Goal: Information Seeking & Learning: Learn about a topic

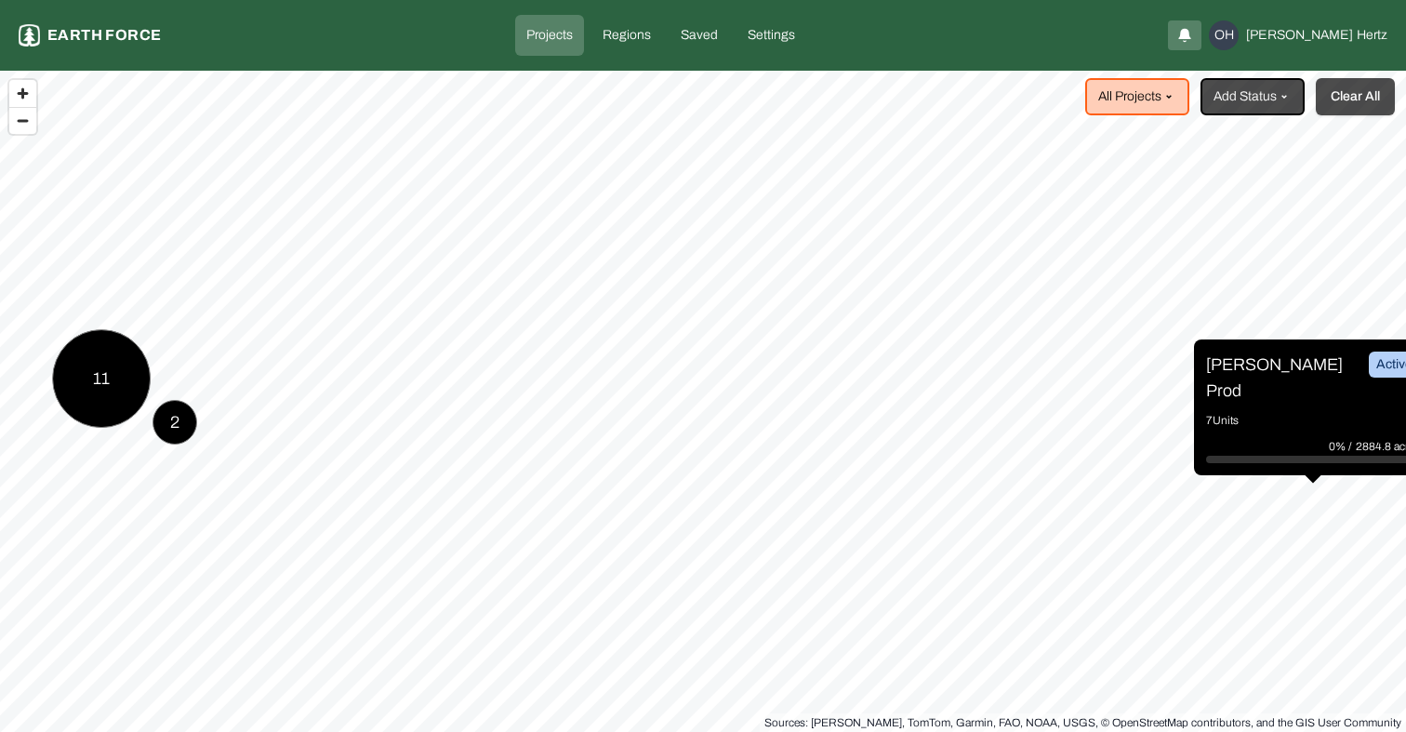
click at [1356, 113] on button "Clear All" at bounding box center [1355, 96] width 79 height 37
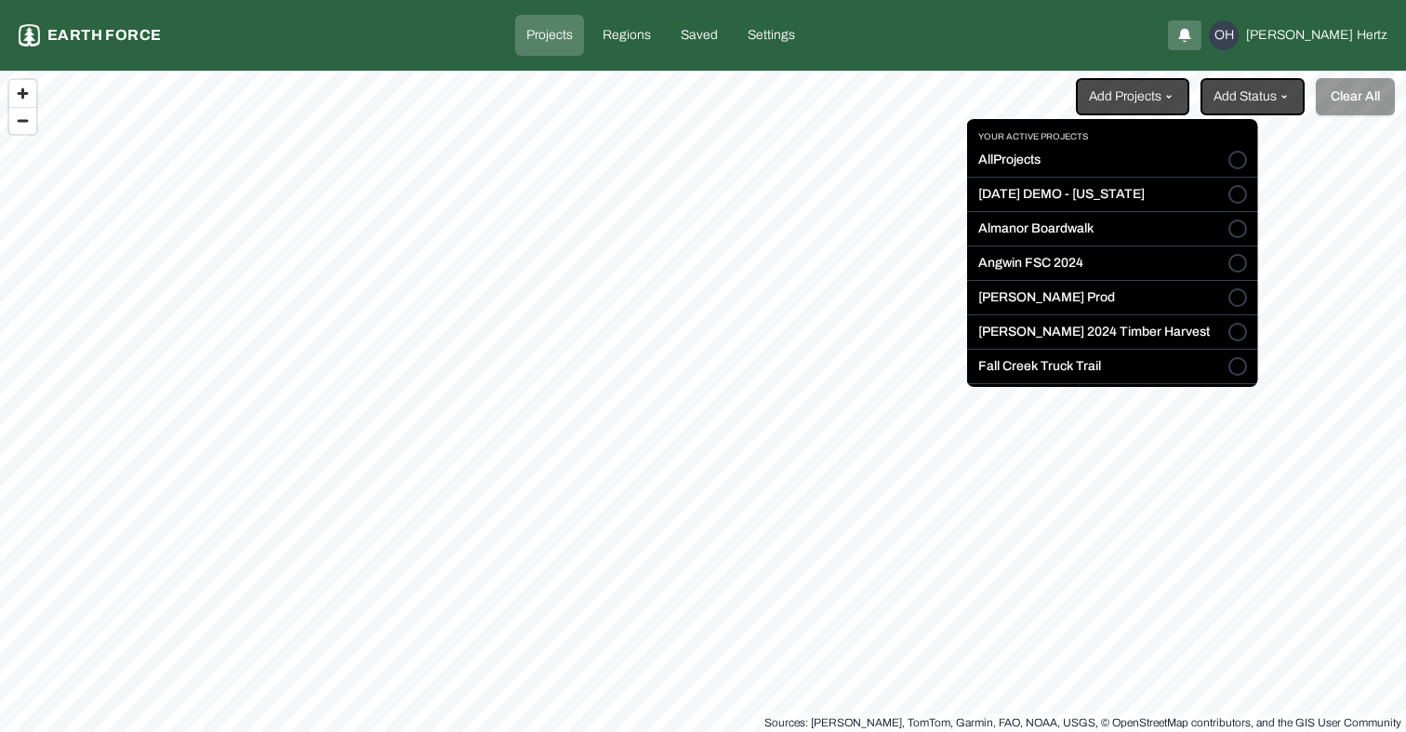
click at [1172, 91] on html "Projects Earth force Projects Regions Saved Settings OH [PERSON_NAME] Add Proje…" at bounding box center [703, 366] width 1406 height 732
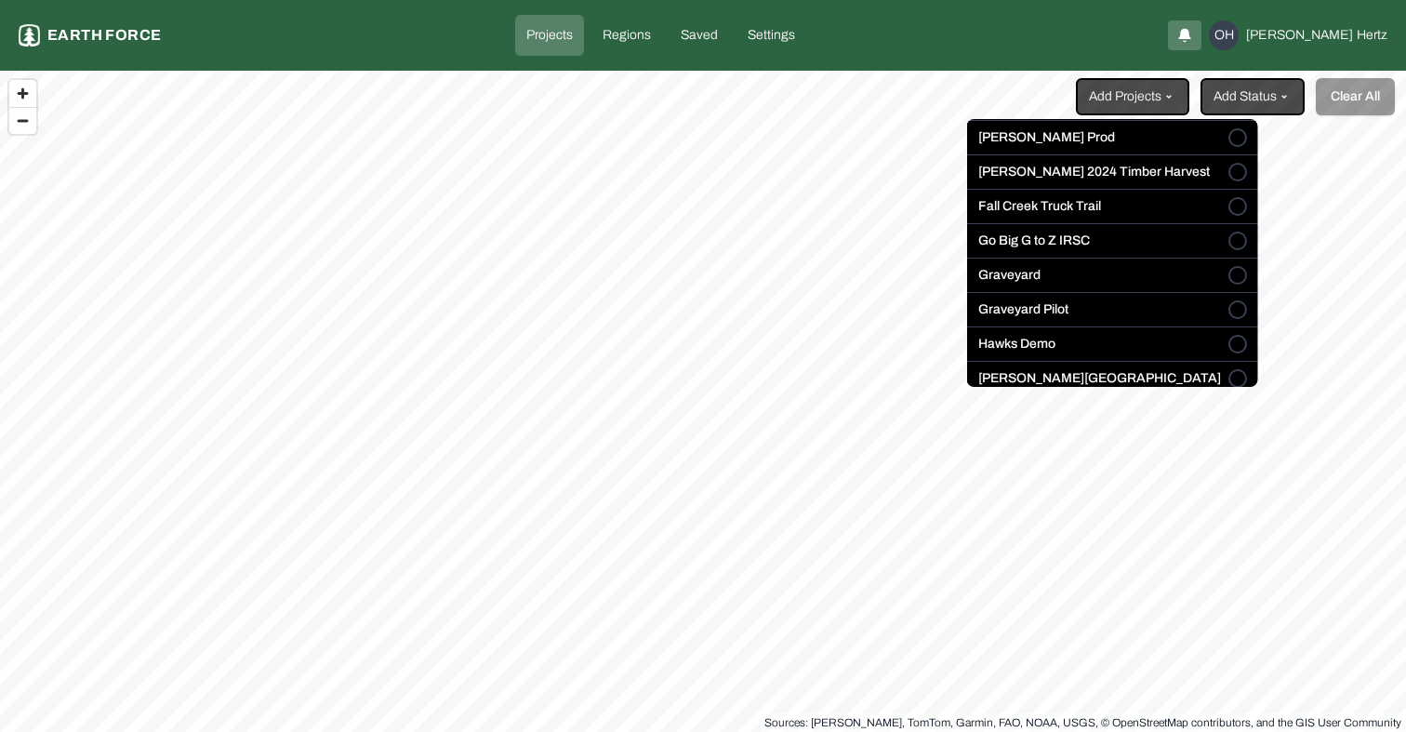
scroll to position [167, 0]
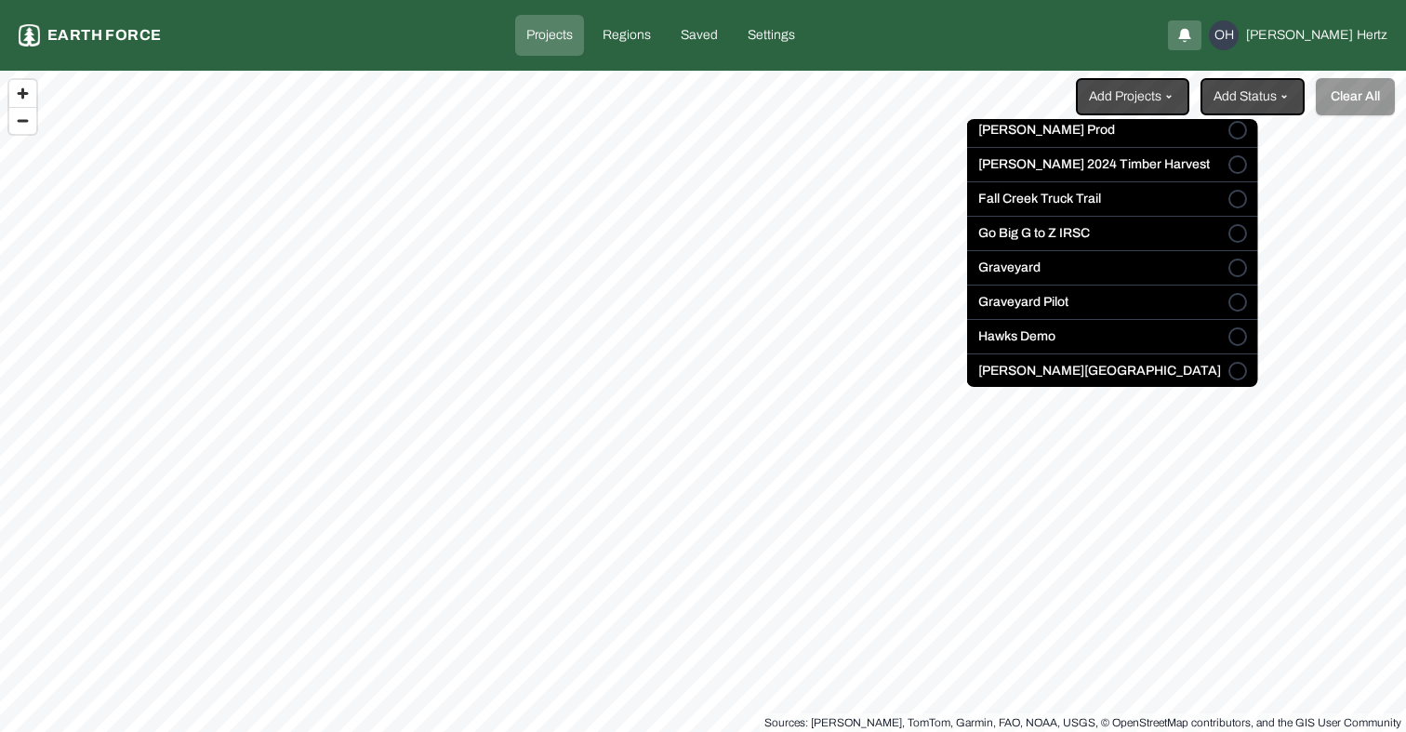
click at [1054, 233] on label "Go Big G to Z IRSC" at bounding box center [1034, 233] width 112 height 19
click at [1229, 233] on button "Go Big G to Z IRSC" at bounding box center [1238, 233] width 19 height 19
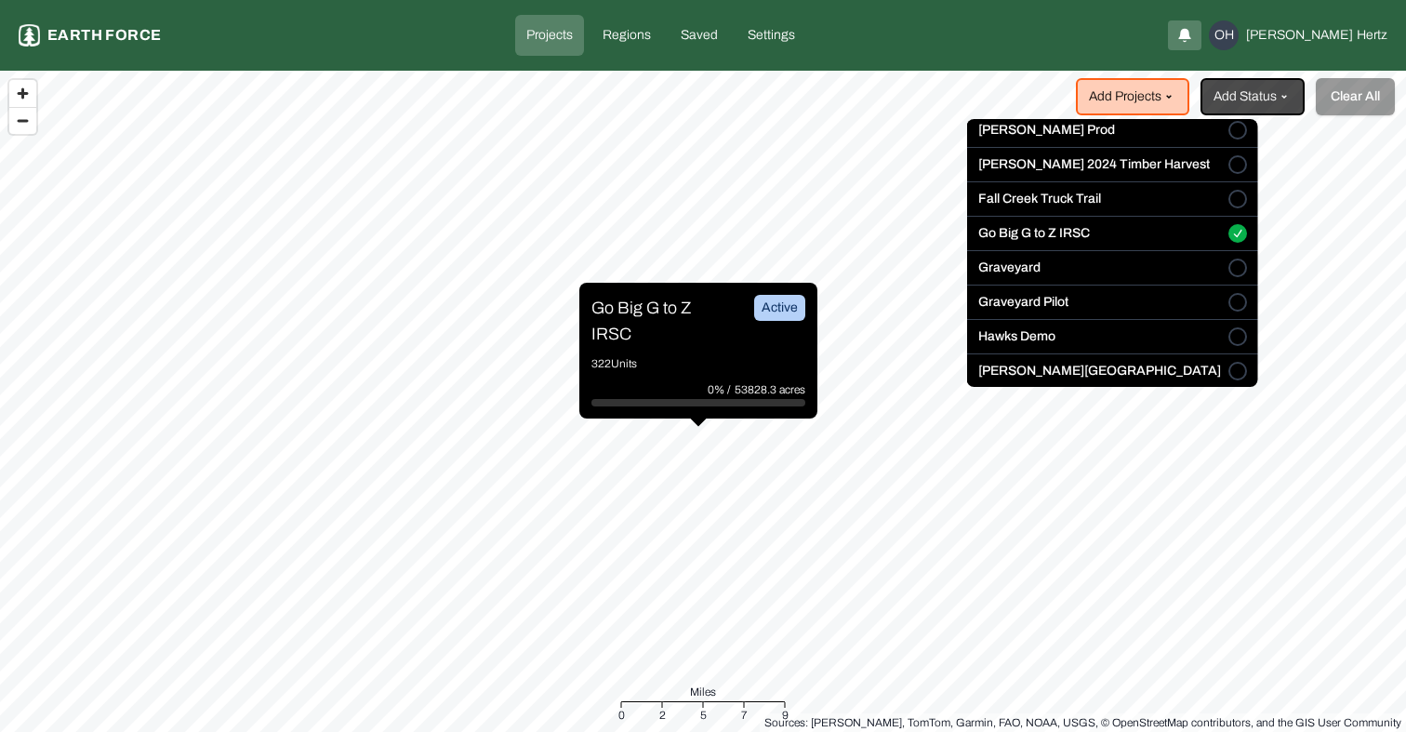
click at [648, 309] on html "Projects Earth force Projects Regions Saved Settings OH [PERSON_NAME] Add Proje…" at bounding box center [703, 366] width 1406 height 732
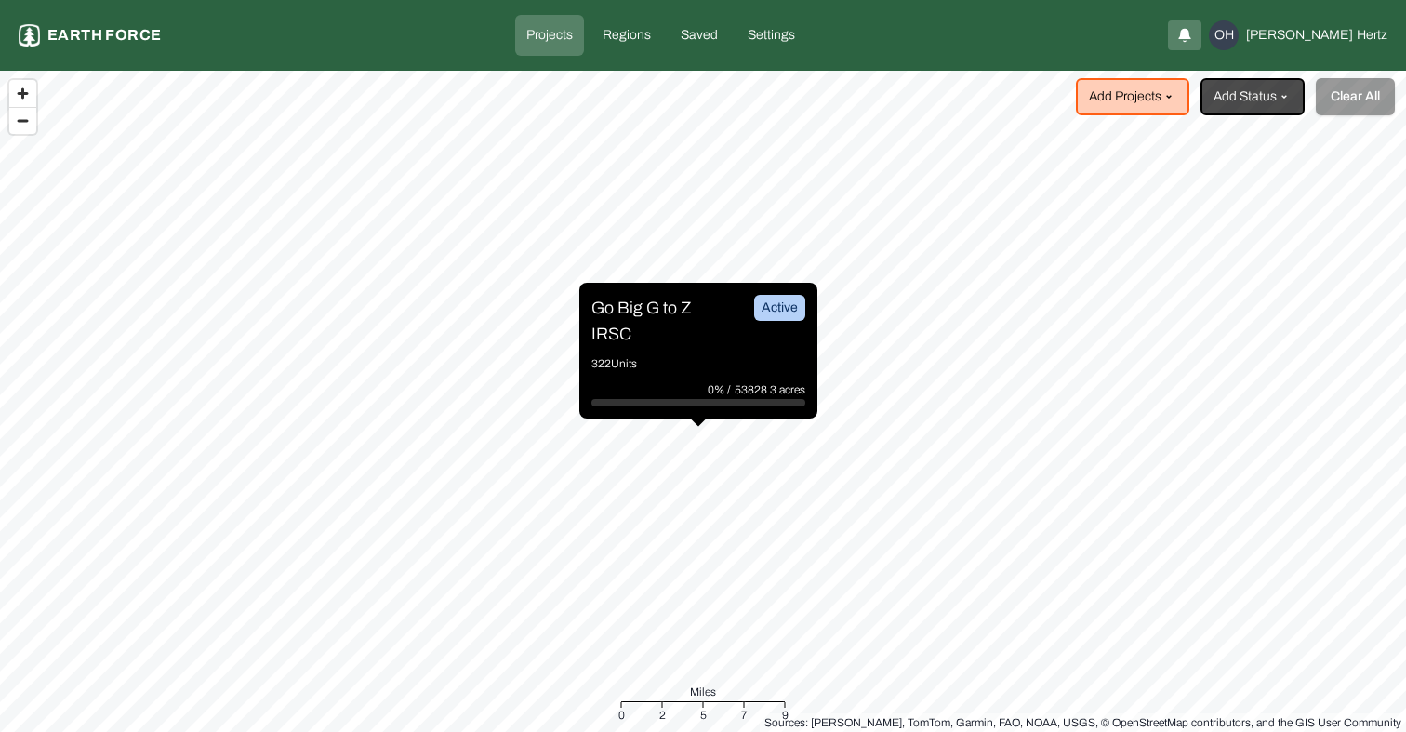
click at [646, 309] on p "Go Big G to Z IRSC" at bounding box center [662, 321] width 140 height 52
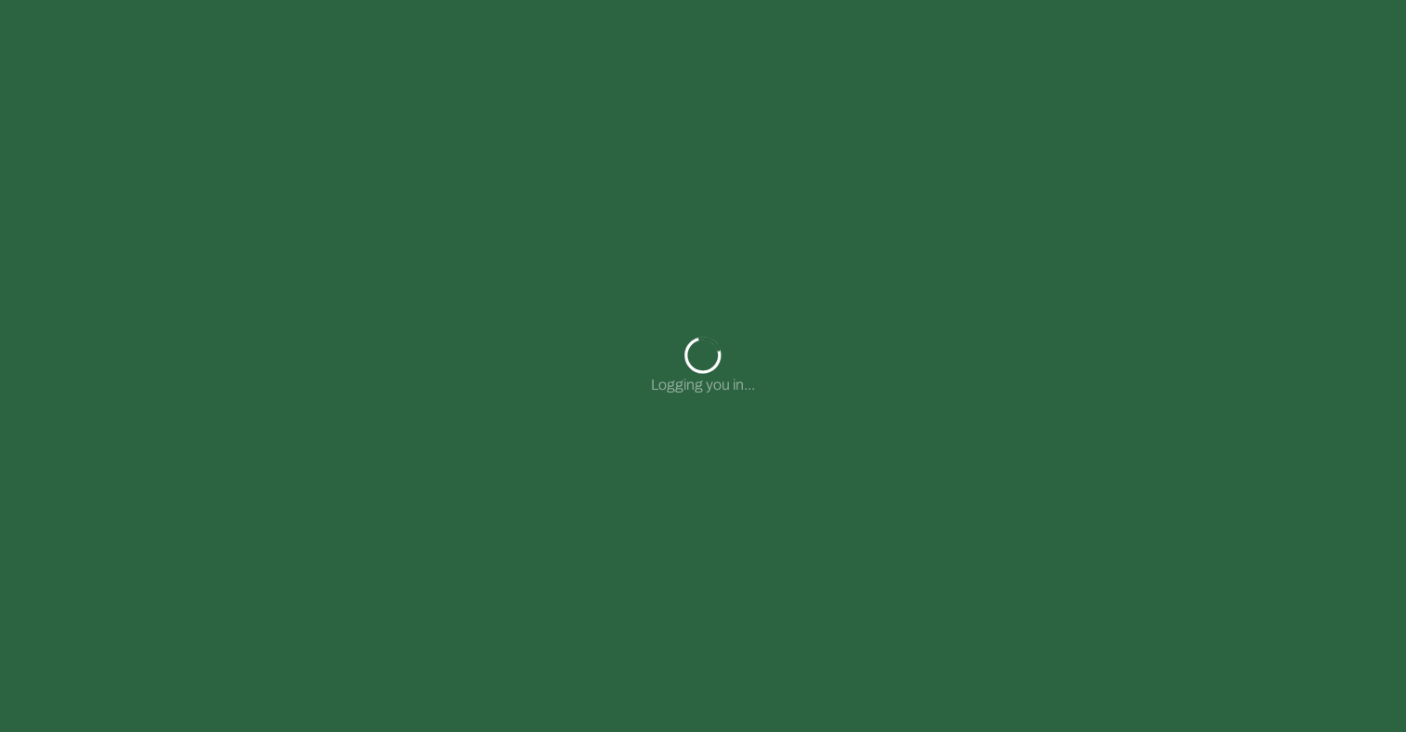
type input "**********"
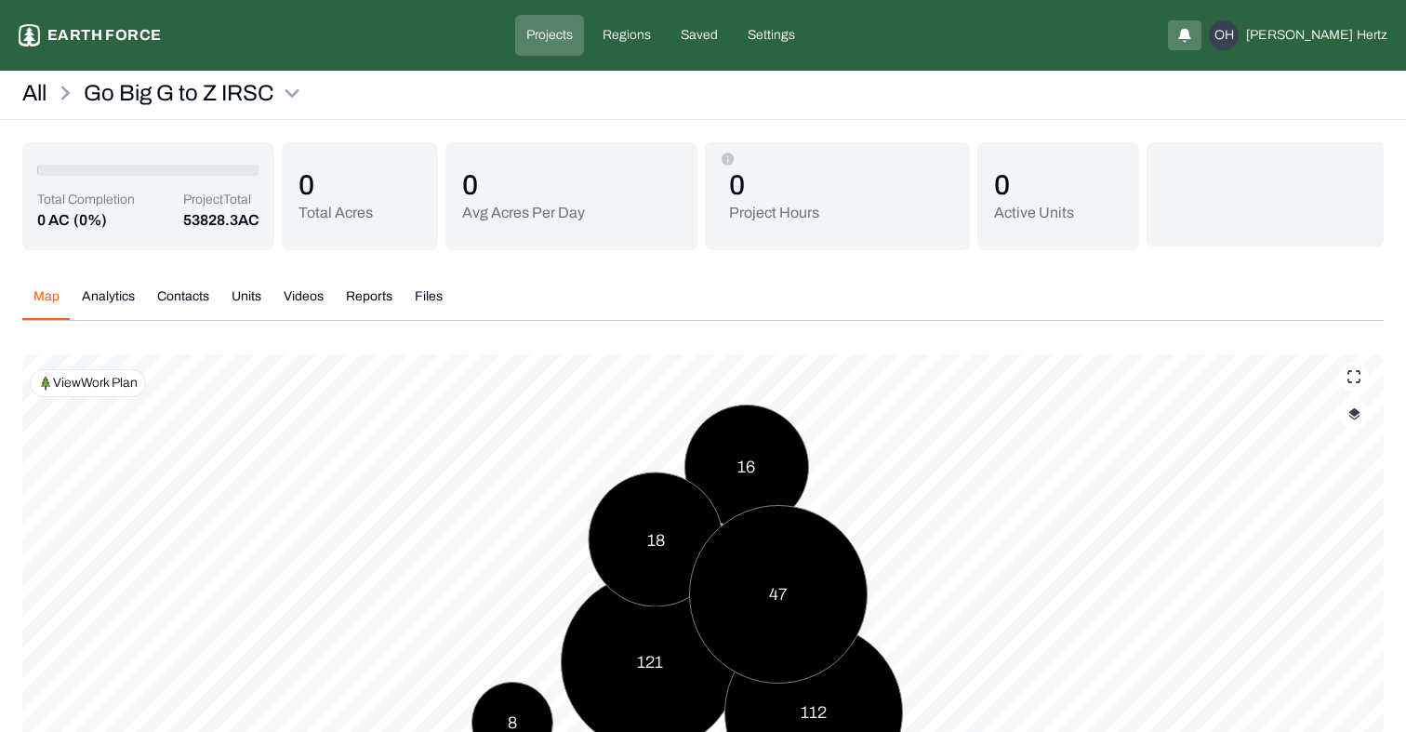
click at [246, 119] on div "All Go Big G to Z IRSC" at bounding box center [703, 99] width 1406 height 42
click at [270, 90] on html "Go Big G to Z IRSC Earth force Projects Regions Saved Settings OH Omer Hertz Al…" at bounding box center [703, 447] width 1406 height 895
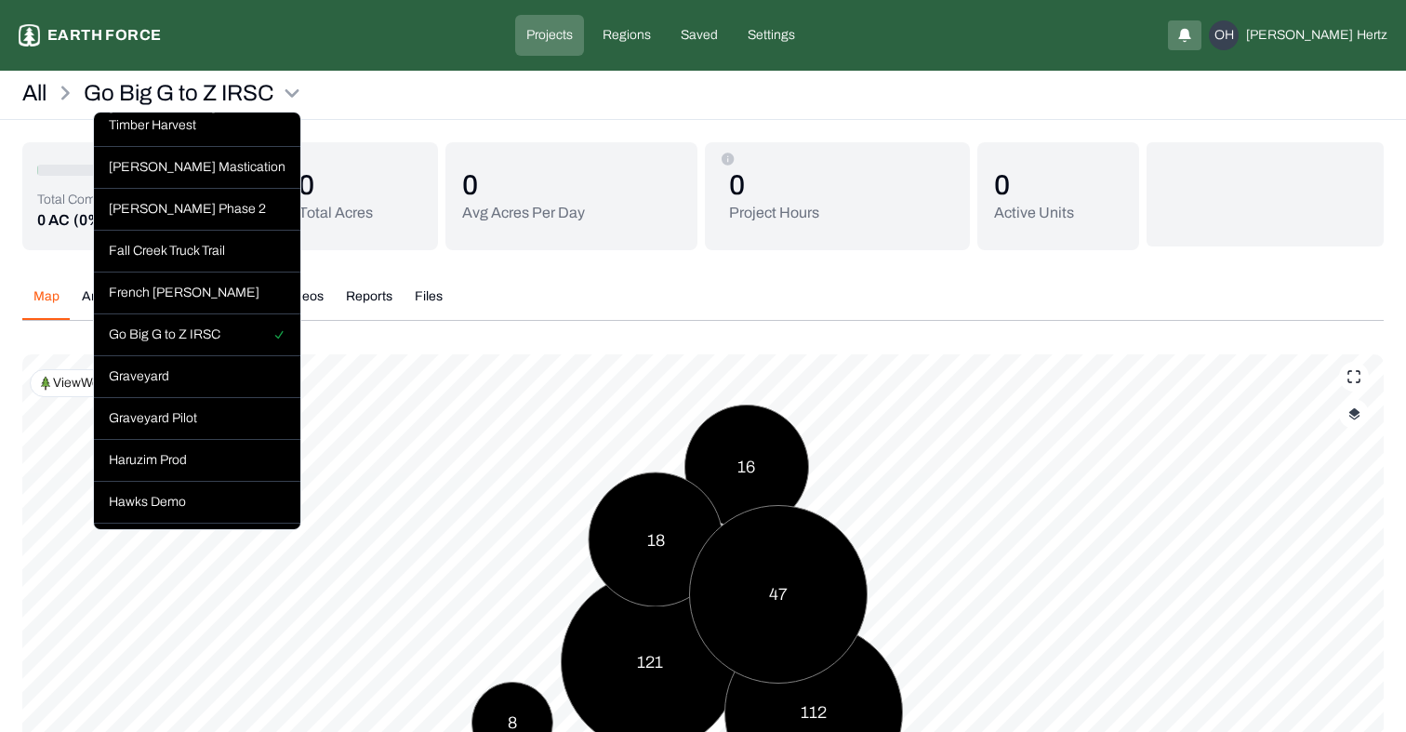
scroll to position [449, 0]
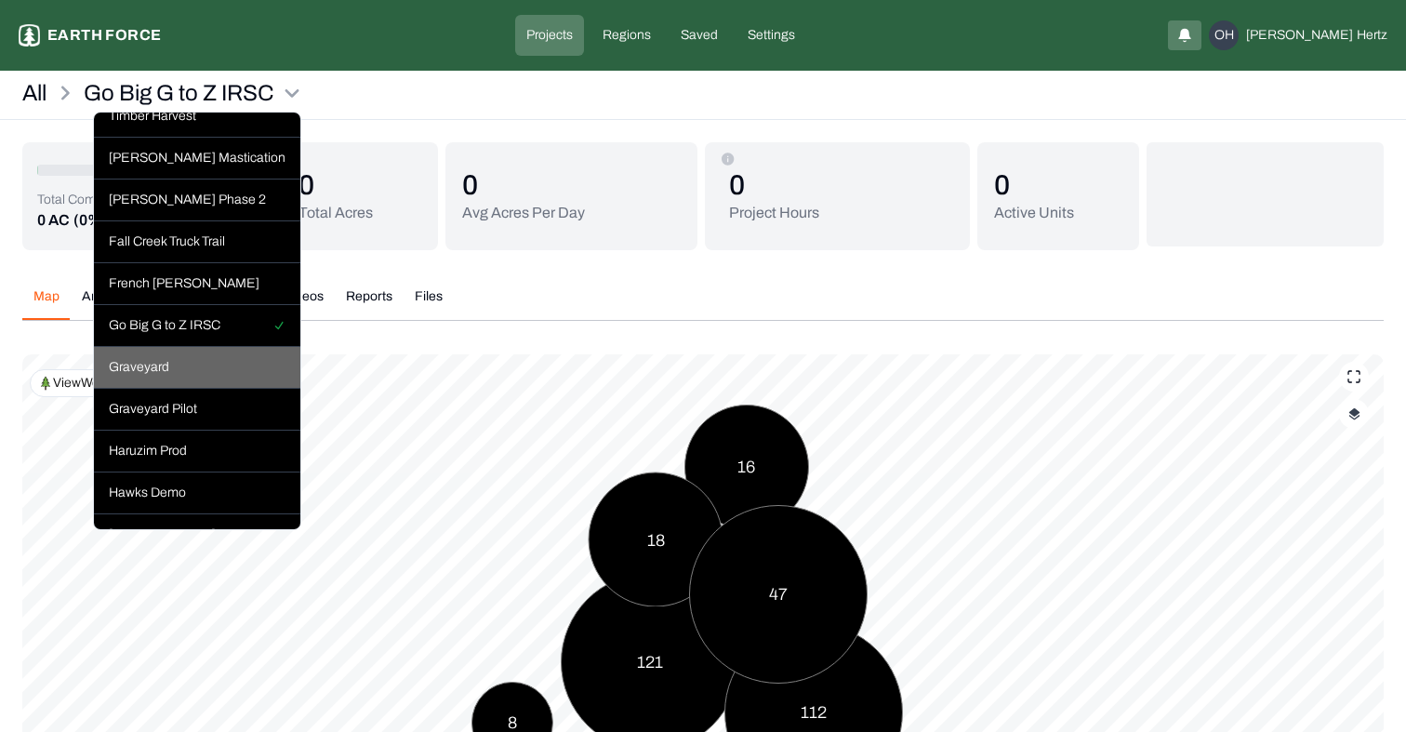
click at [163, 353] on div "Graveyard" at bounding box center [197, 368] width 206 height 42
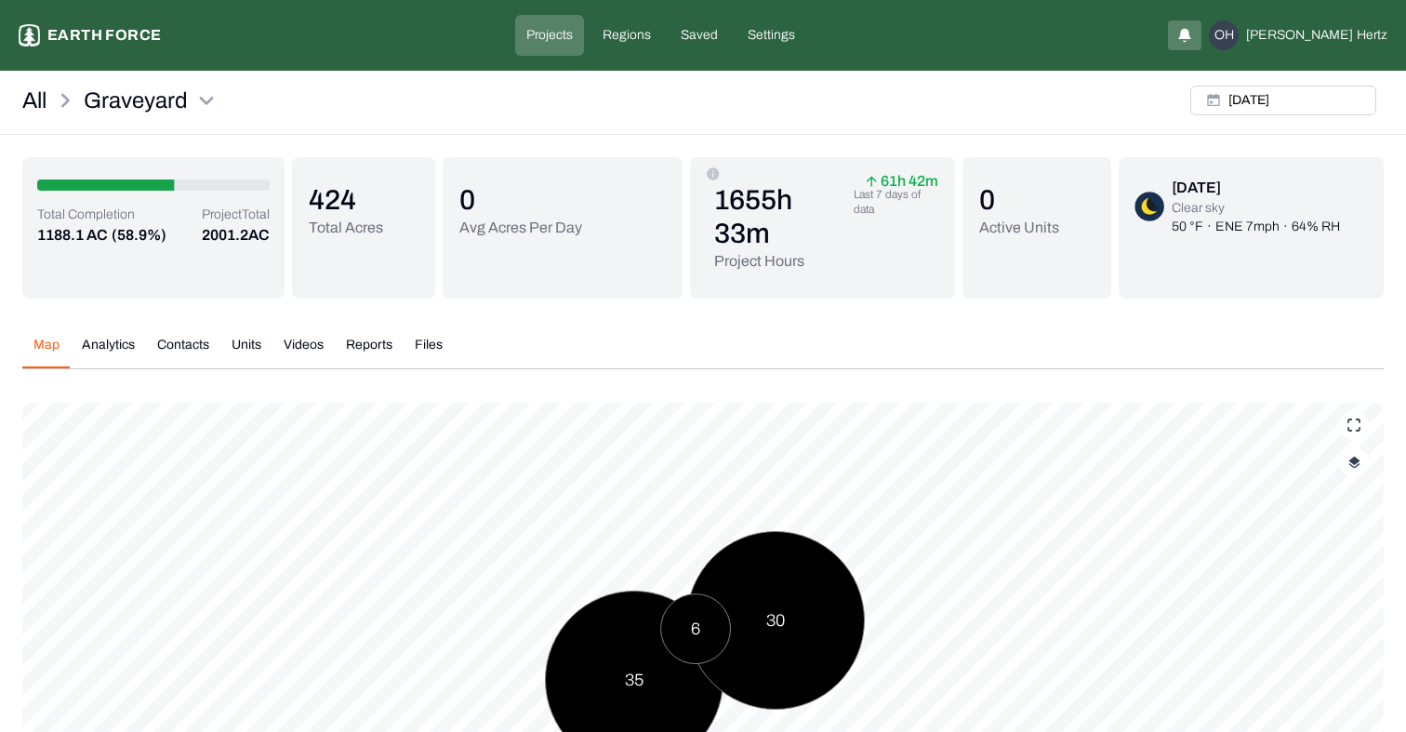
click at [306, 346] on button "Videos" at bounding box center [304, 352] width 62 height 33
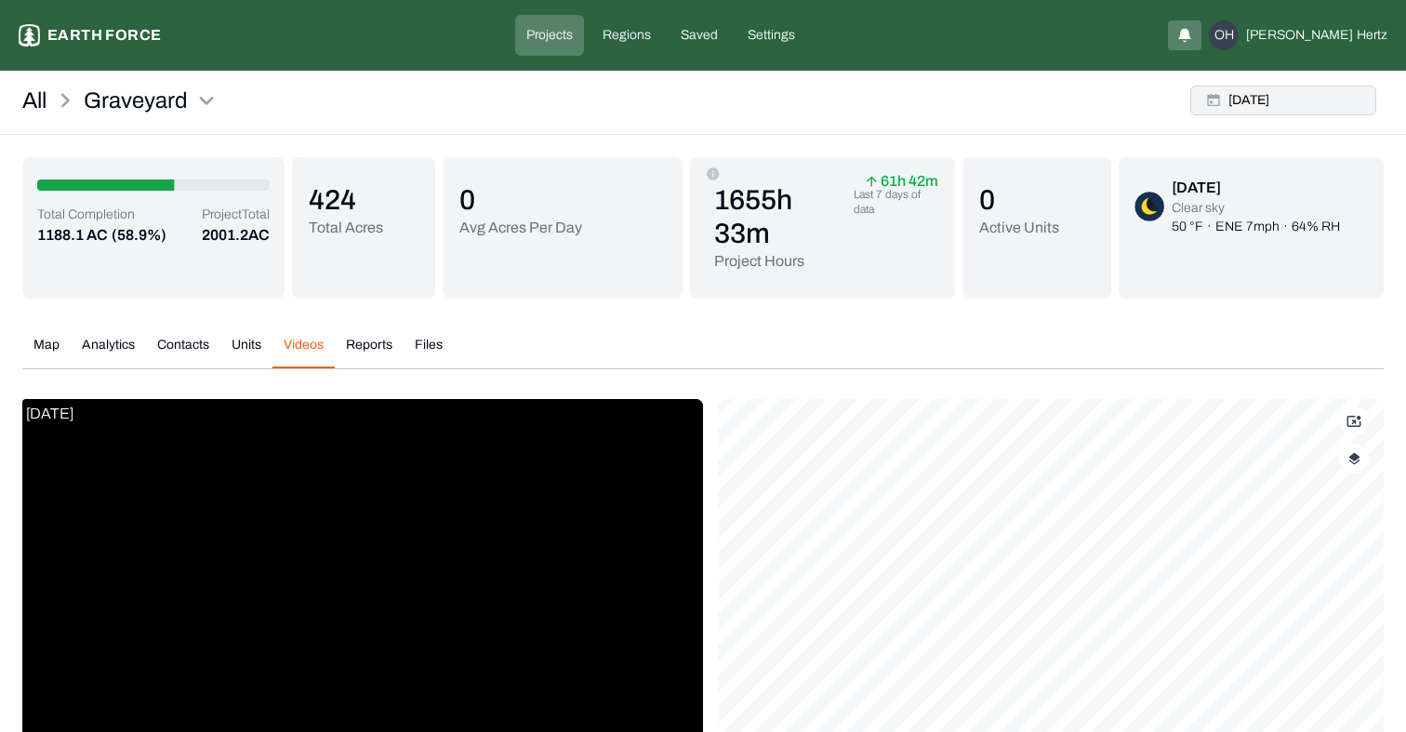
click at [1289, 95] on button "Mon, Aug, 18, 2025" at bounding box center [1284, 101] width 186 height 30
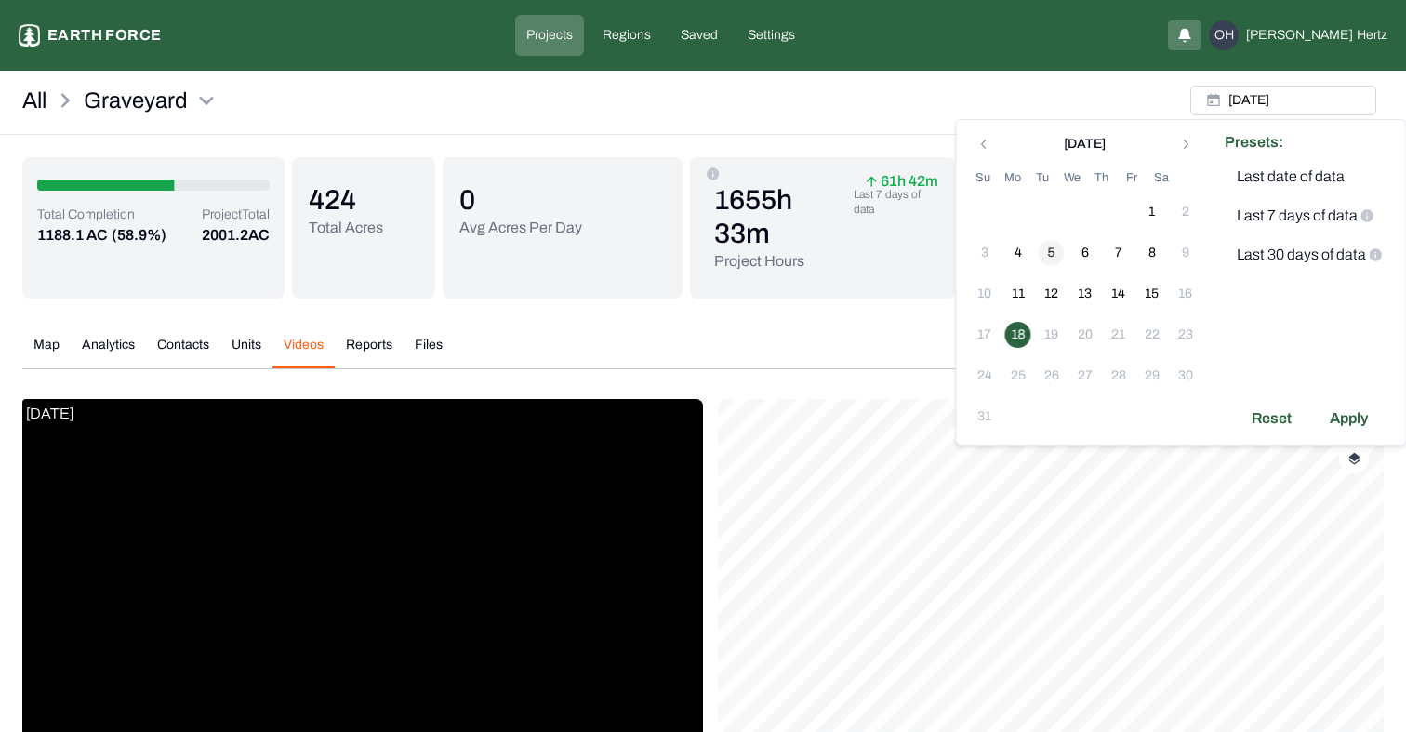
click at [1044, 252] on button "5" at bounding box center [1052, 253] width 26 height 26
click at [1355, 417] on div "Apply" at bounding box center [1349, 419] width 60 height 30
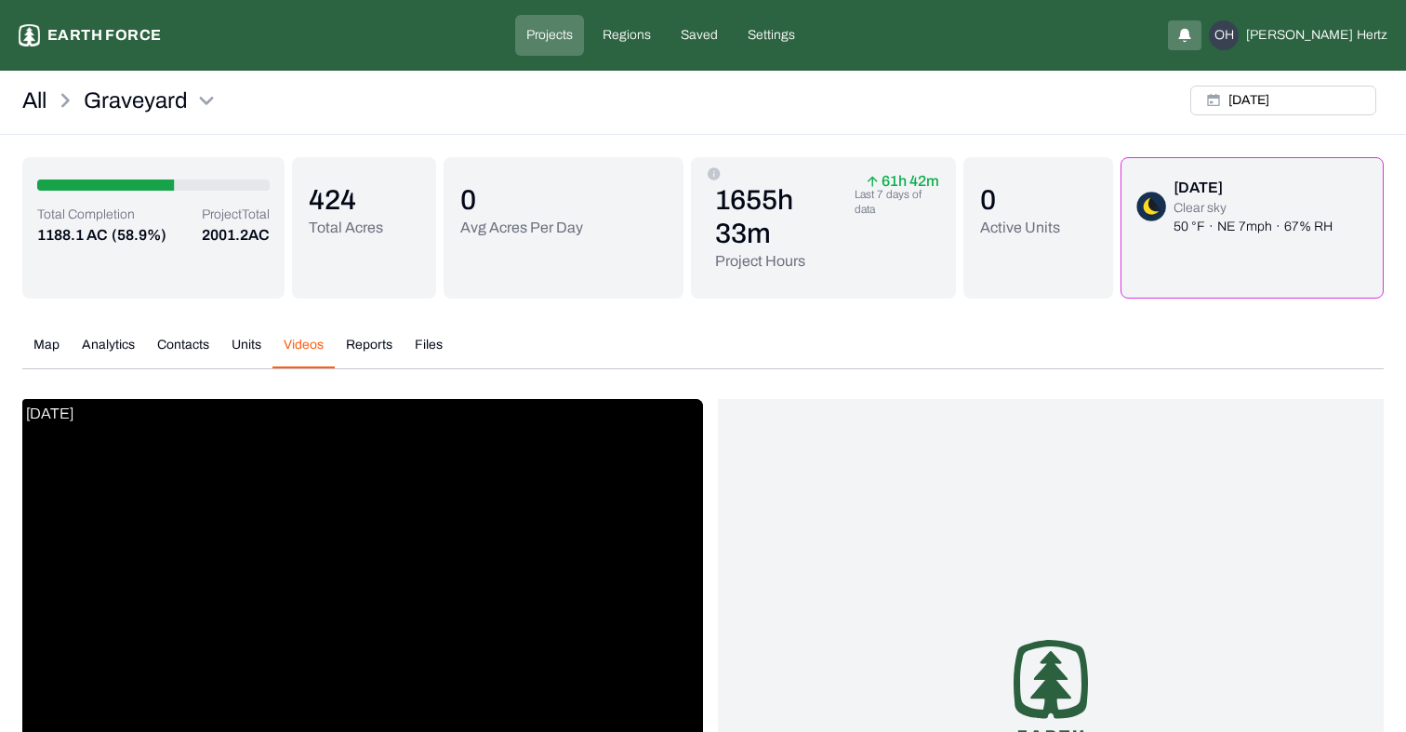
scroll to position [290, 0]
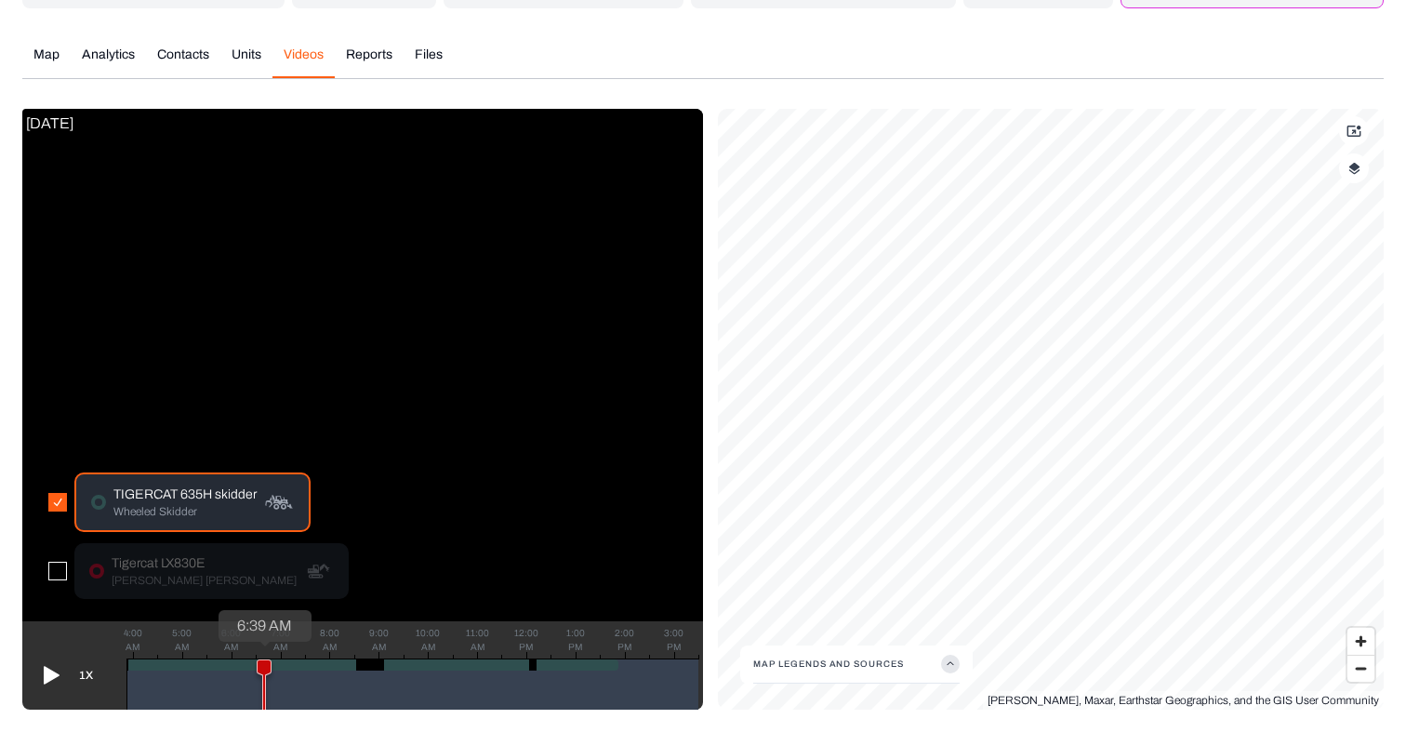
click at [259, 661] on icon at bounding box center [264, 690] width 13 height 60
click at [44, 560] on div "TIGERCAT 635H skidder Wheeled Skidder Tigercat LX830E Feller Buncher" at bounding box center [198, 541] width 323 height 160
click at [52, 573] on button "button" at bounding box center [57, 571] width 19 height 19
click at [56, 571] on button "button" at bounding box center [57, 571] width 19 height 19
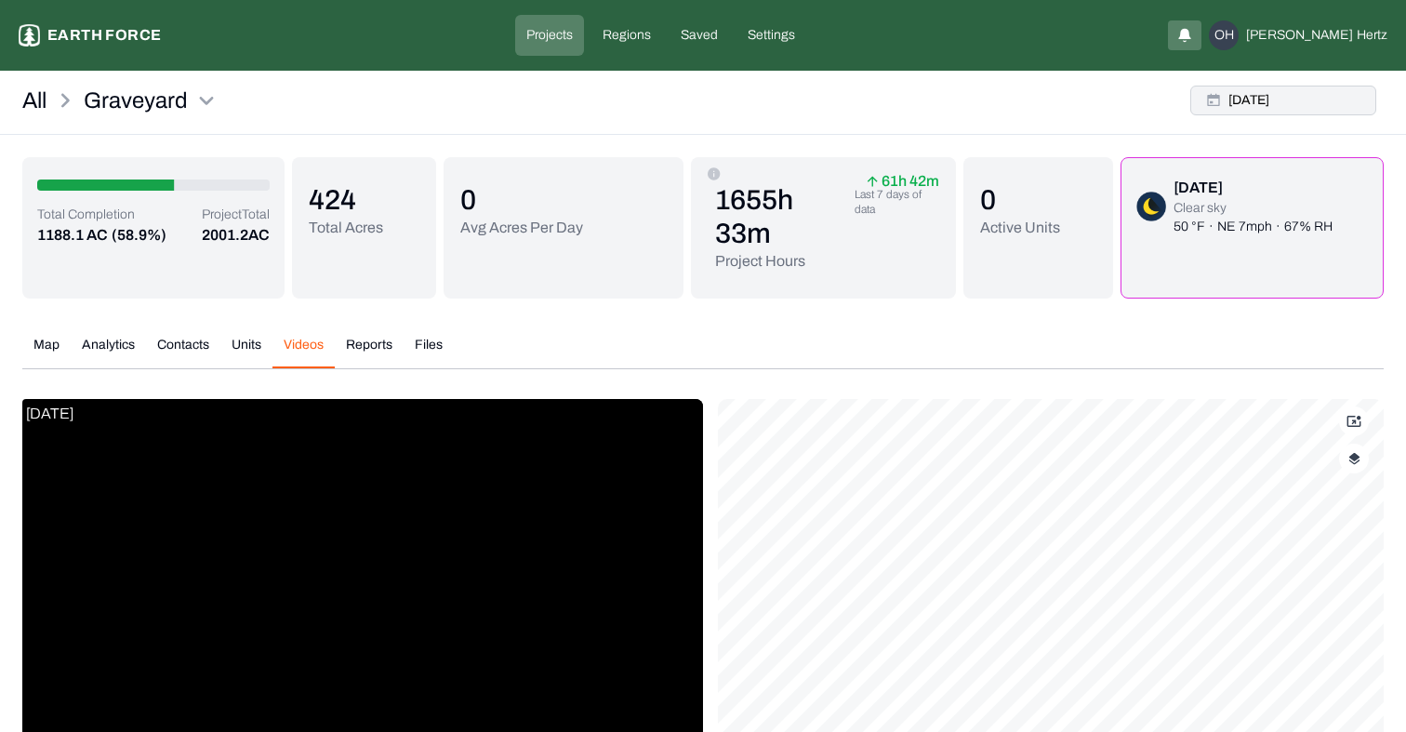
click at [1261, 100] on button "Tue, Aug, 05, 2025" at bounding box center [1284, 101] width 186 height 30
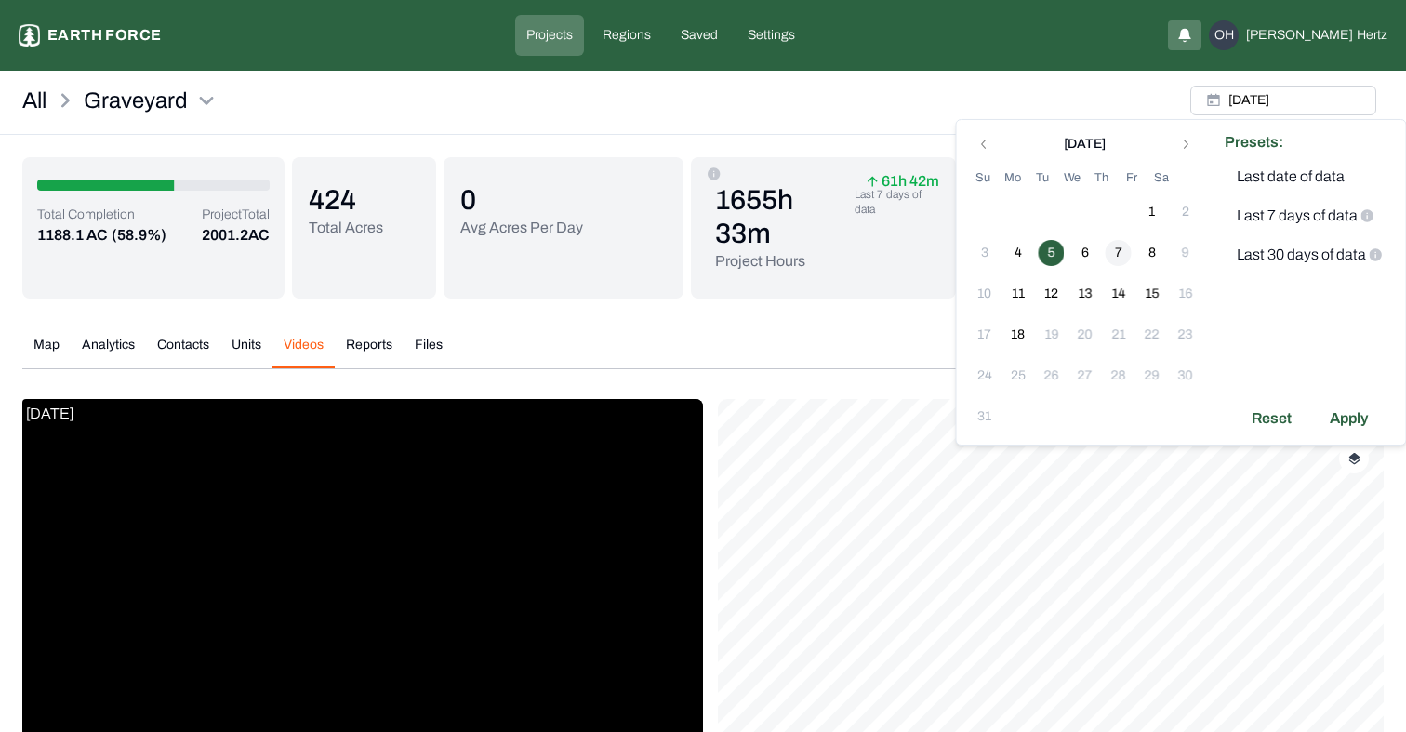
click at [1122, 244] on button "7" at bounding box center [1119, 253] width 26 height 26
click at [1054, 253] on button "5" at bounding box center [1052, 253] width 26 height 26
click at [1113, 257] on button "7" at bounding box center [1119, 253] width 26 height 26
click at [1326, 411] on div "Apply" at bounding box center [1349, 419] width 60 height 30
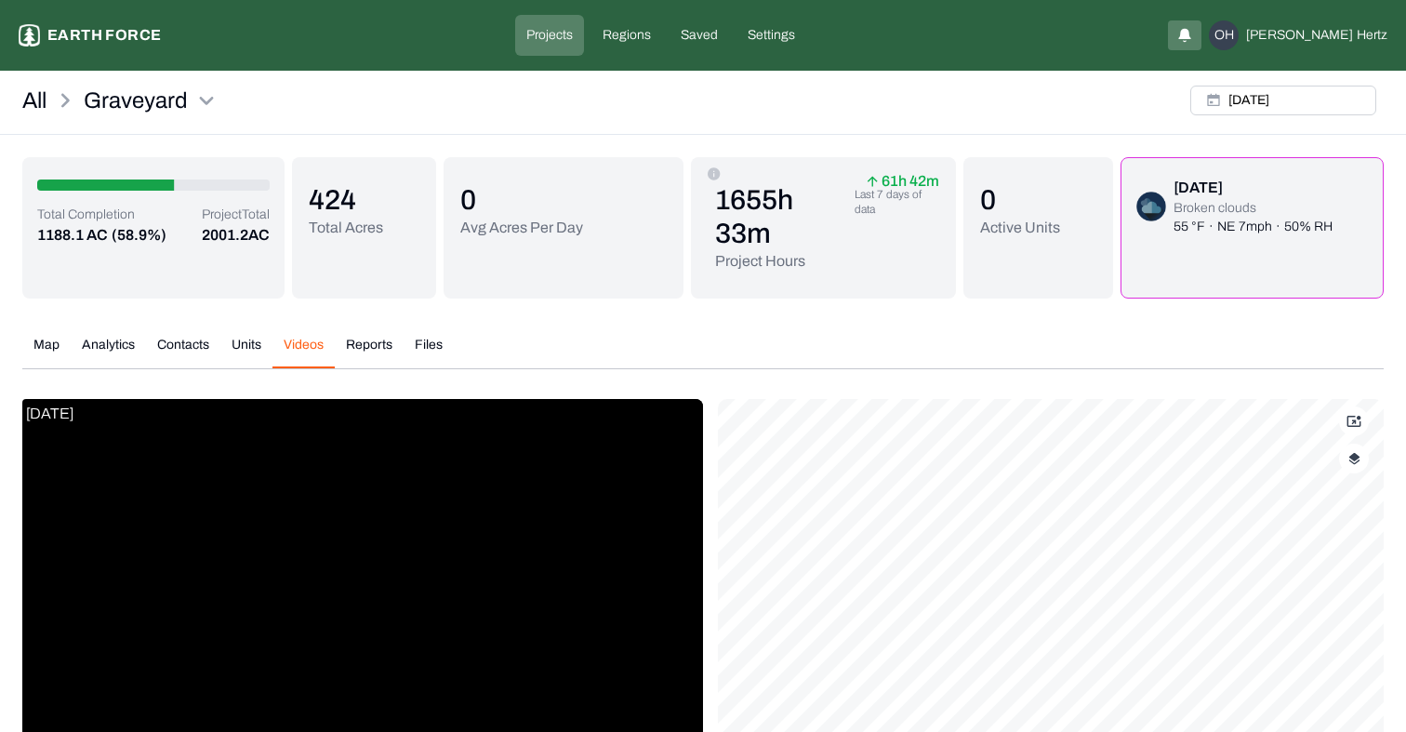
click at [1271, 115] on div "Thu, Aug, 07, 2025" at bounding box center [1283, 100] width 201 height 45
click at [1280, 97] on button "Thu, Aug, 07, 2025" at bounding box center [1284, 101] width 186 height 30
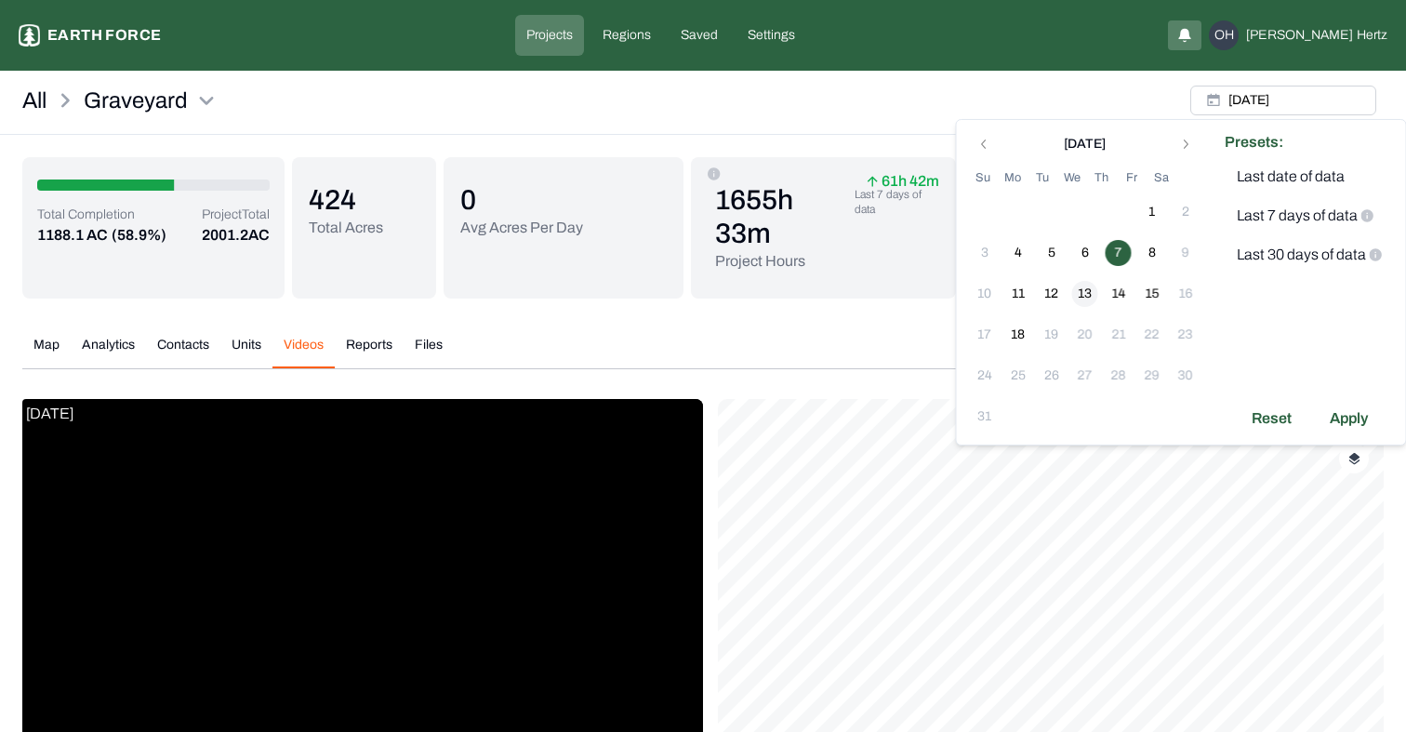
click at [1084, 293] on button "13" at bounding box center [1085, 294] width 26 height 26
click at [1081, 299] on button "13" at bounding box center [1085, 294] width 26 height 26
click at [1339, 416] on div "Apply" at bounding box center [1349, 419] width 60 height 30
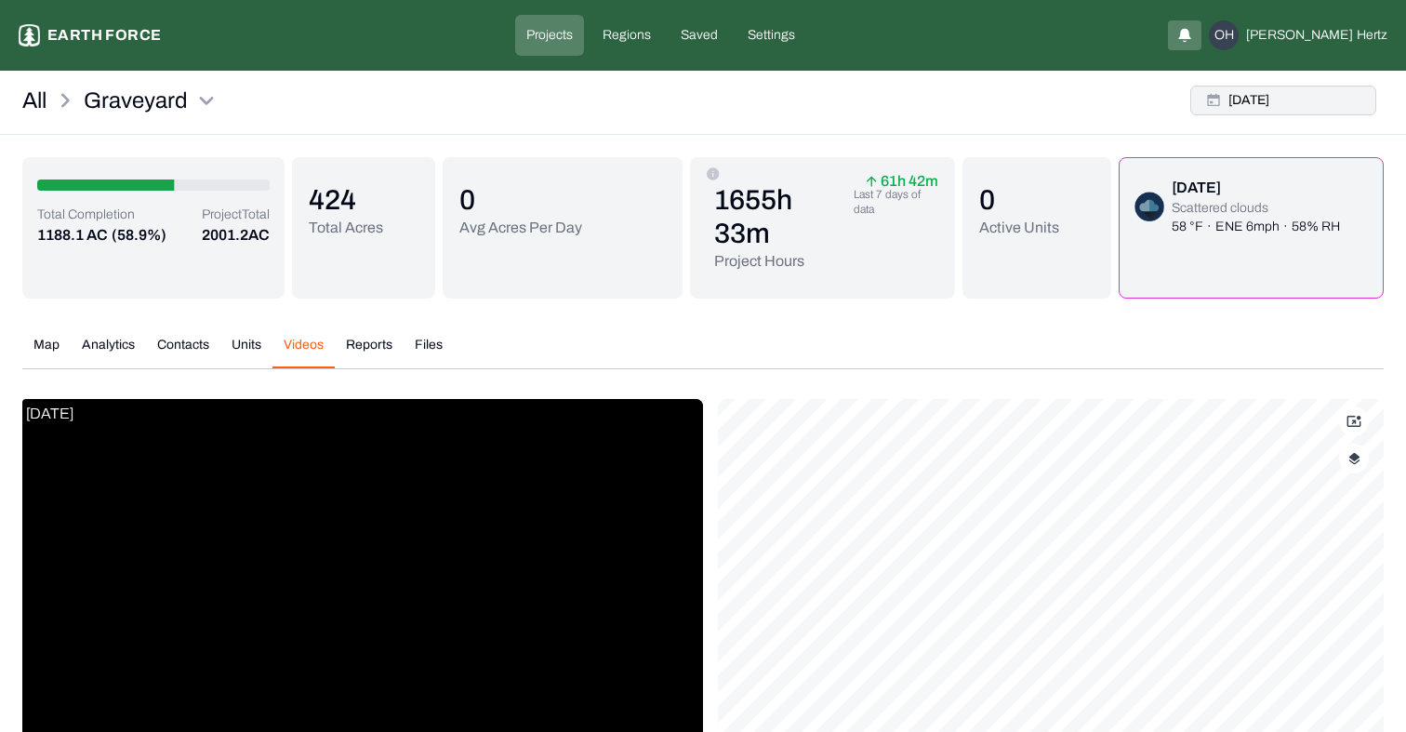
click at [1282, 90] on button "Wed, Aug, 13, 2025" at bounding box center [1284, 101] width 186 height 30
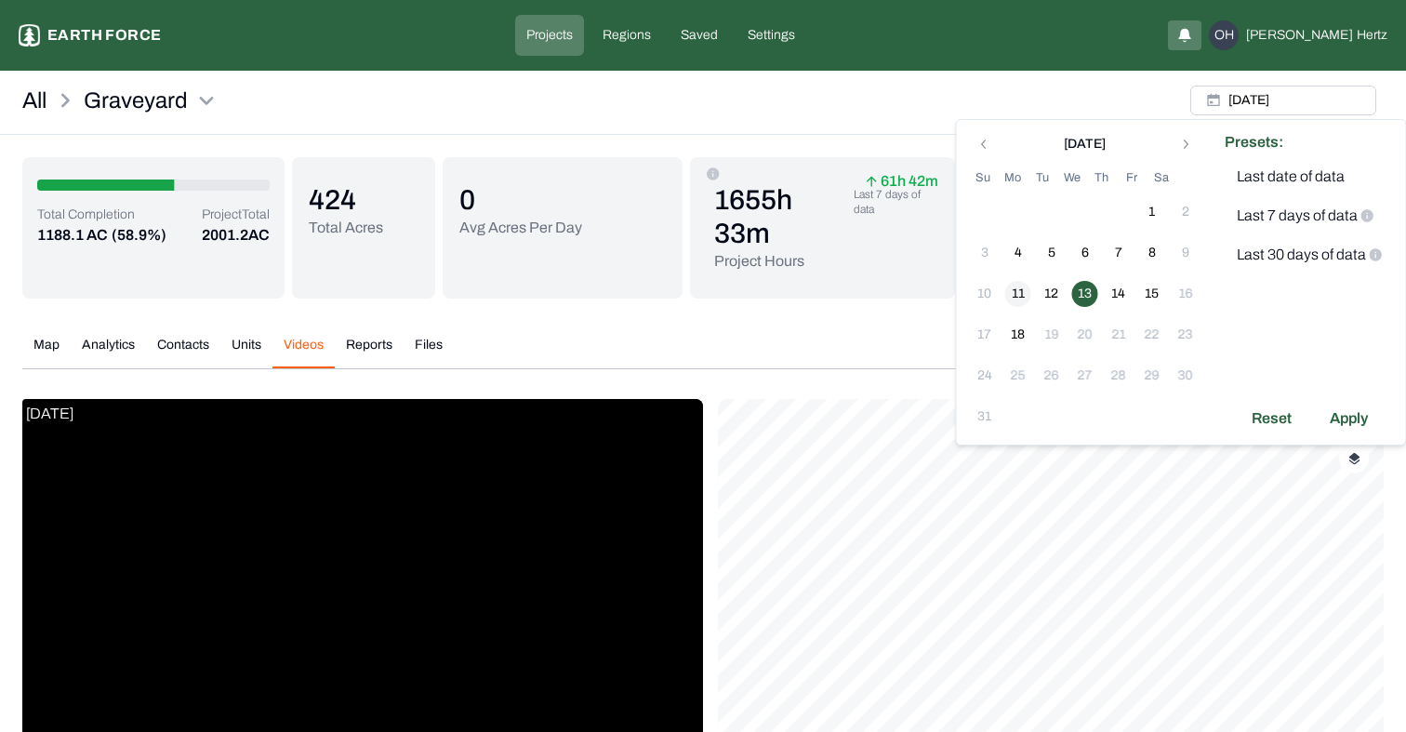
click at [1019, 293] on button "11" at bounding box center [1018, 294] width 26 height 26
click at [1337, 413] on div "Apply" at bounding box center [1349, 419] width 60 height 30
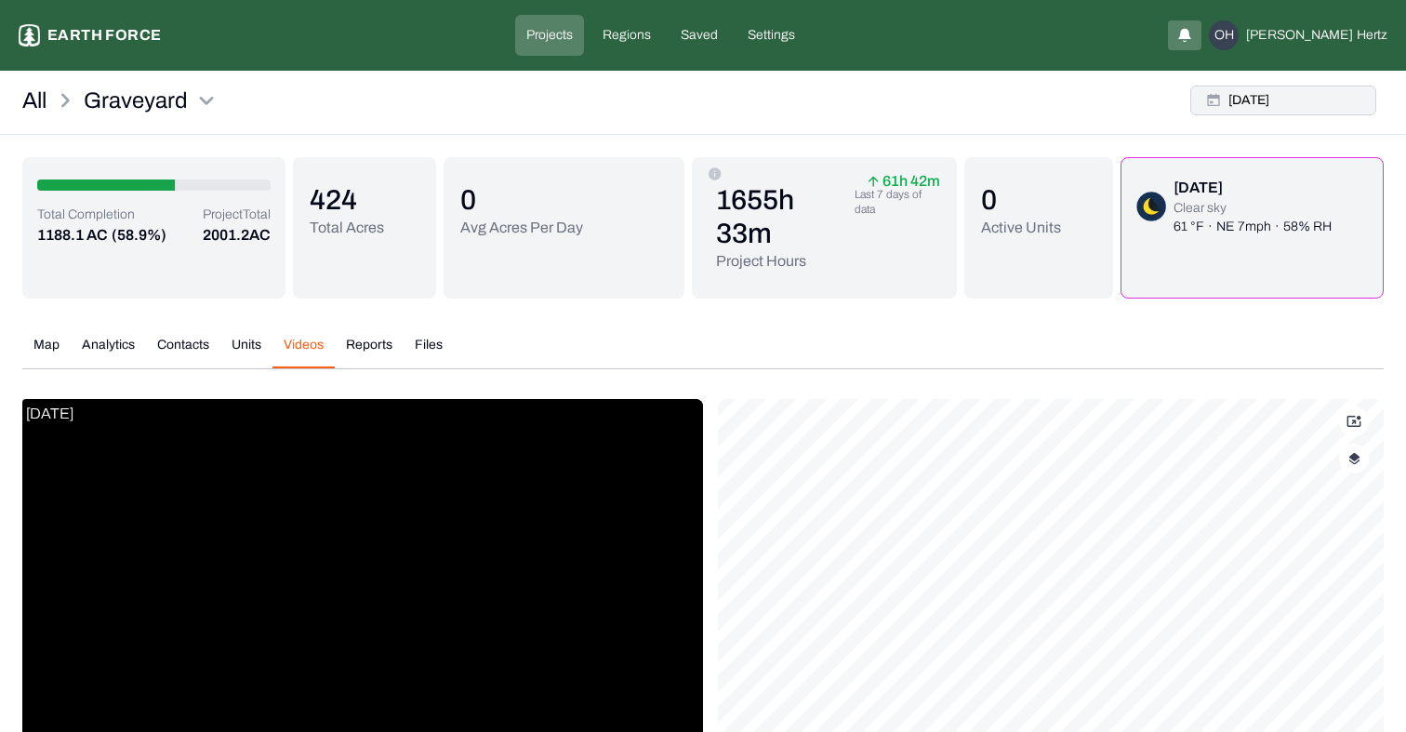
click at [1303, 101] on button "Mon, Aug, 11, 2025" at bounding box center [1284, 101] width 186 height 30
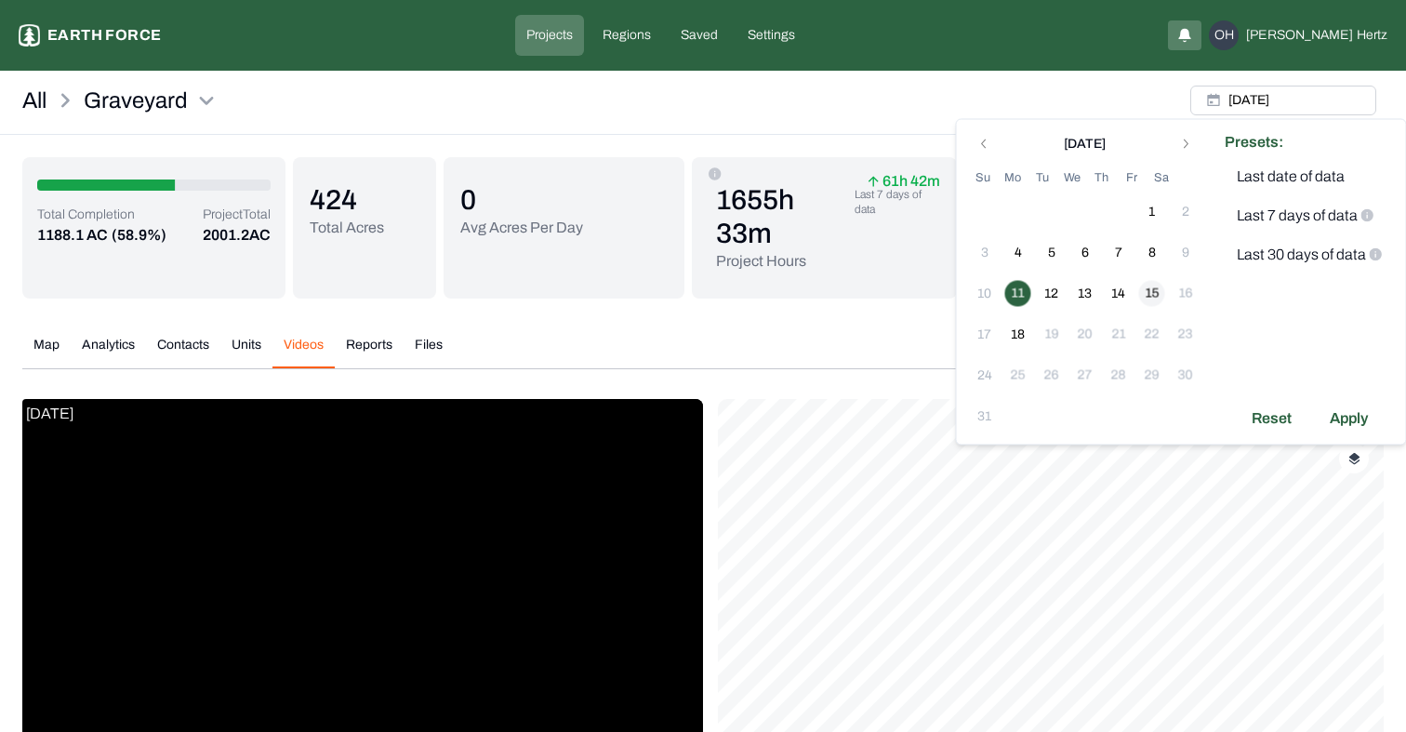
click at [1151, 289] on button "15" at bounding box center [1152, 294] width 26 height 26
click at [1150, 291] on button "15" at bounding box center [1152, 294] width 26 height 26
click at [987, 145] on icon "Go to previous month" at bounding box center [985, 144] width 15 height 15
click at [1056, 286] on button "15" at bounding box center [1052, 294] width 26 height 26
click at [1350, 386] on div "Apply" at bounding box center [1349, 378] width 60 height 30
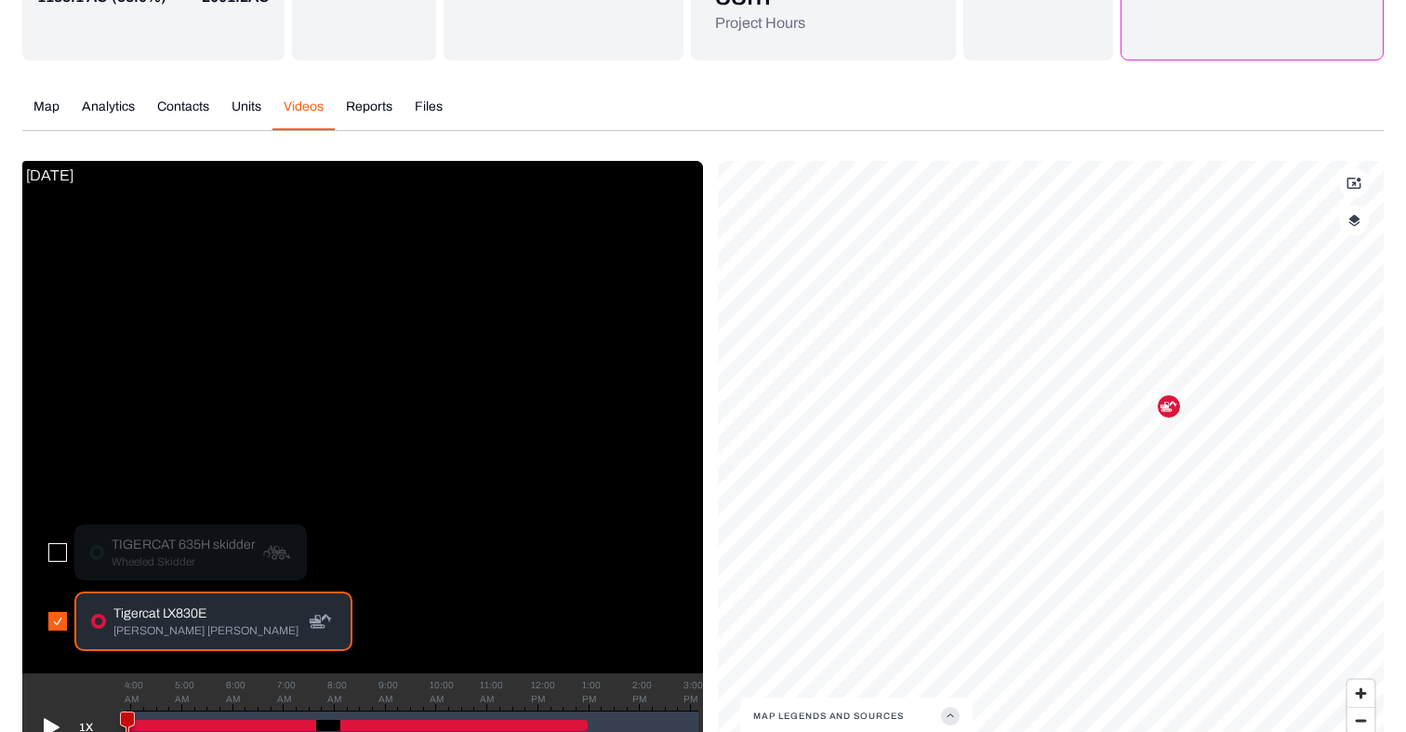
scroll to position [290, 0]
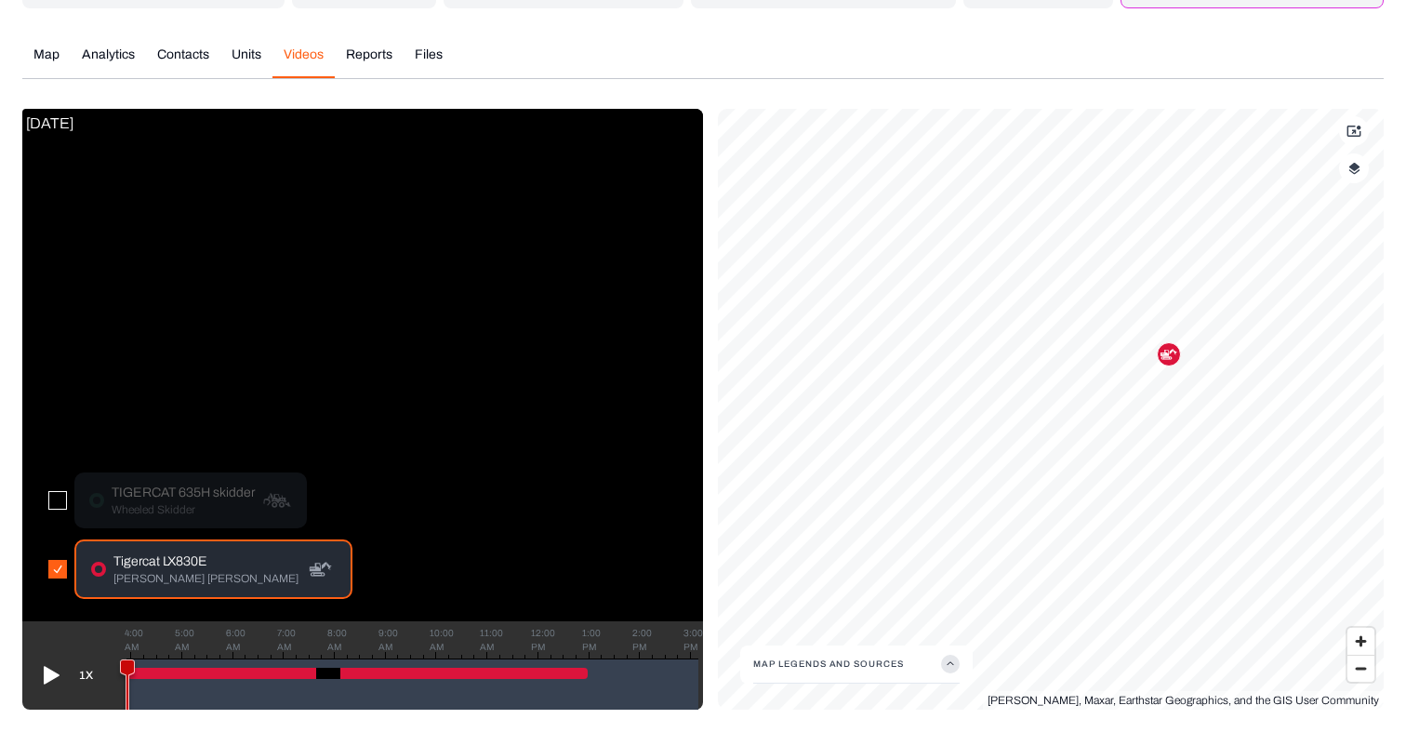
click at [60, 496] on button "button" at bounding box center [57, 500] width 19 height 19
drag, startPoint x: 127, startPoint y: 667, endPoint x: 174, endPoint y: 564, distance: 113.2
click at [379, 658] on div "4:00 AM 5:00 AM 6:00 AM 7:00 AM 8:00 AM 9:00 AM 10:00 AM 11:00 AM 12:00 PM 1:00…" at bounding box center [412, 683] width 572 height 51
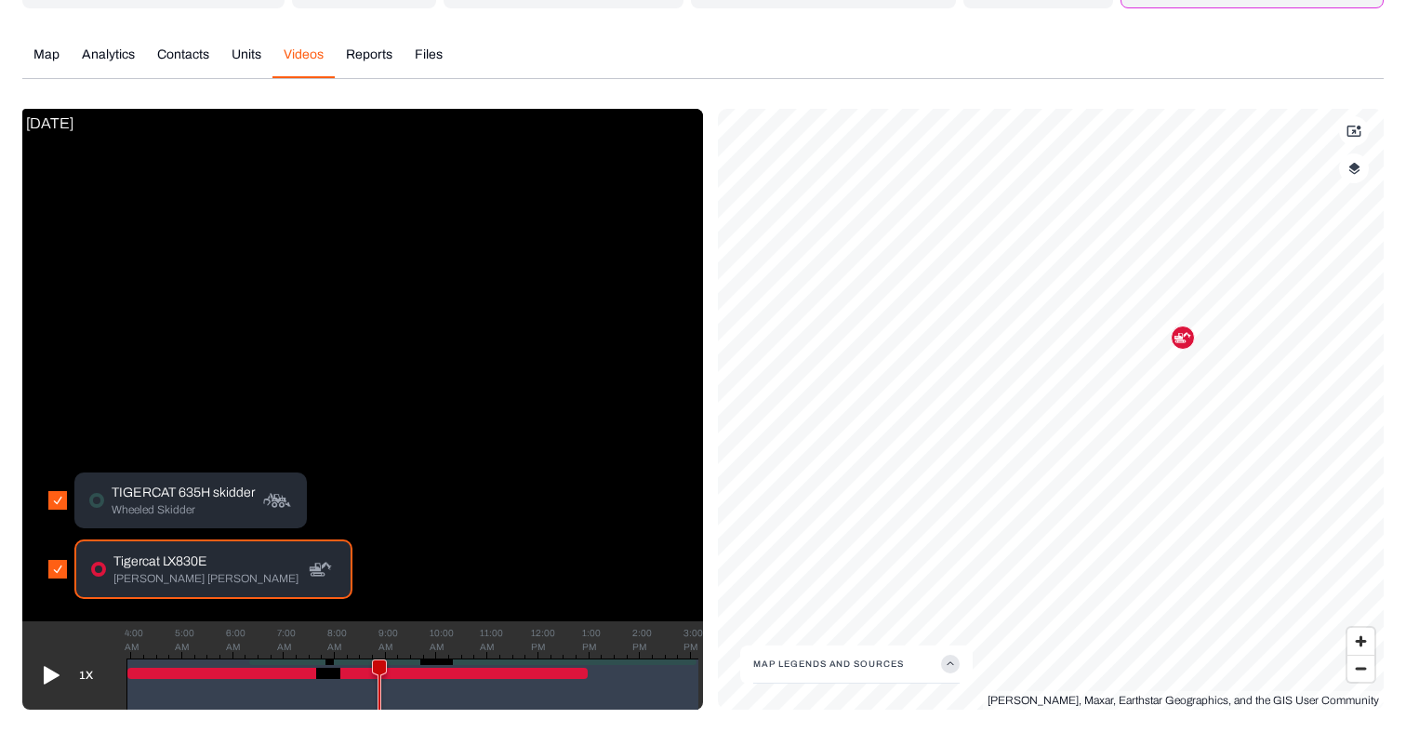
click at [178, 503] on p "Wheeled Skidder" at bounding box center [183, 509] width 143 height 15
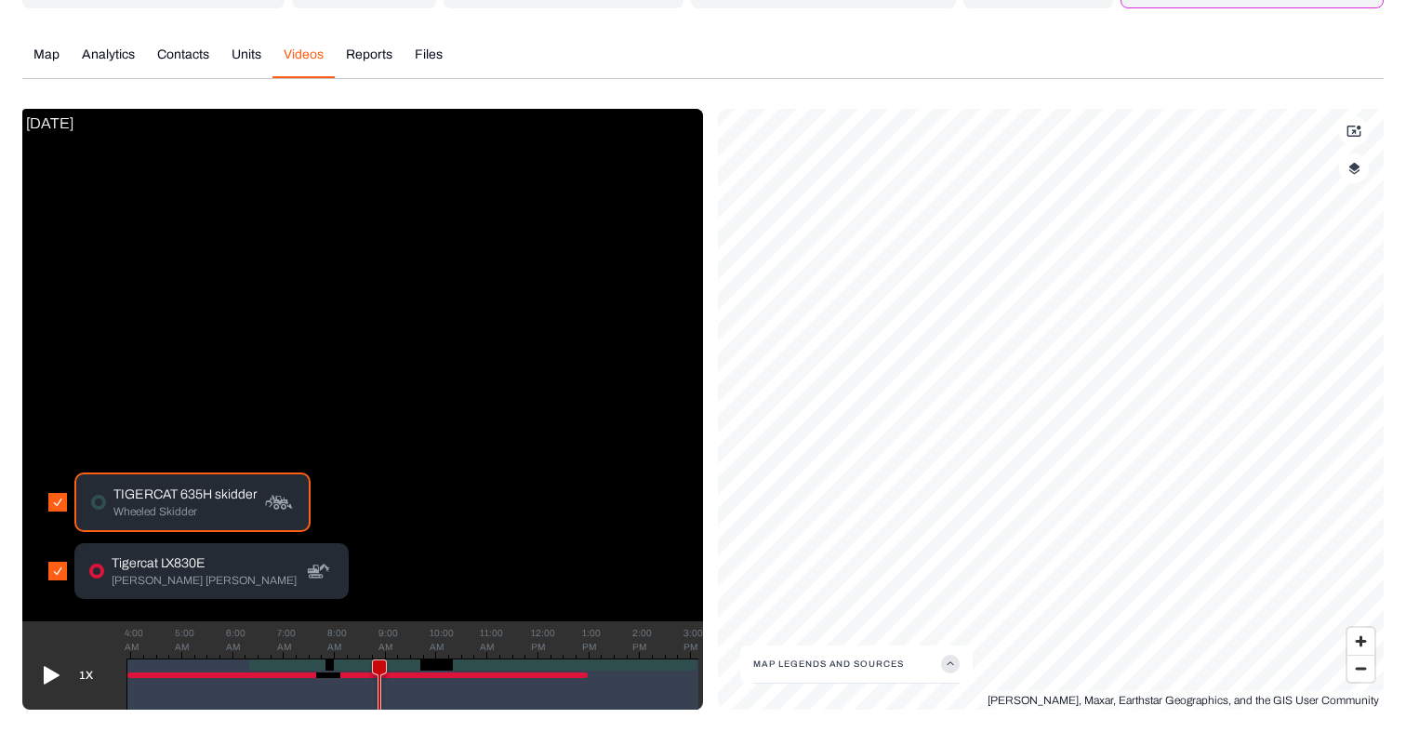
click at [171, 550] on div "Tigercat LX830E Feller Buncher" at bounding box center [211, 571] width 274 height 56
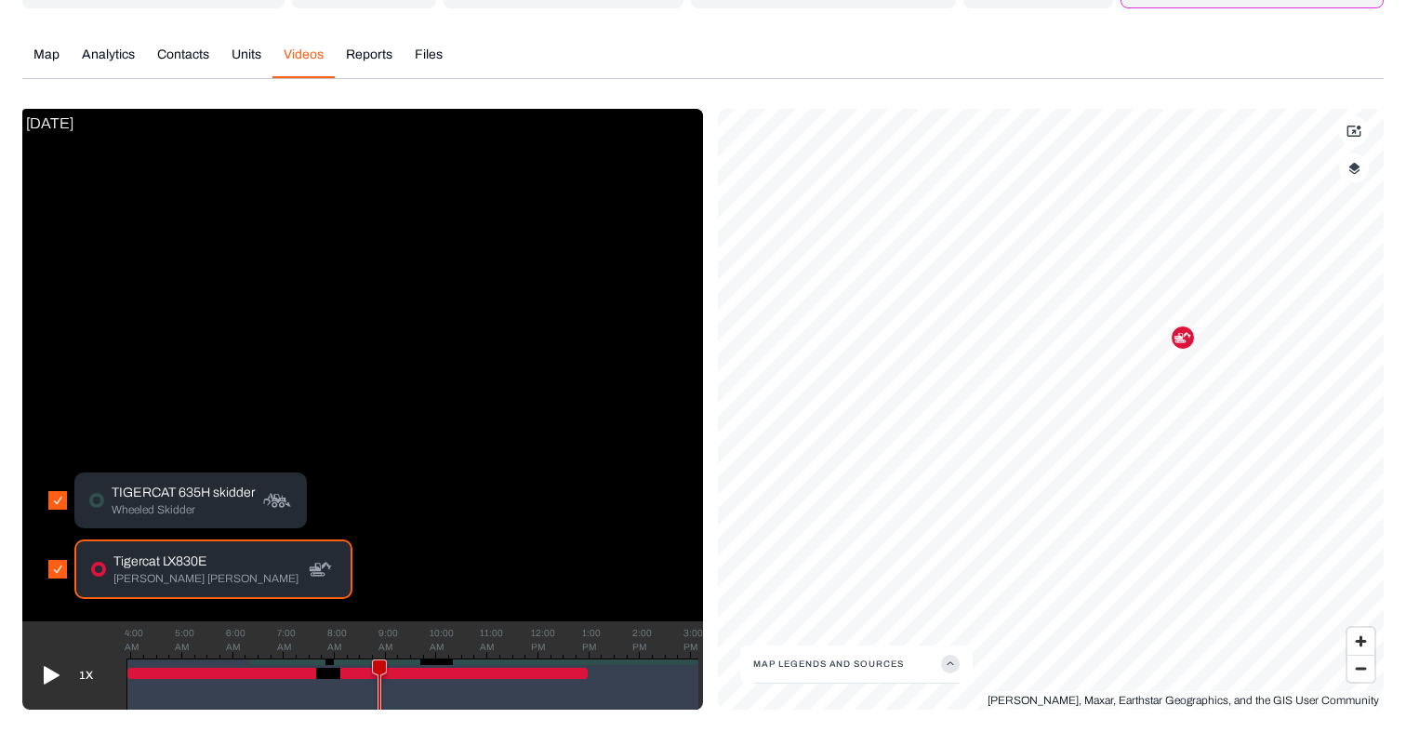
click at [224, 509] on p "Wheeled Skidder" at bounding box center [183, 509] width 143 height 15
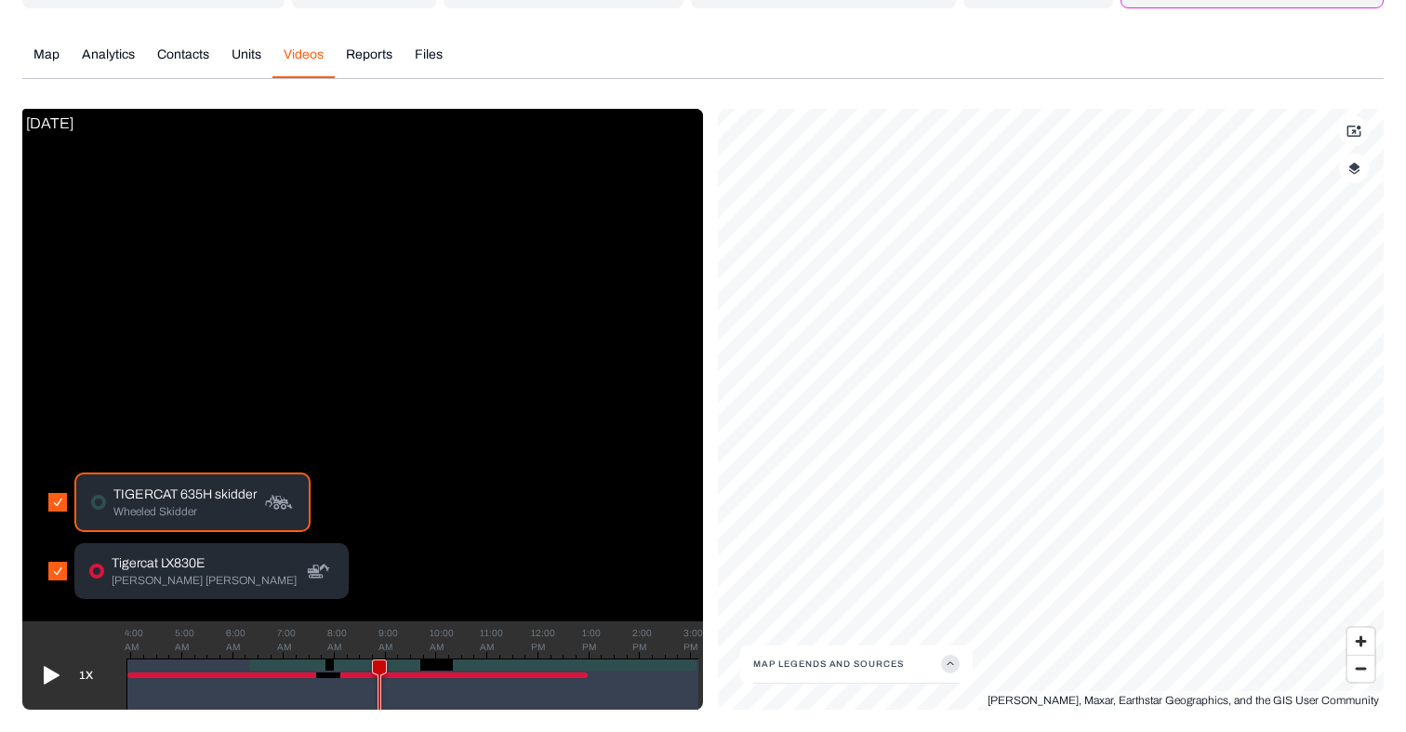
click at [191, 564] on p "Tigercat LX830E" at bounding box center [204, 563] width 185 height 19
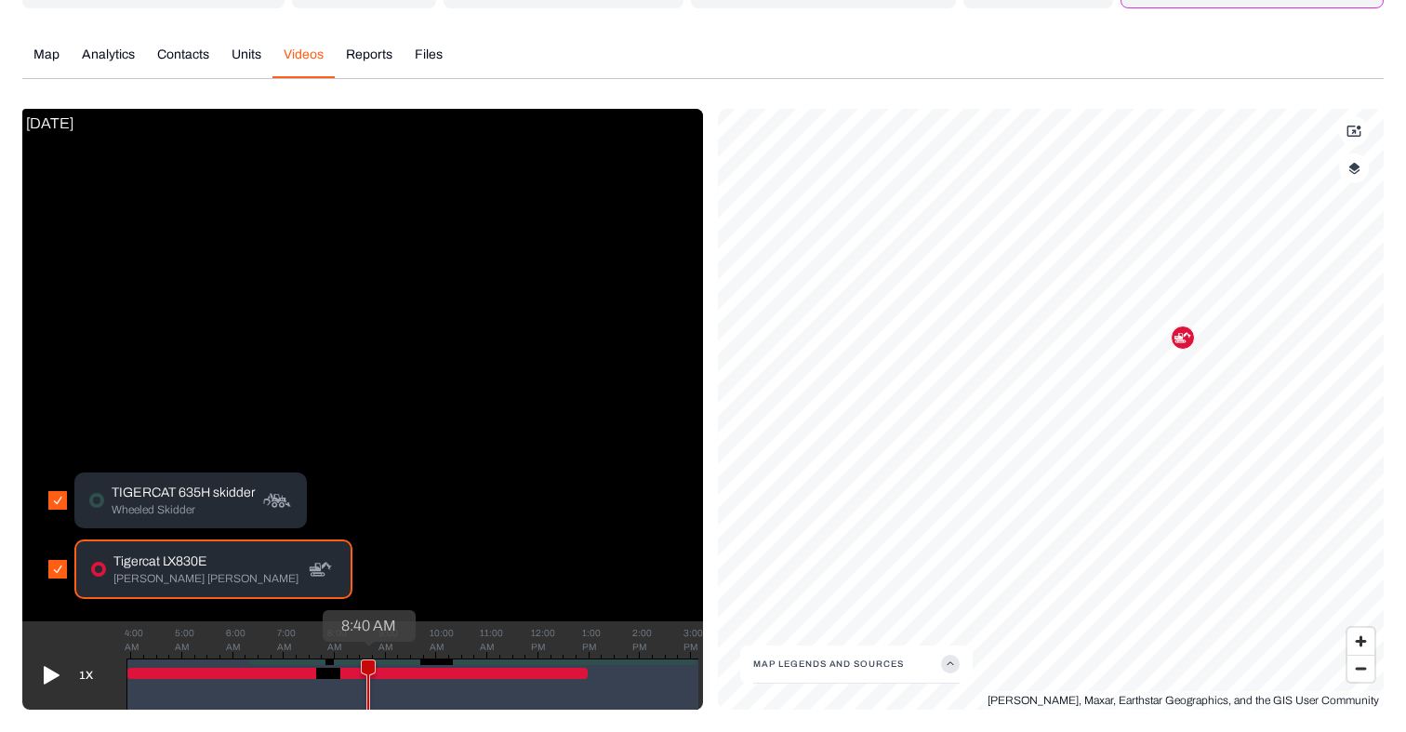
drag, startPoint x: 379, startPoint y: 662, endPoint x: 367, endPoint y: 664, distance: 12.2
click at [367, 664] on icon at bounding box center [368, 690] width 13 height 60
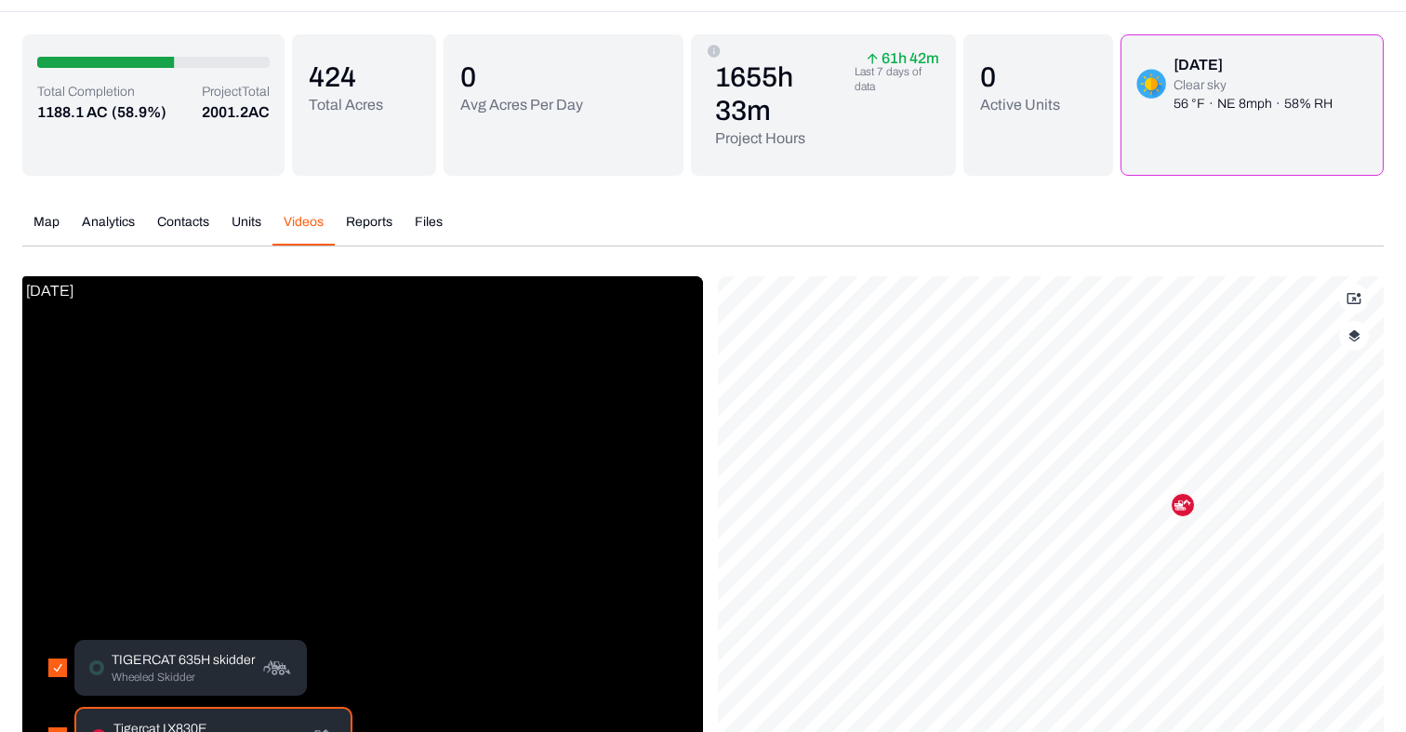
scroll to position [0, 0]
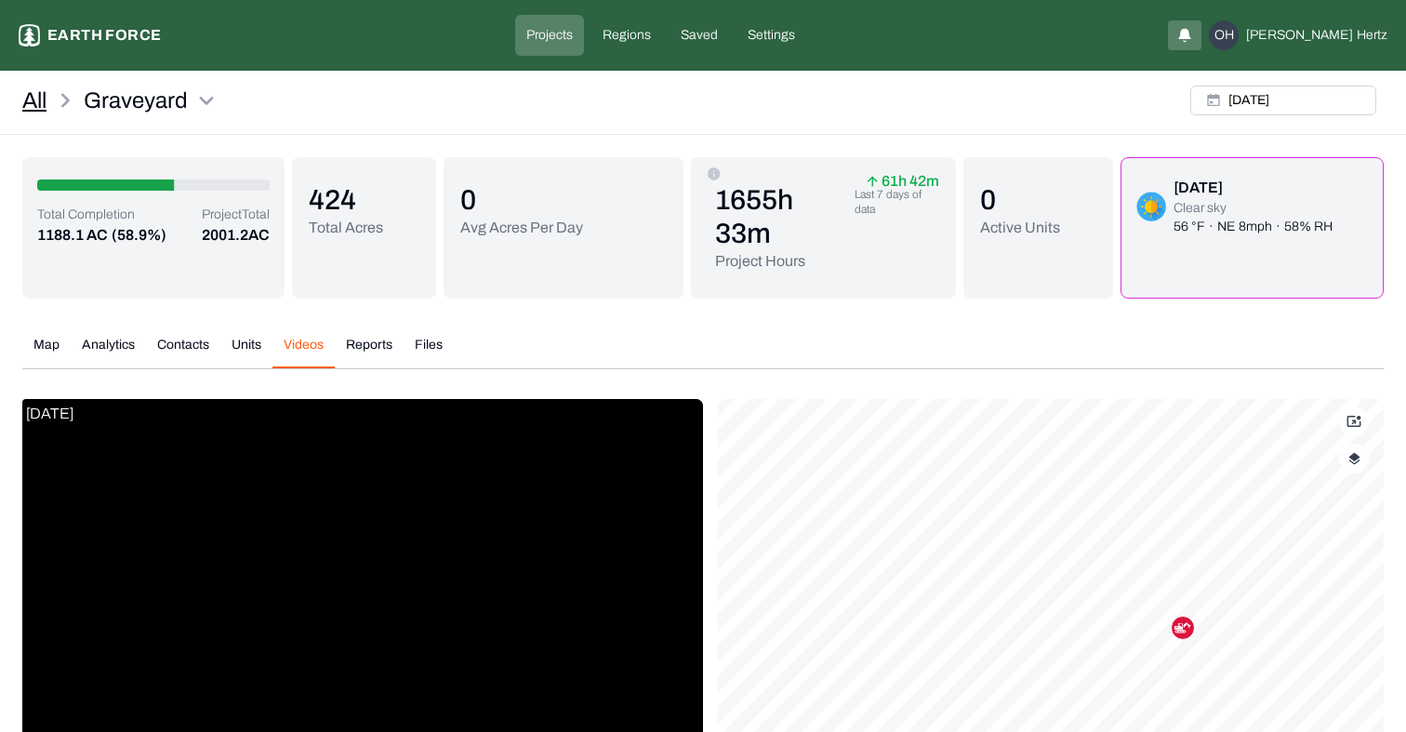
click at [32, 105] on link "All" at bounding box center [34, 101] width 24 height 30
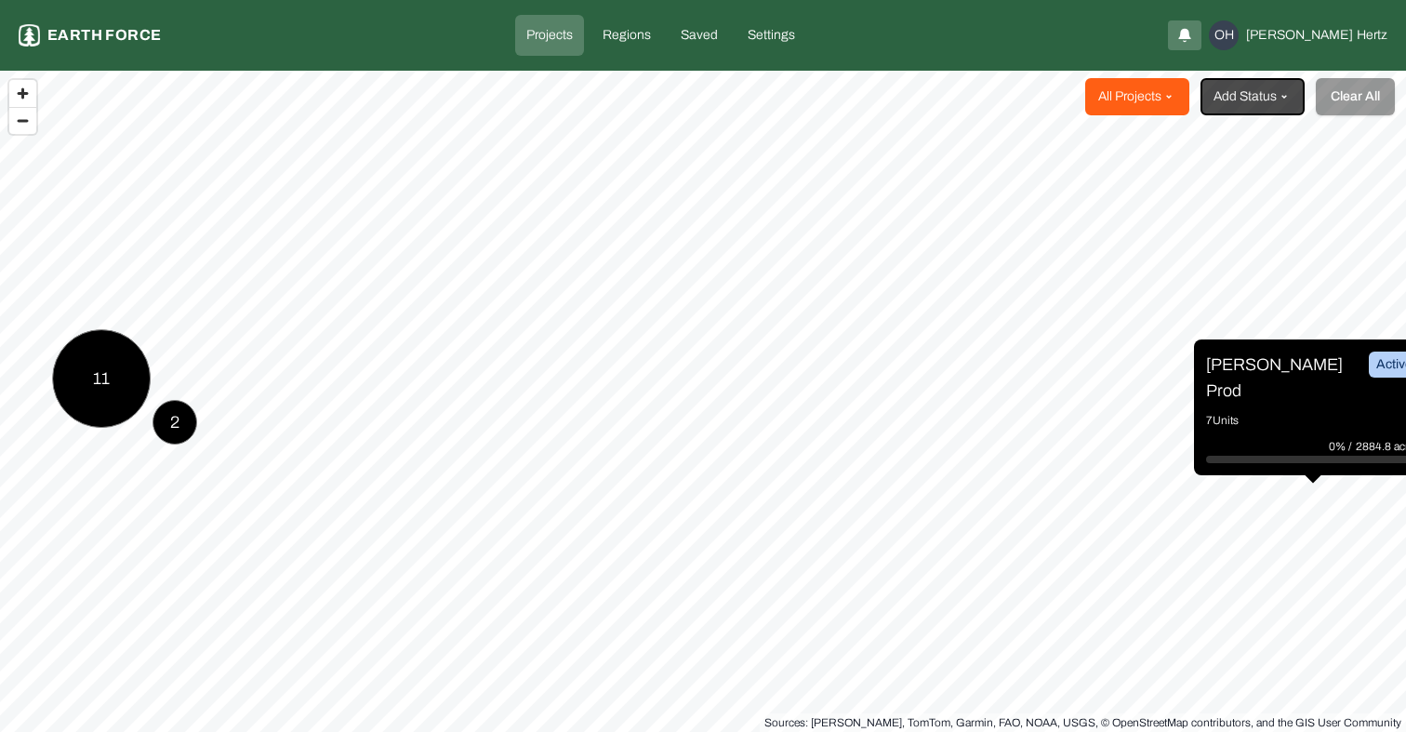
click at [1158, 97] on html "Projects Earth force Projects Regions Saved Settings OH Omer Hertz All Projects…" at bounding box center [703, 366] width 1406 height 732
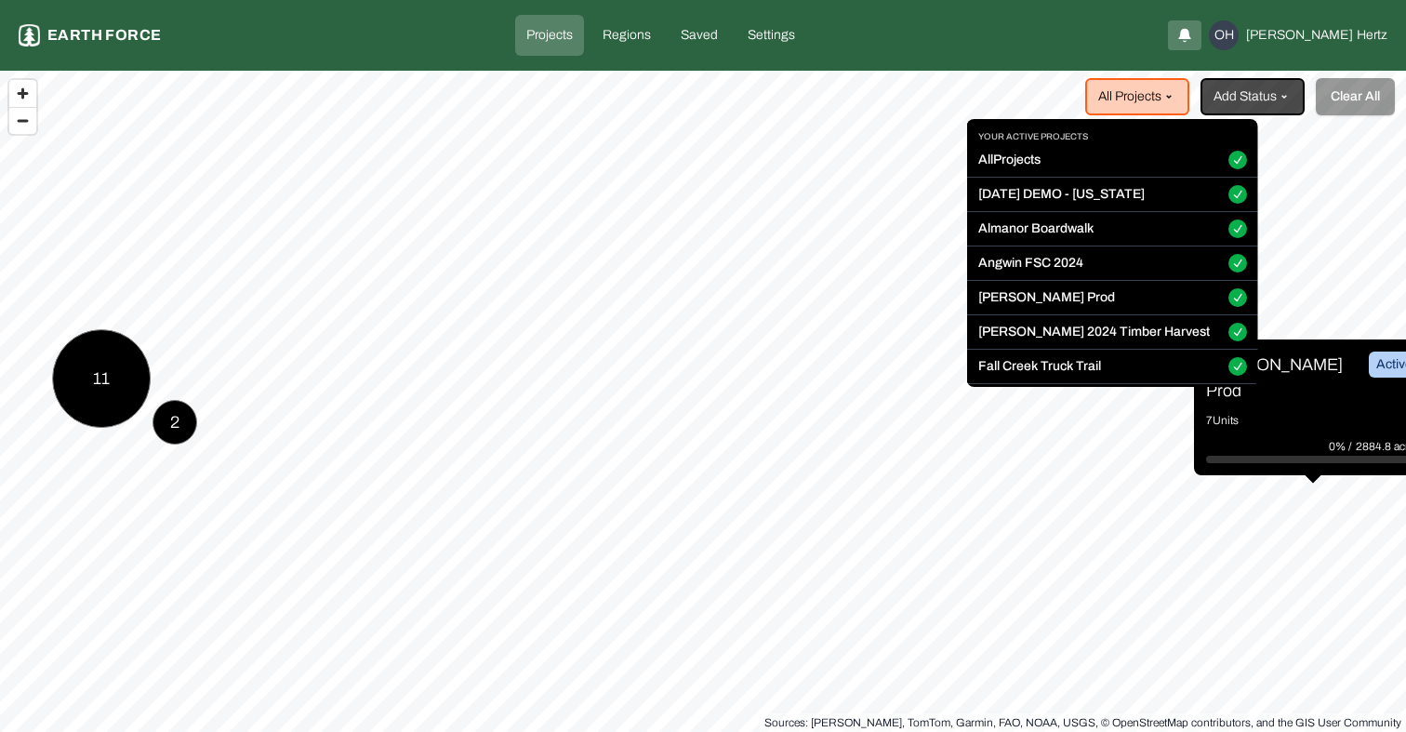
click at [1229, 162] on button "All Projects" at bounding box center [1238, 160] width 19 height 19
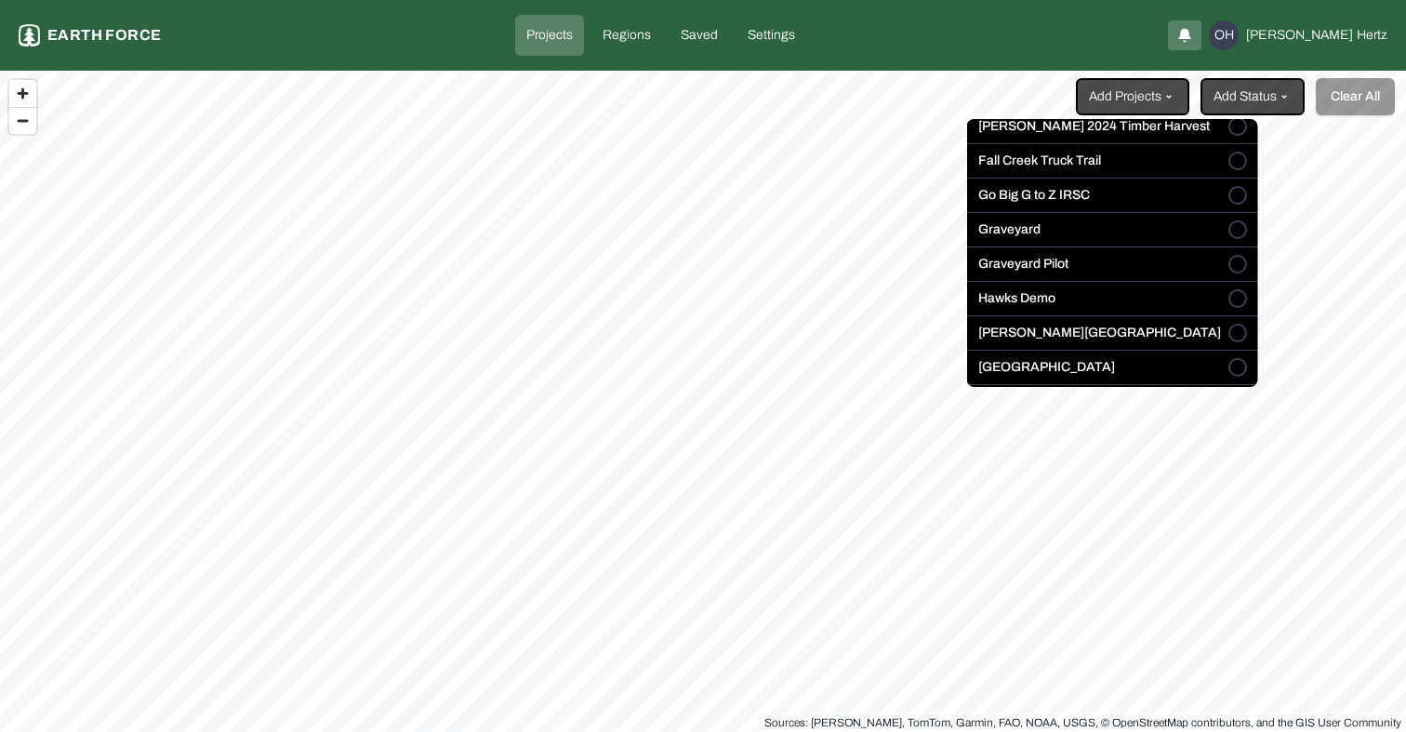
scroll to position [225, 0]
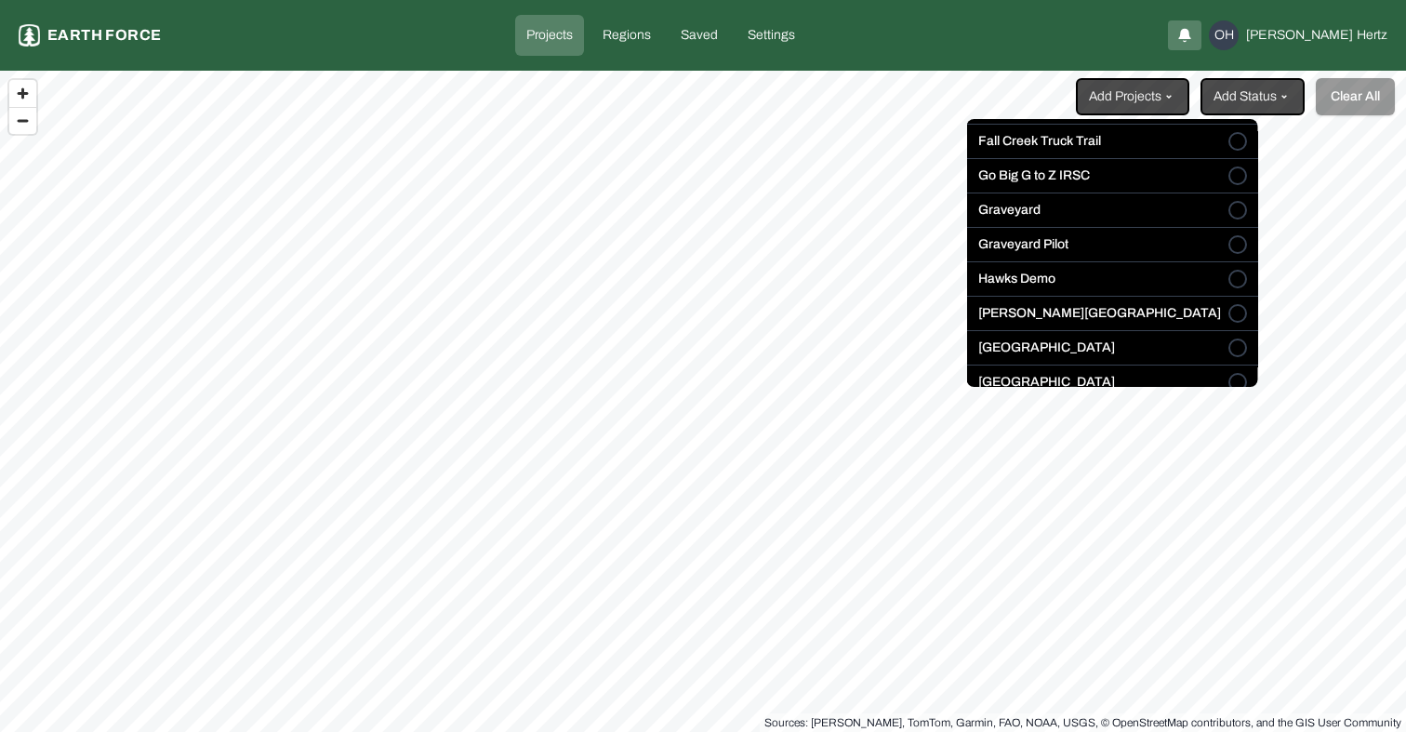
click at [1038, 212] on label "Graveyard" at bounding box center [1009, 210] width 62 height 19
click at [1229, 212] on button "Graveyard" at bounding box center [1238, 210] width 19 height 19
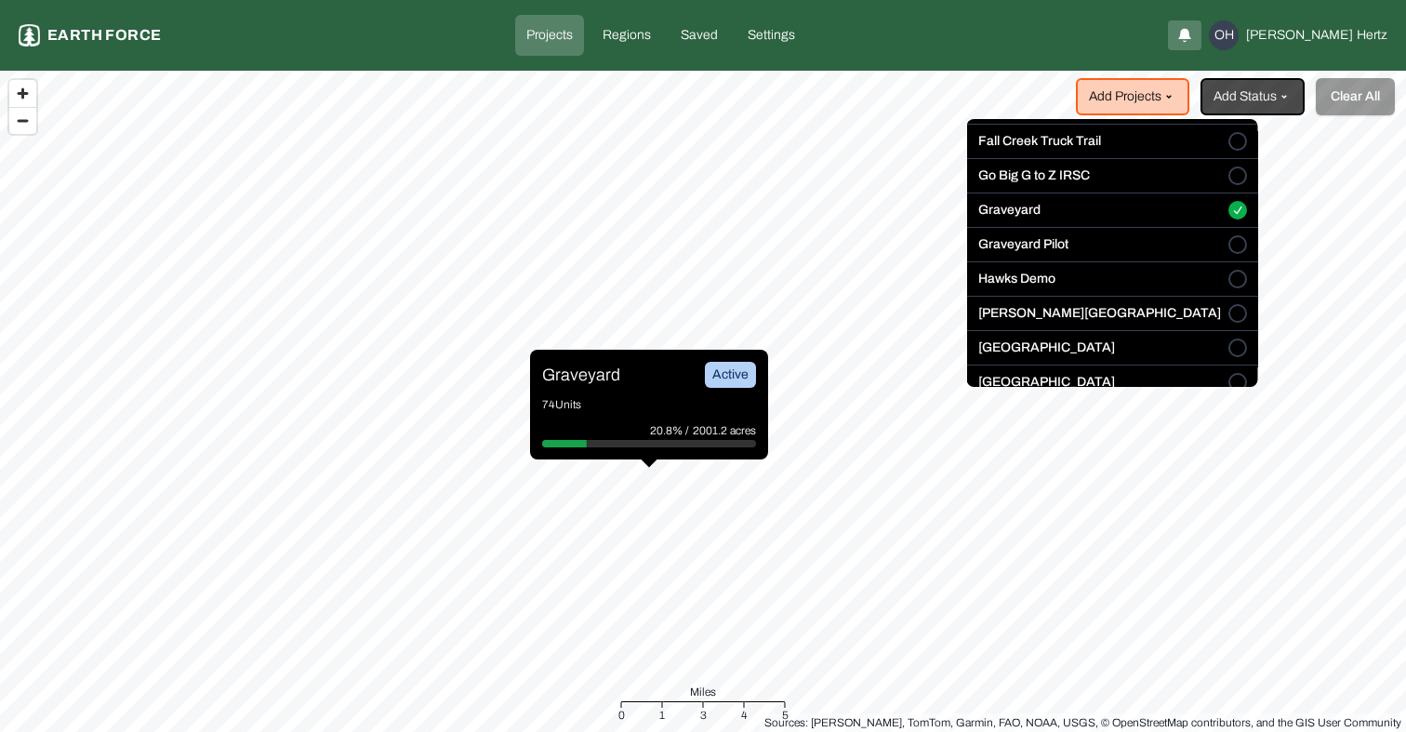
click at [586, 372] on html "Projects Earth force Projects Regions Saved Settings OH Omer Hertz Add Projects…" at bounding box center [703, 366] width 1406 height 732
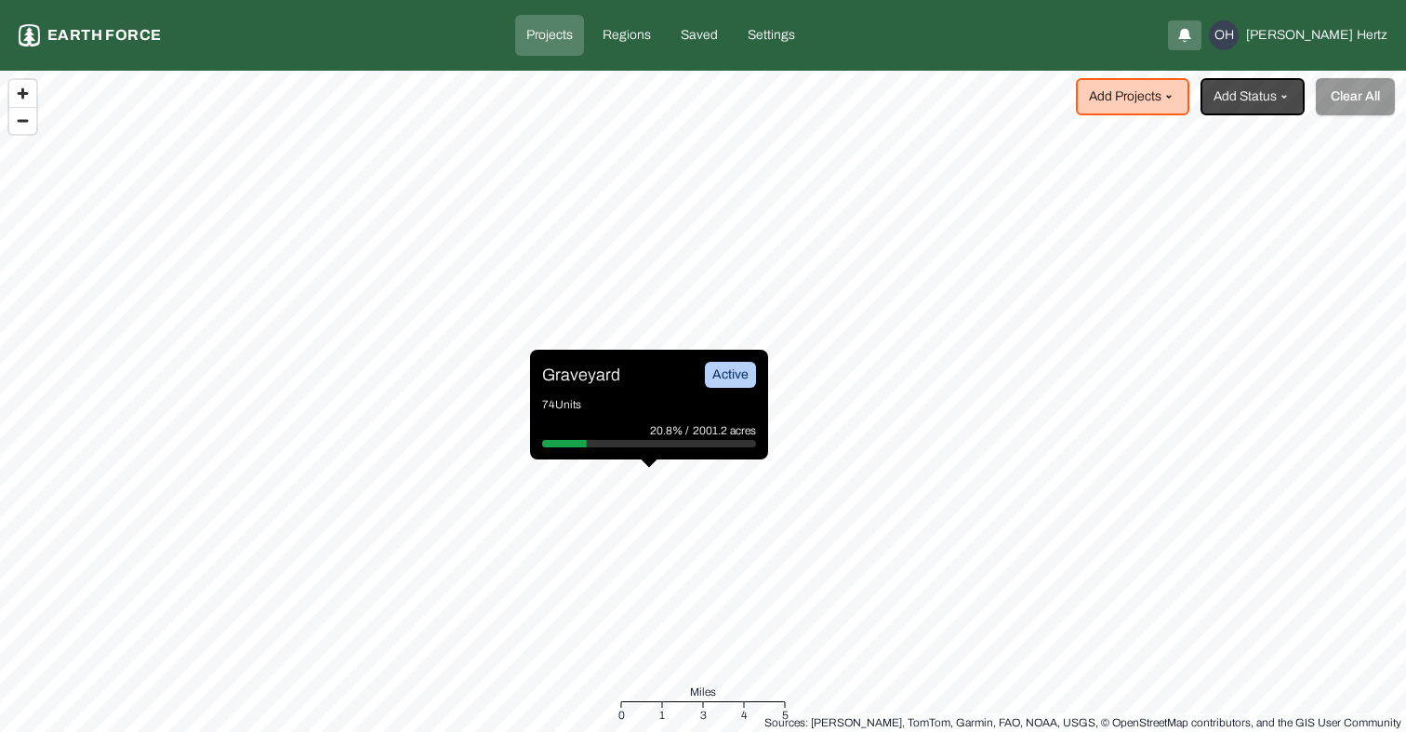
click at [584, 373] on p "Graveyard" at bounding box center [581, 375] width 78 height 26
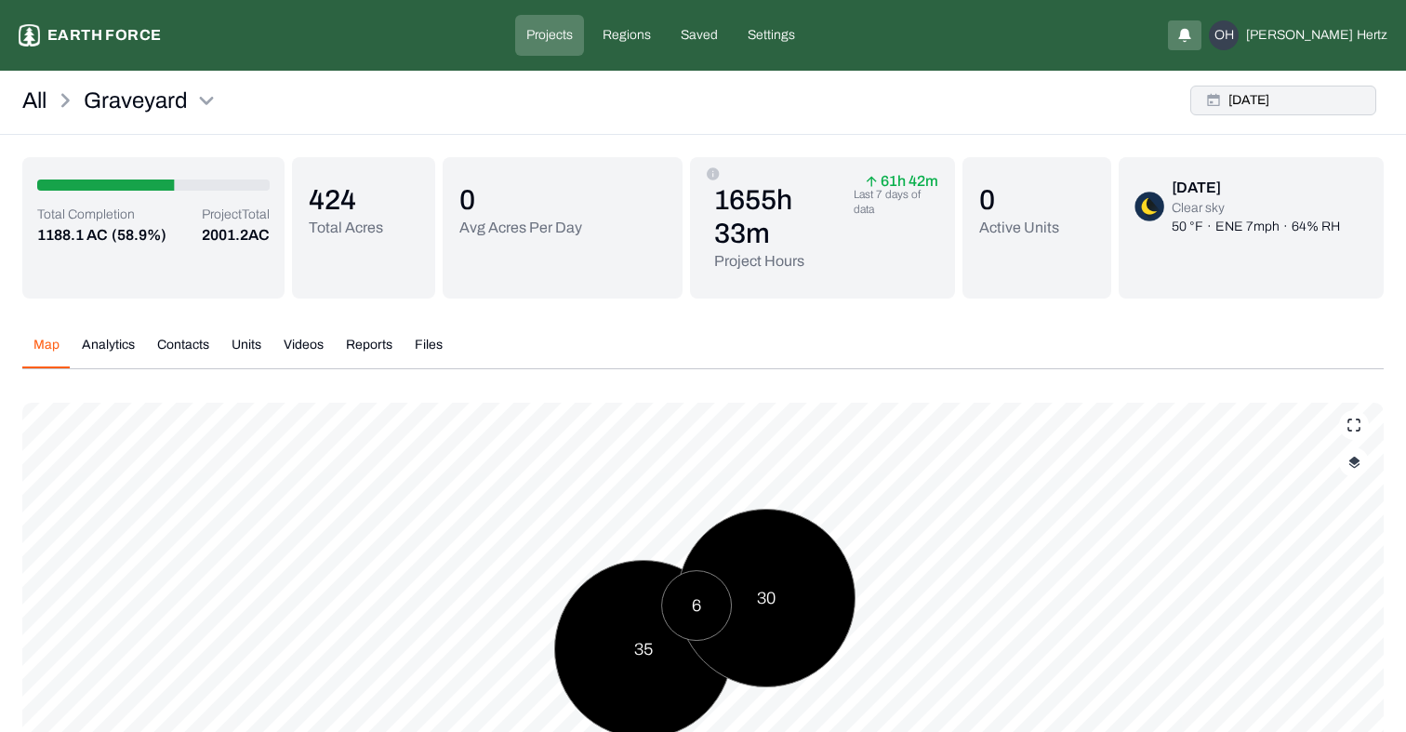
click at [1278, 106] on button "Mon, Aug, 18, 2025" at bounding box center [1284, 101] width 186 height 30
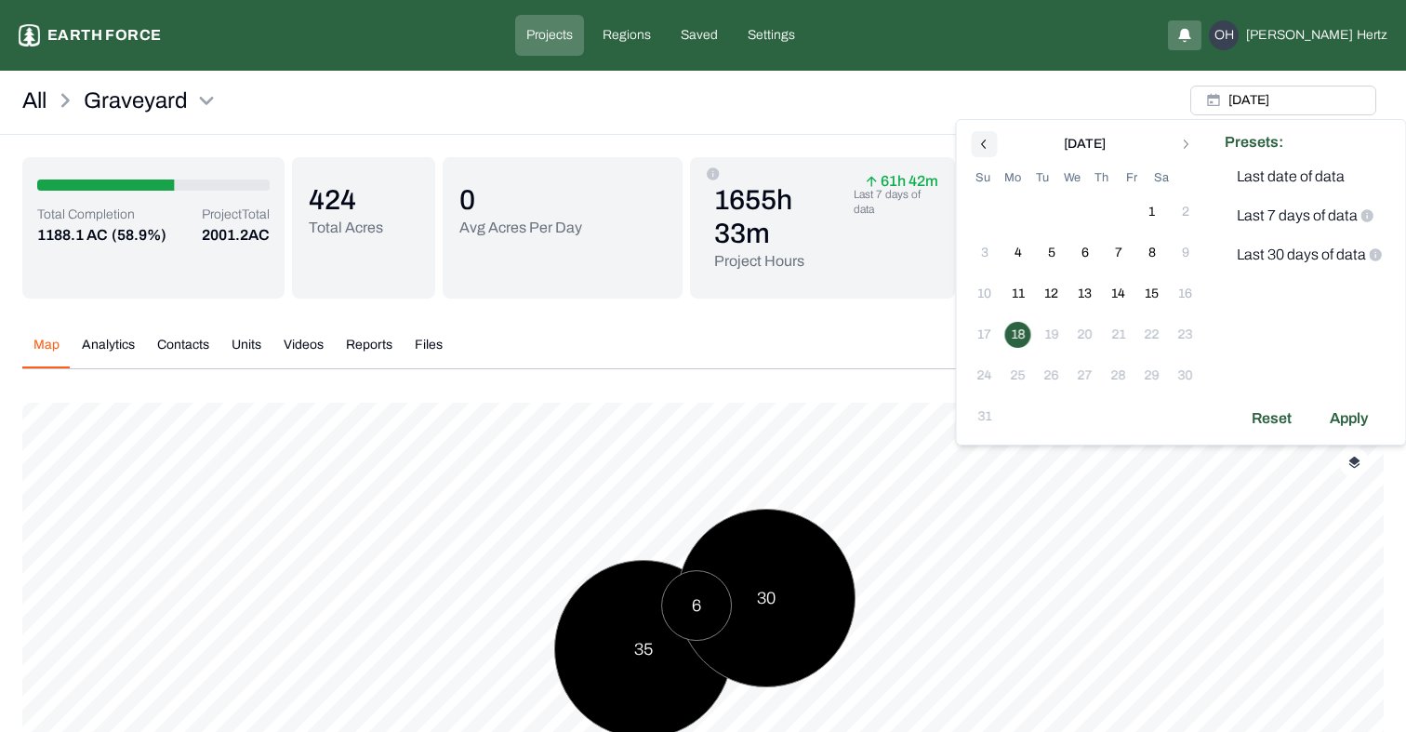
click at [972, 143] on button "Go to previous month" at bounding box center [985, 144] width 26 height 26
click at [1058, 293] on button "15" at bounding box center [1052, 294] width 26 height 26
click at [1353, 380] on div "Apply" at bounding box center [1349, 378] width 60 height 30
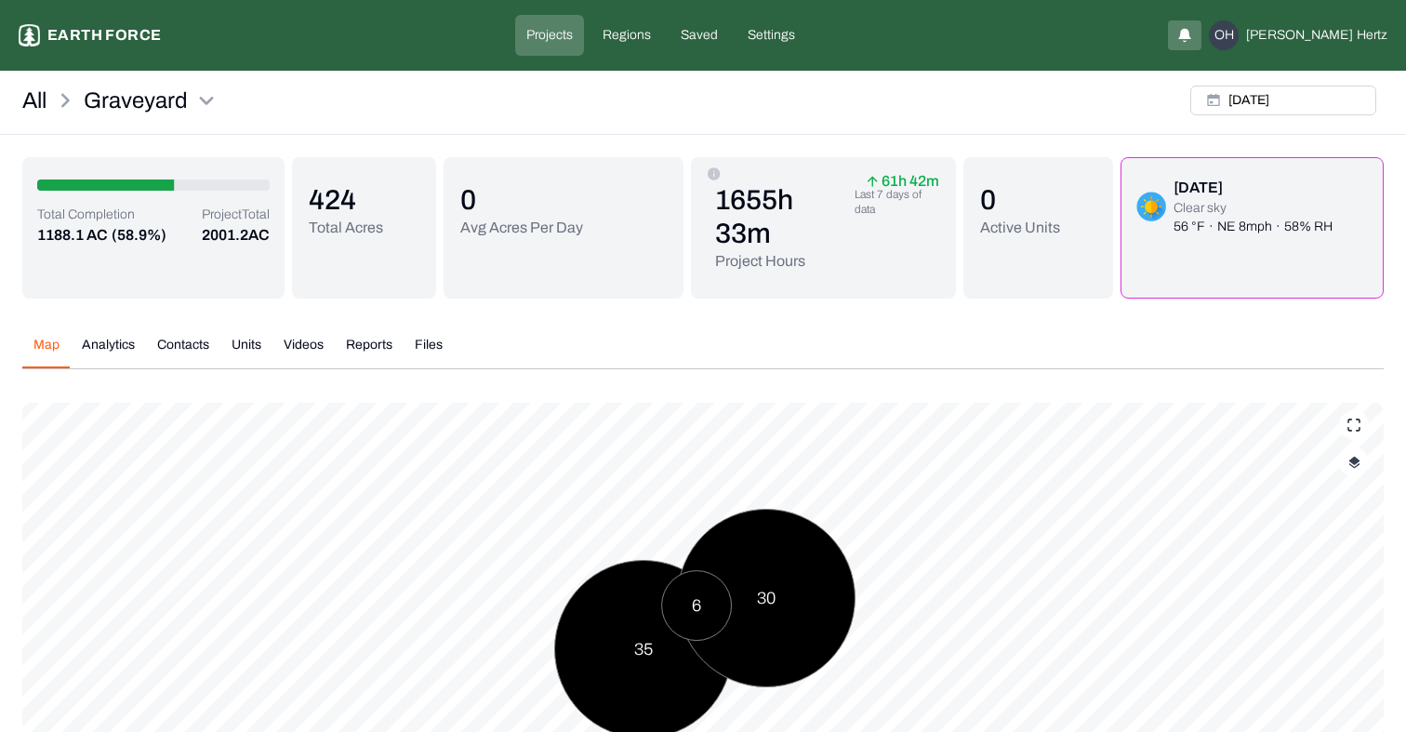
click at [311, 341] on button "Videos" at bounding box center [304, 352] width 62 height 33
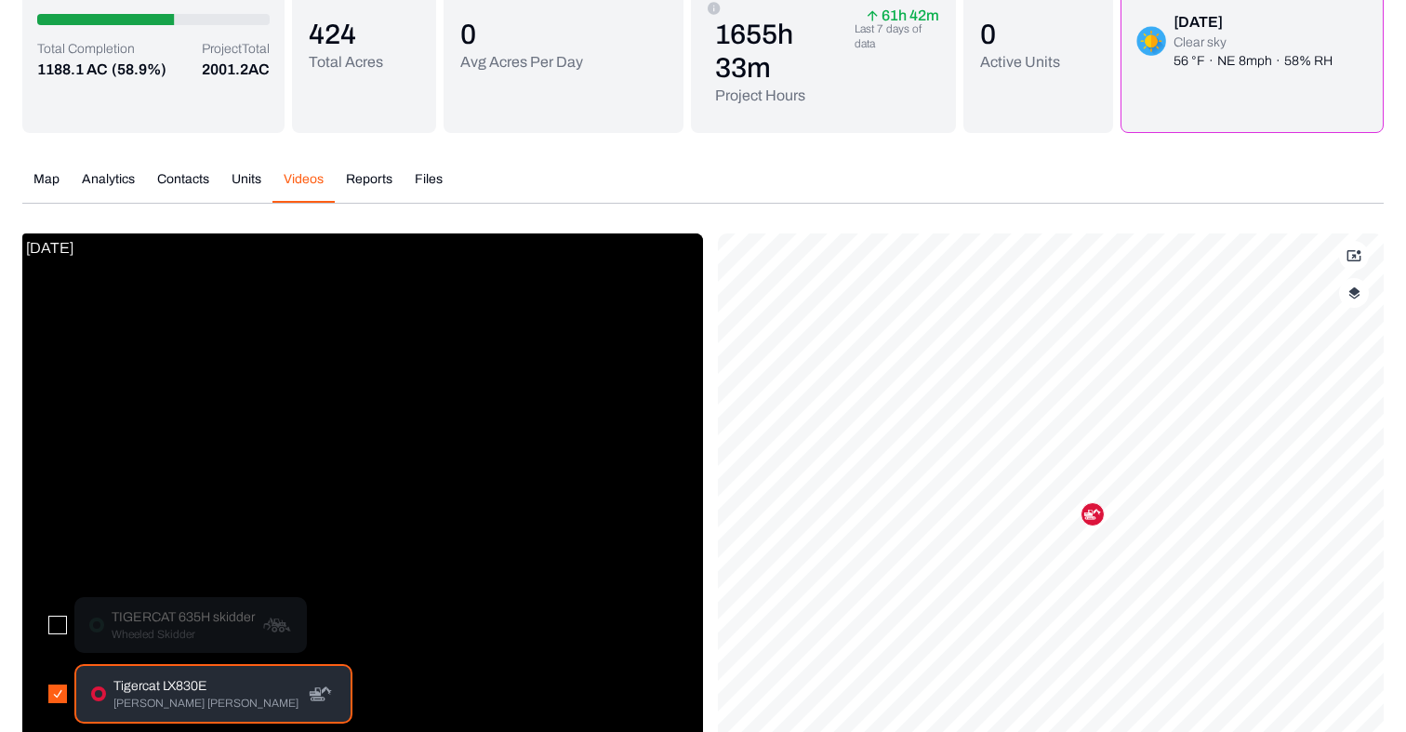
scroll to position [290, 0]
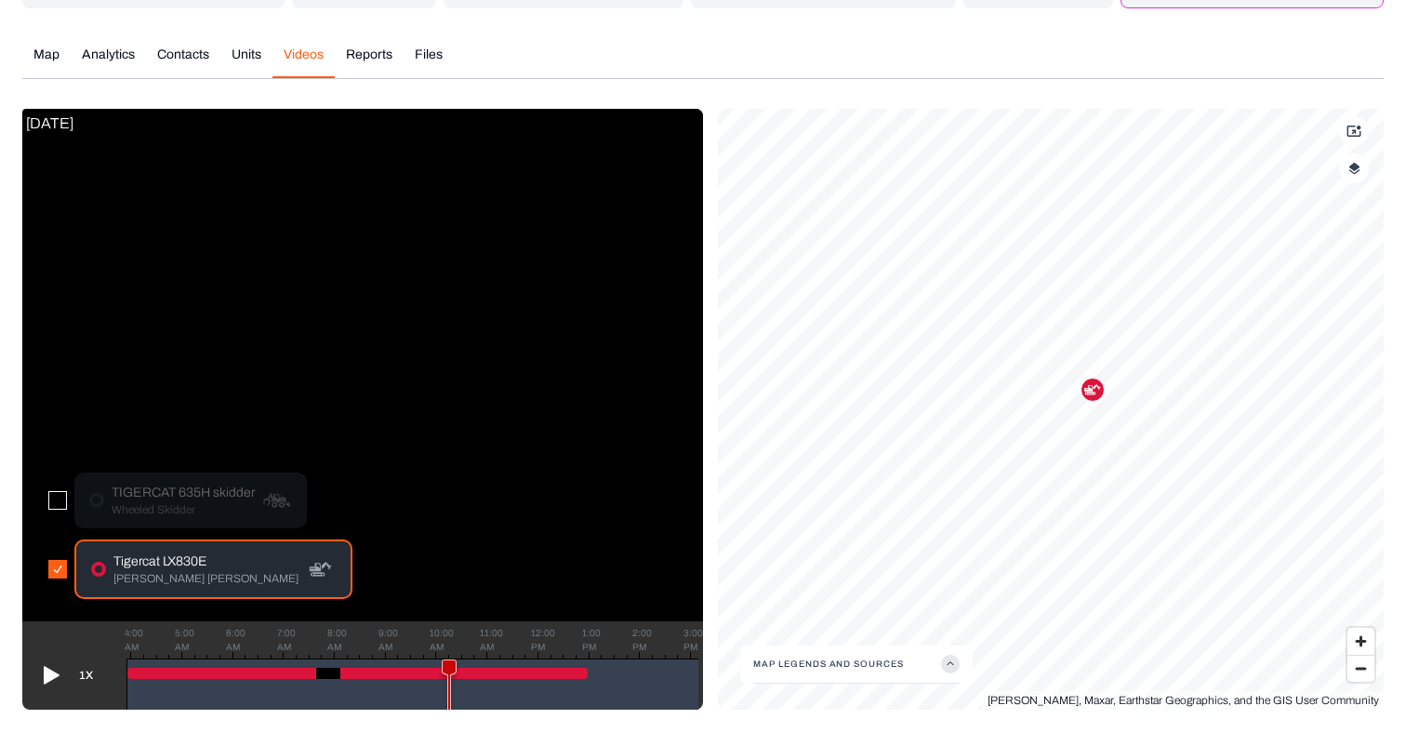
drag, startPoint x: 126, startPoint y: 662, endPoint x: 448, endPoint y: 646, distance: 323.1
click at [448, 646] on div "1X 4:00 AM 5:00 AM 6:00 AM 7:00 AM 8:00 AM 9:00 AM 10:00 AM 11:00 AM 12:00 PM 1…" at bounding box center [362, 665] width 681 height 88
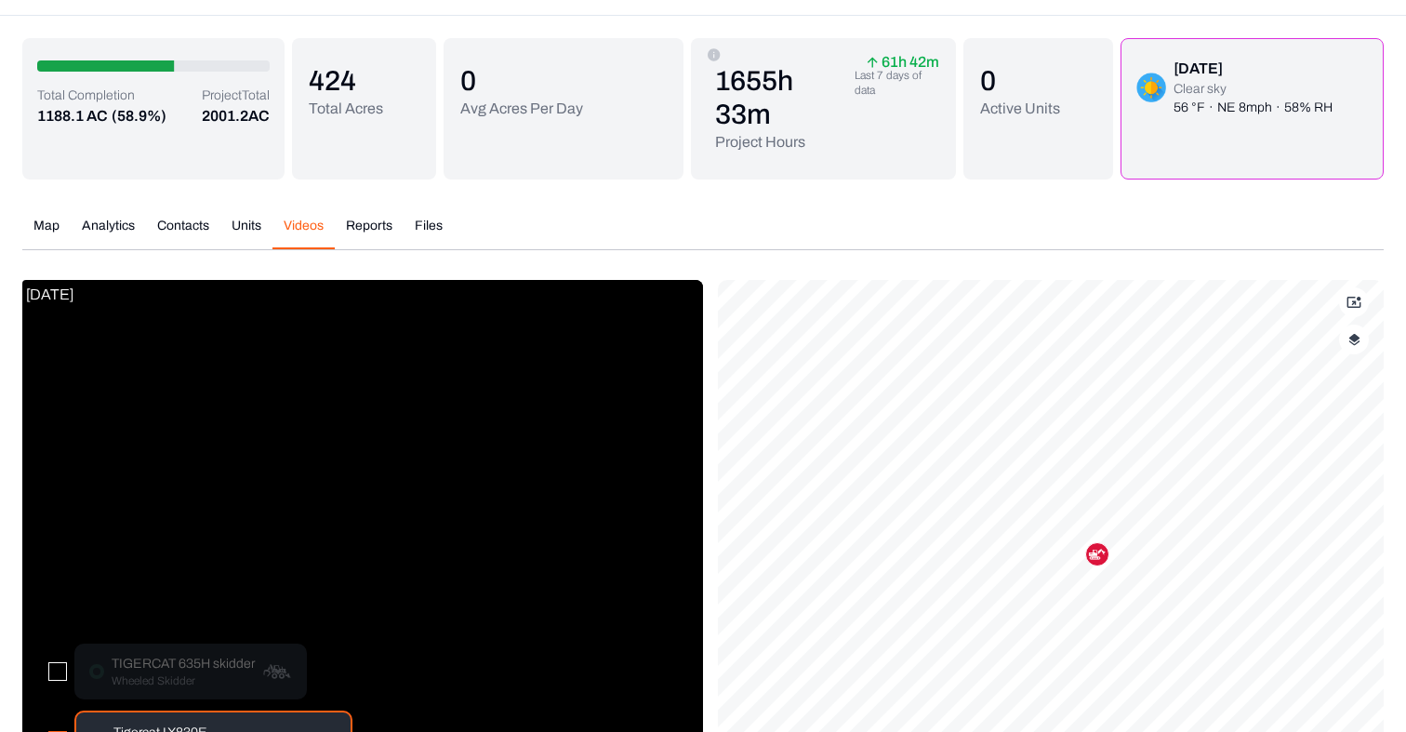
scroll to position [0, 0]
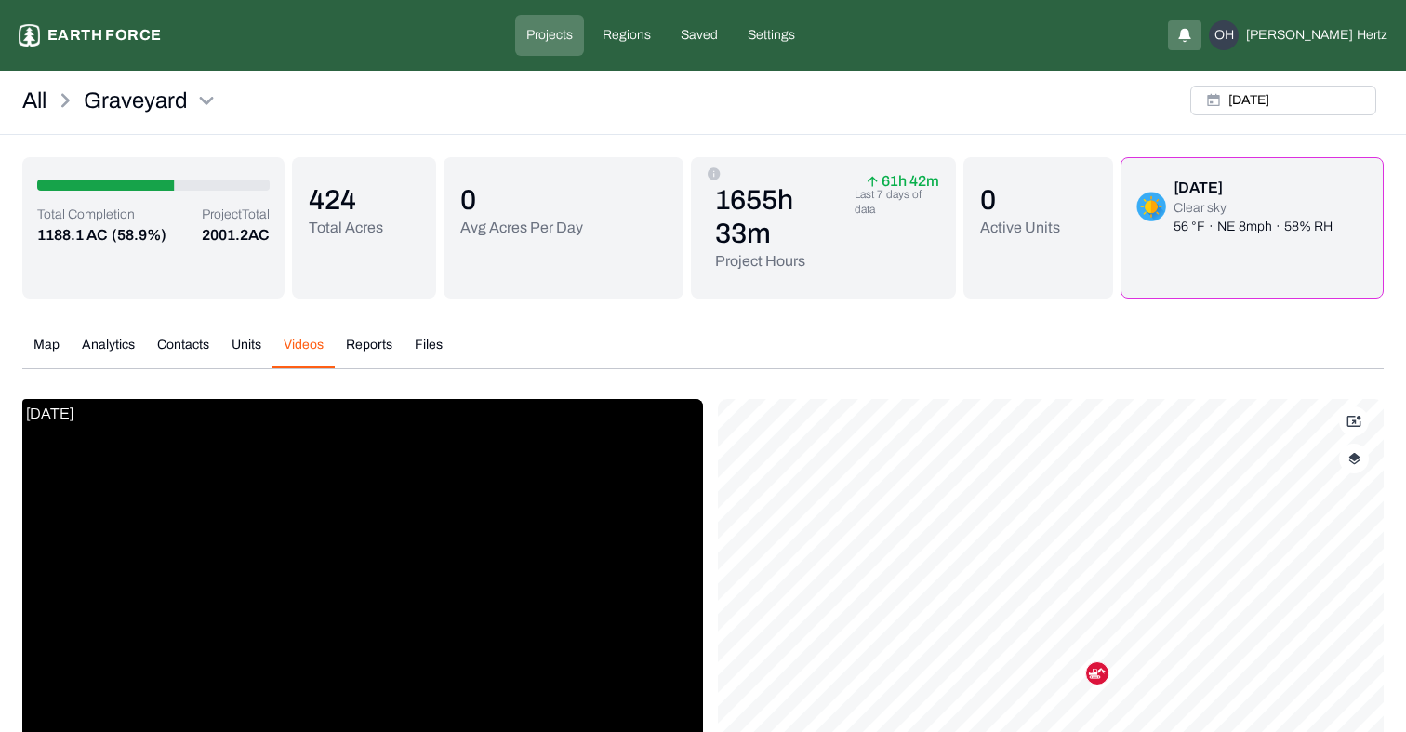
click at [827, 104] on div "All Graveyard Tue, Jul, 15, 2025" at bounding box center [703, 106] width 1406 height 57
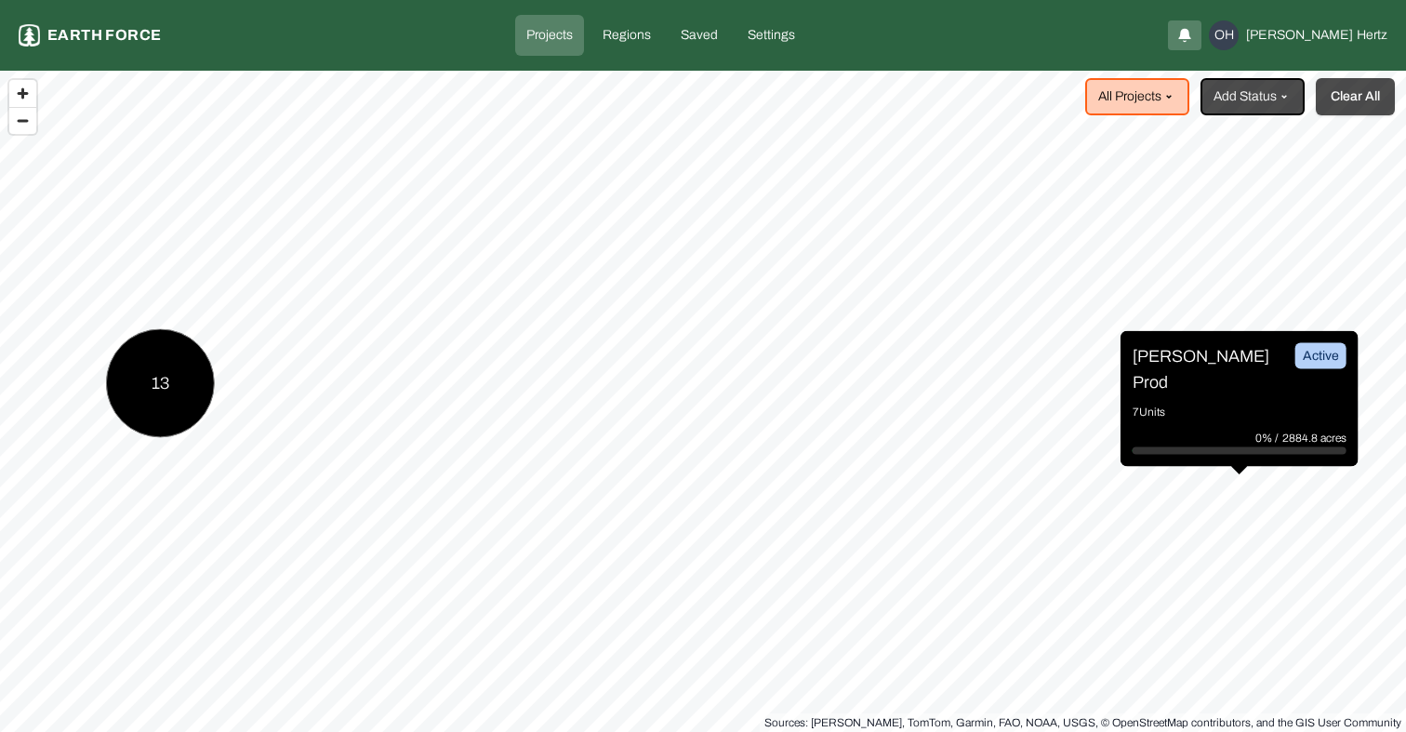
click at [1351, 95] on button "Clear All" at bounding box center [1355, 96] width 79 height 37
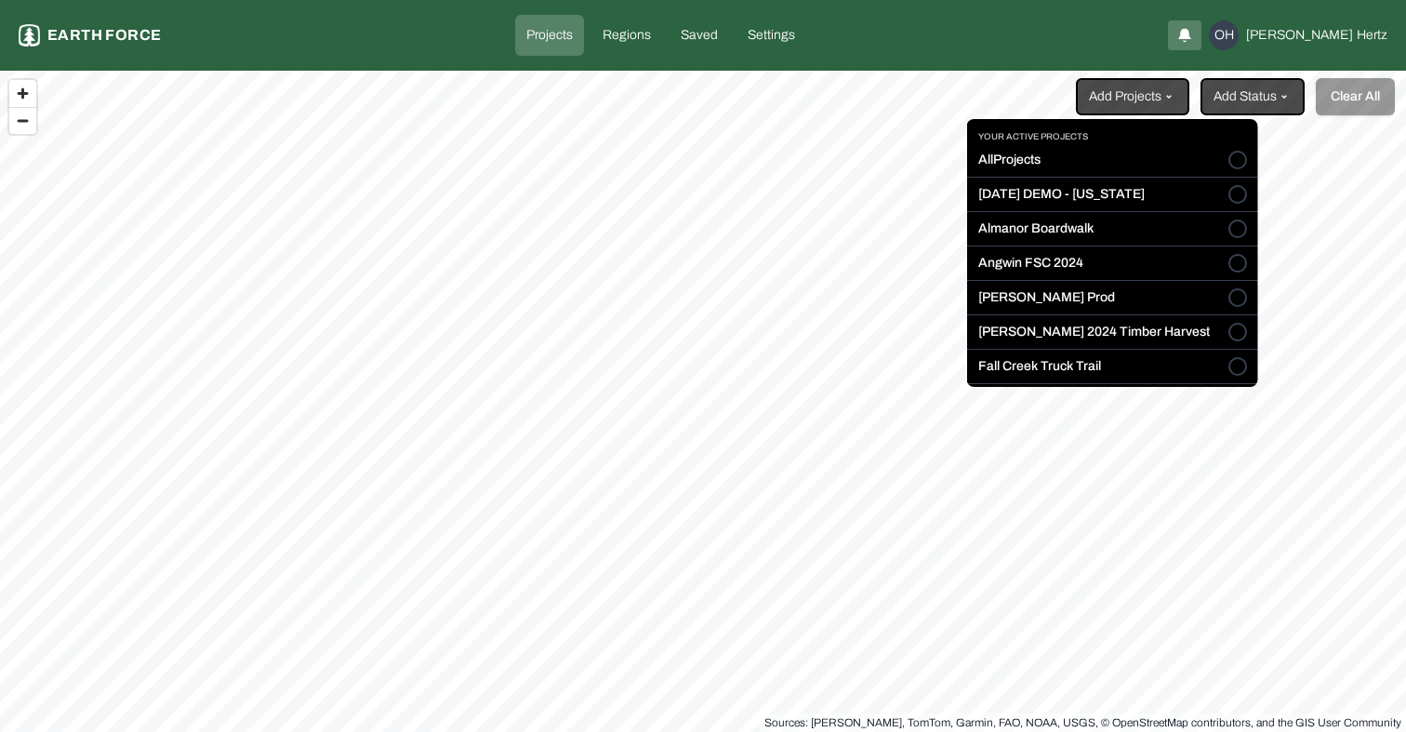
click at [1177, 83] on html "Projects Earth force Projects Regions Saved Settings OH Omer Hertz Add Projects…" at bounding box center [703, 366] width 1406 height 732
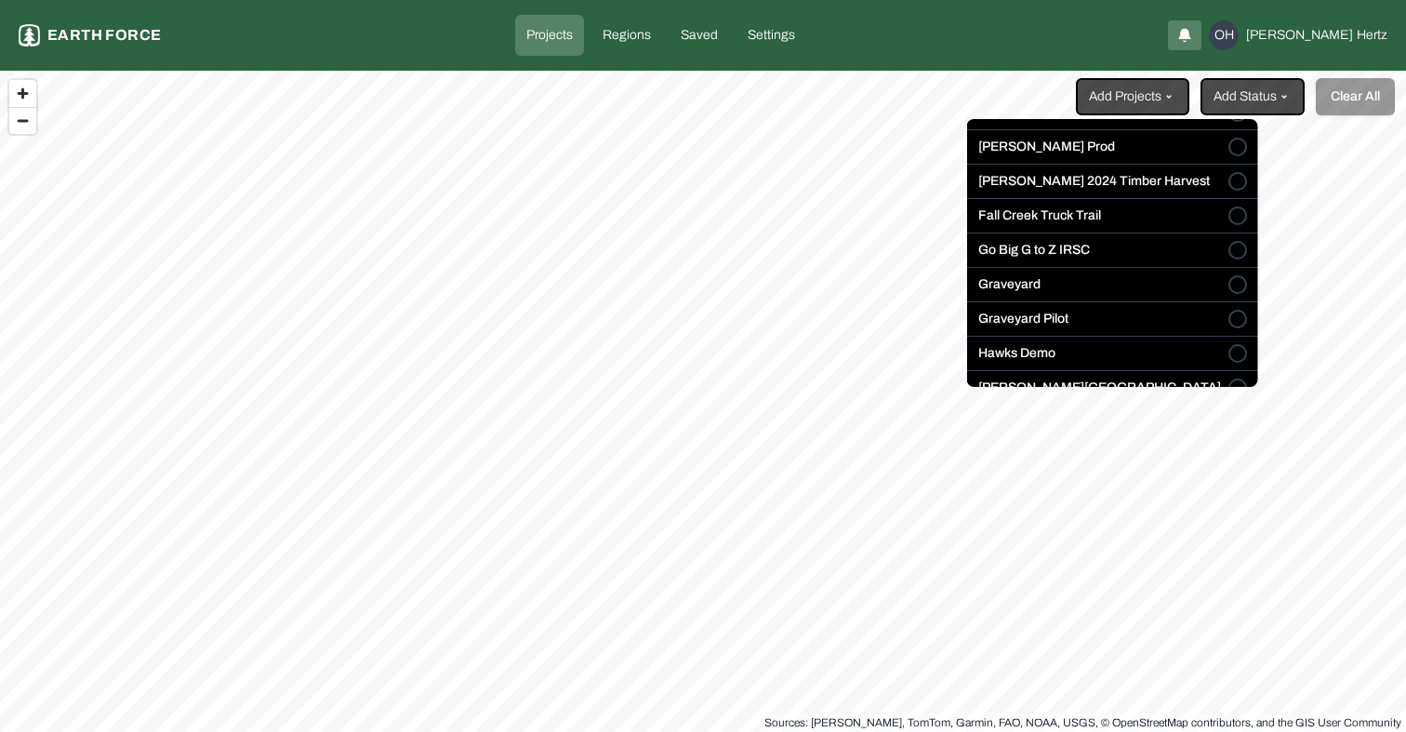
scroll to position [290, 0]
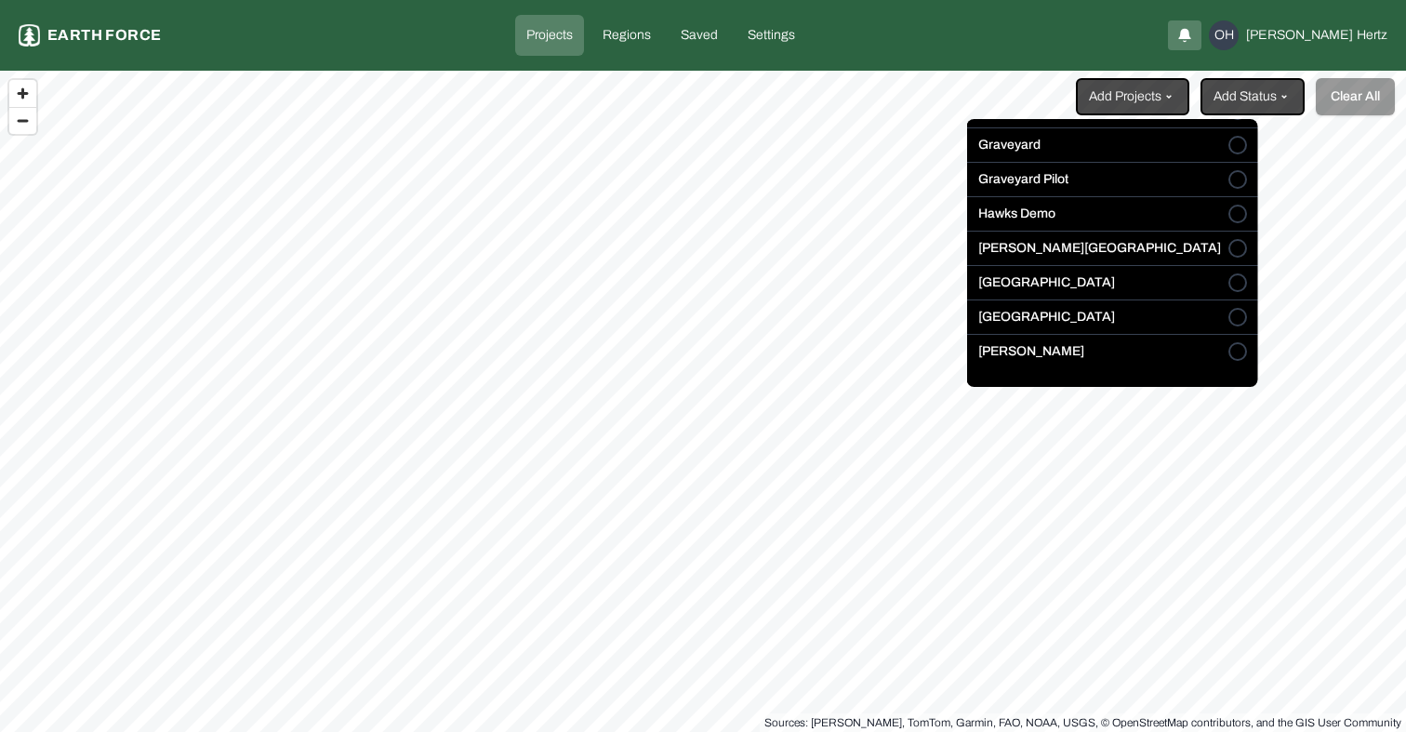
click at [1229, 314] on button "[GEOGRAPHIC_DATA]" at bounding box center [1238, 317] width 19 height 19
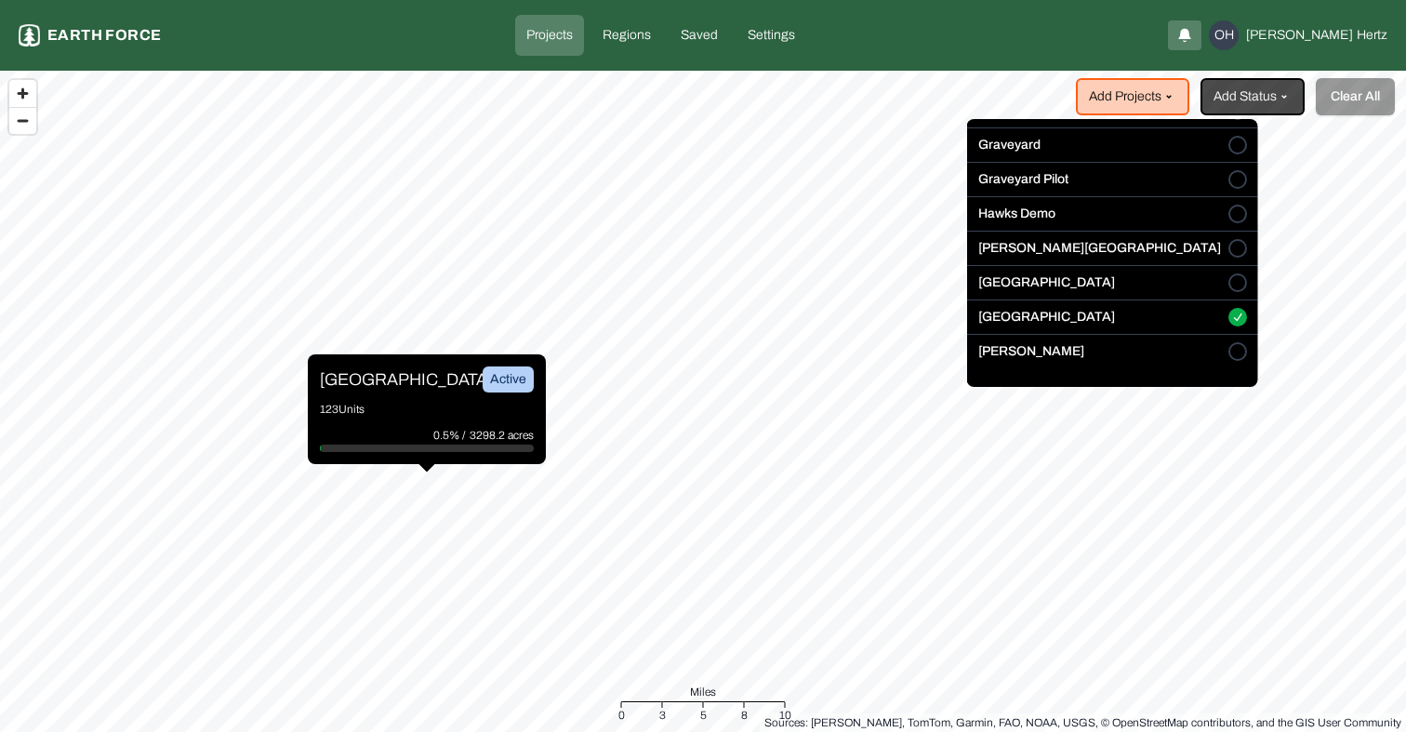
click at [369, 382] on html "Projects Earth force Projects Regions Saved Settings OH Omer Hertz Add Projects…" at bounding box center [703, 366] width 1406 height 732
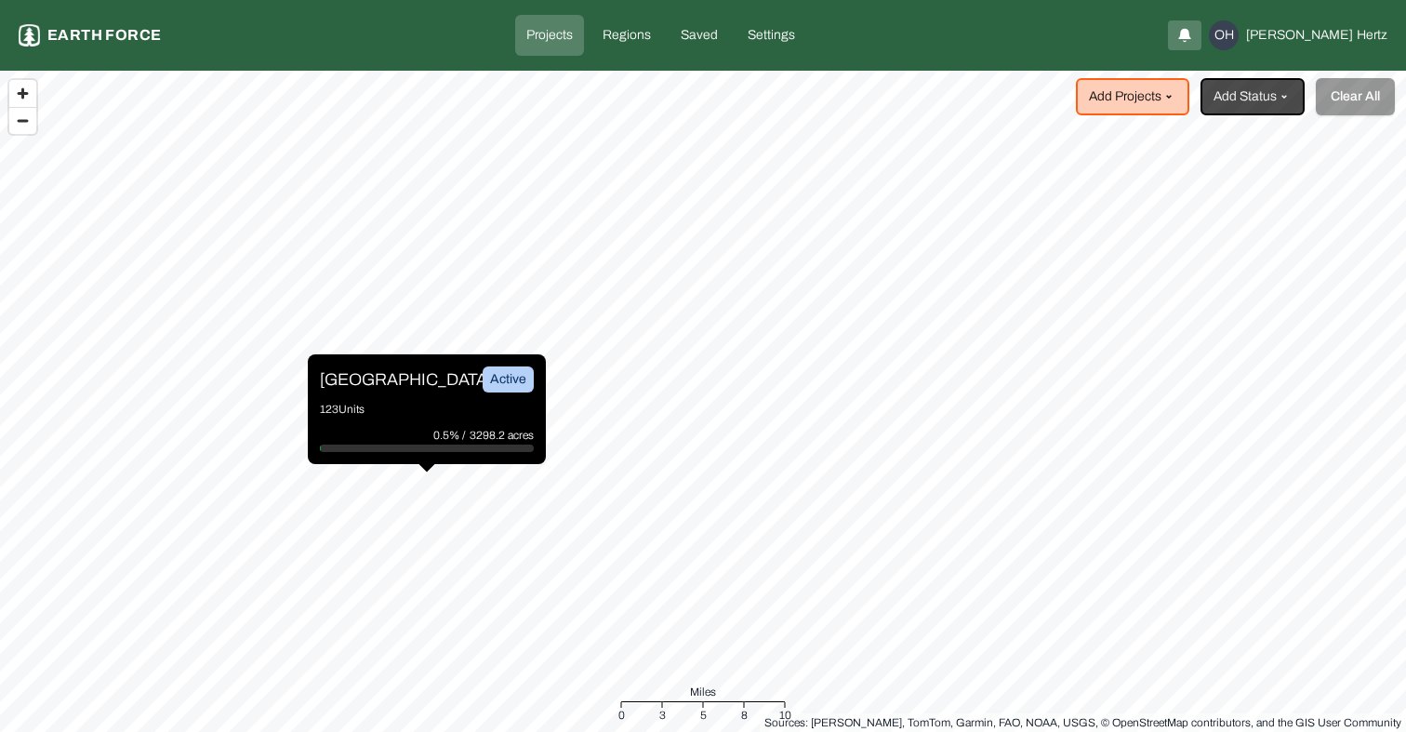
click at [369, 382] on p "[GEOGRAPHIC_DATA]" at bounding box center [390, 379] width 140 height 26
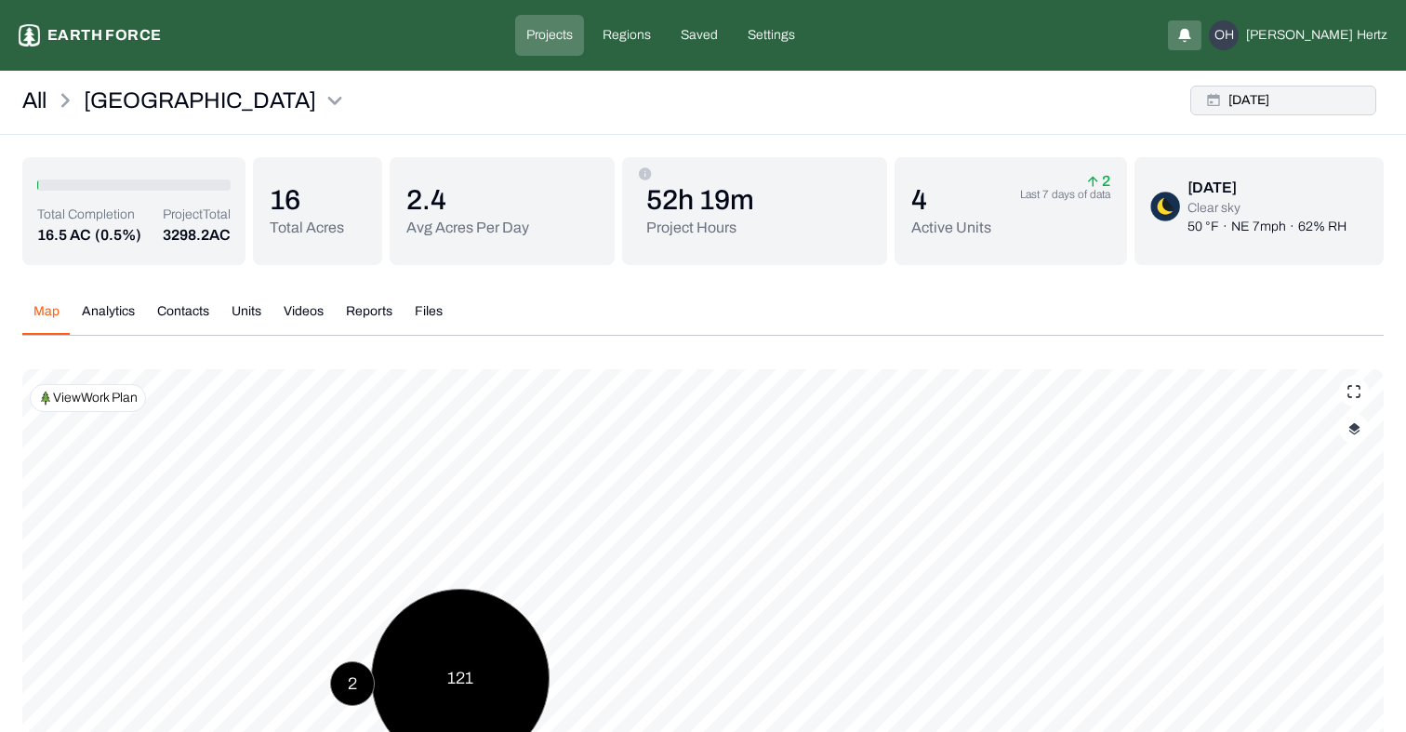
click at [1263, 101] on button "Tue, Aug, 19, 2025" at bounding box center [1284, 101] width 186 height 30
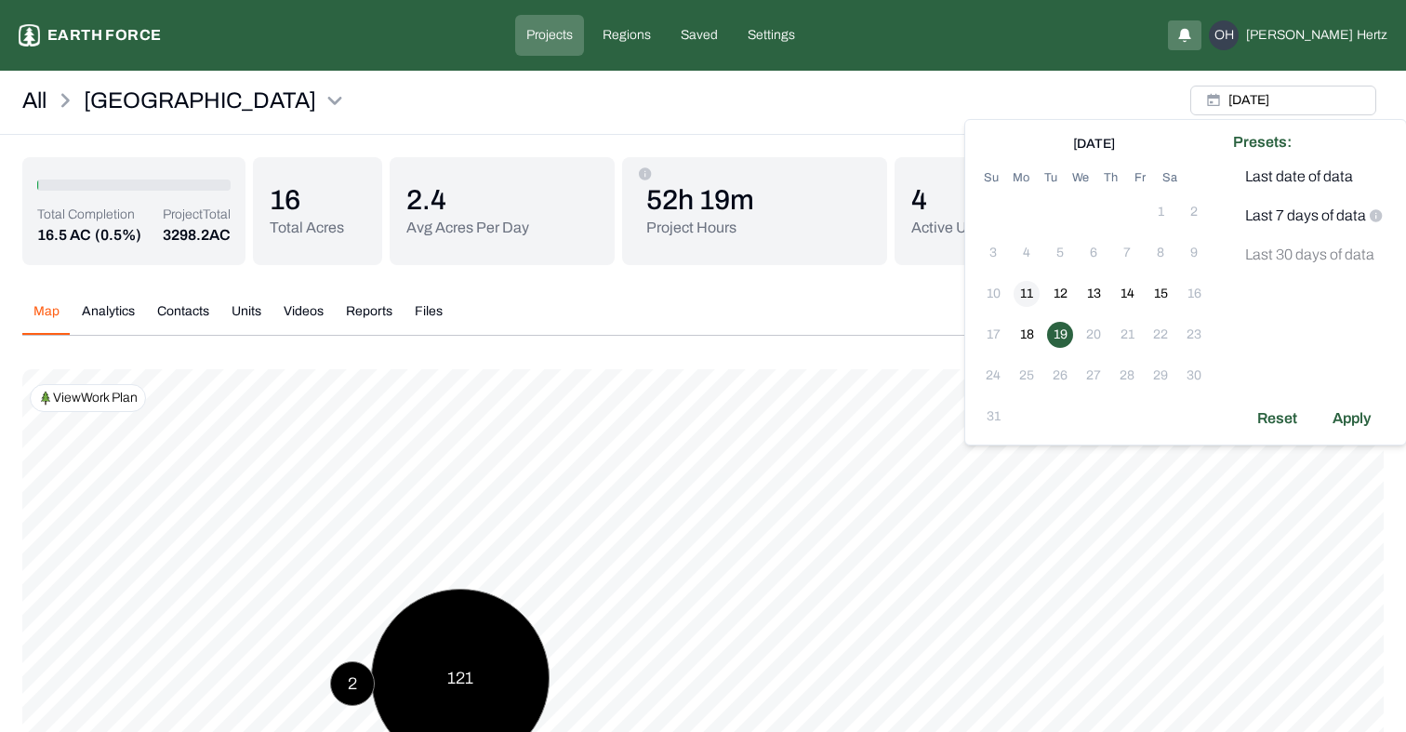
click at [1038, 297] on button "11" at bounding box center [1027, 294] width 26 height 26
click at [1348, 424] on div "Apply" at bounding box center [1352, 419] width 60 height 30
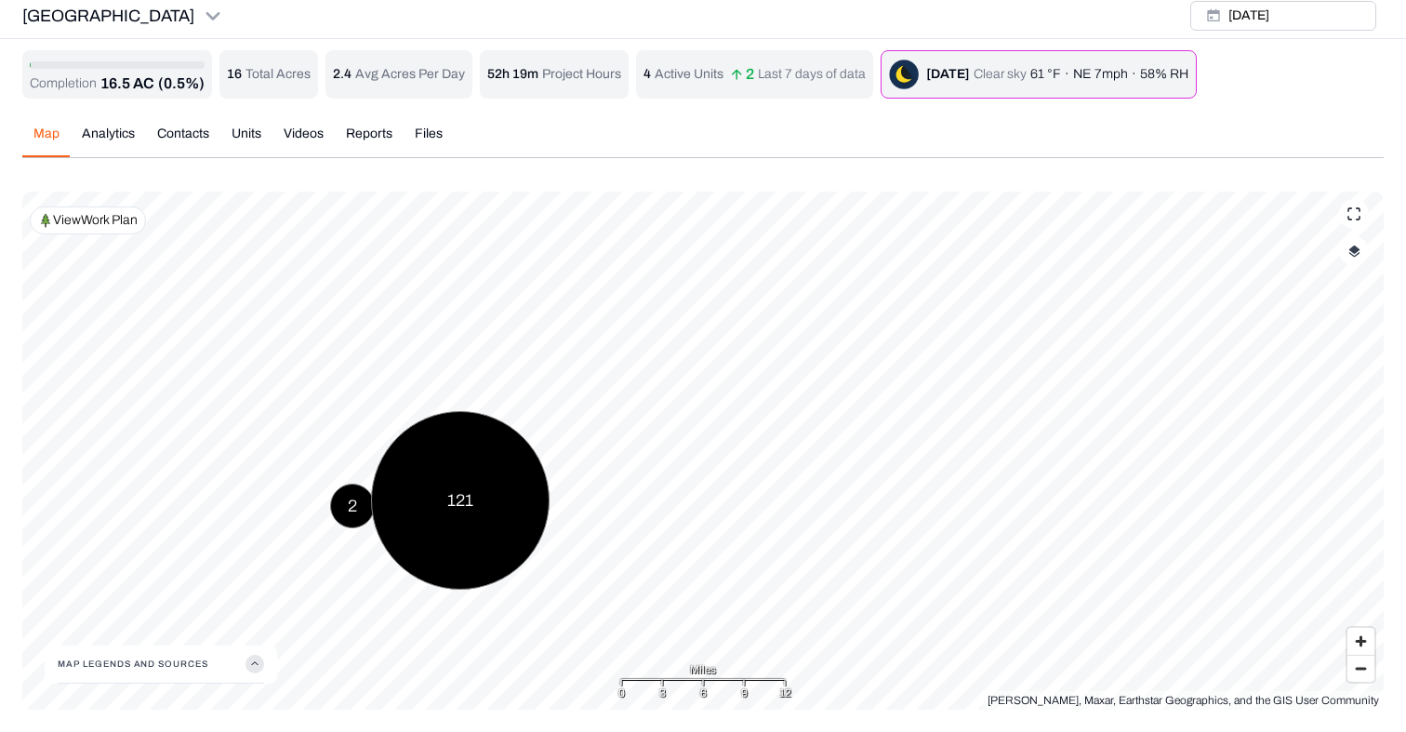
scroll to position [7, 0]
click at [303, 136] on div "Completion 16.5 AC (0.5%) 16 Total Acres 2.4 Avg Acres Per Day 52h 19m Project …" at bounding box center [703, 379] width 1362 height 659
click at [303, 99] on div "16 Total Acres" at bounding box center [268, 74] width 99 height 48
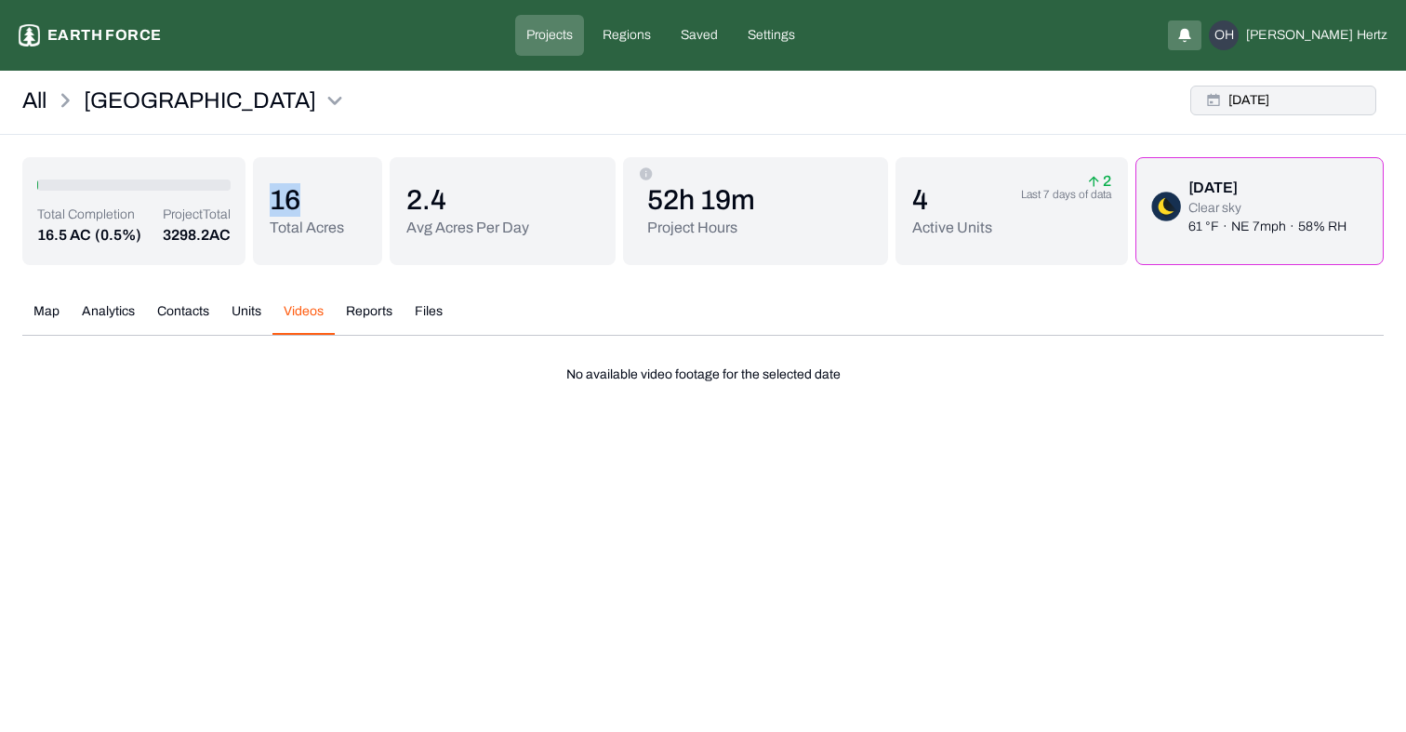
click at [1270, 99] on button "Mon, Aug, 11, 2025" at bounding box center [1284, 101] width 186 height 30
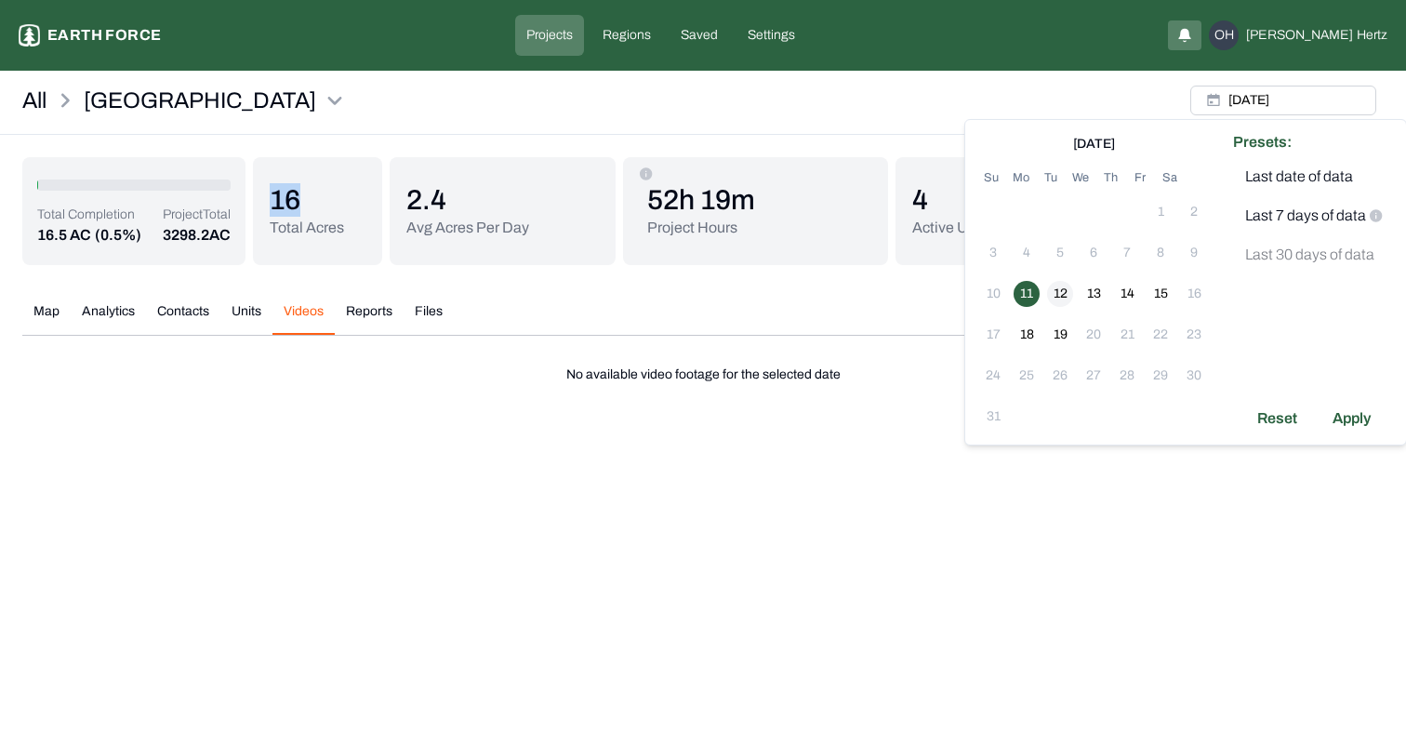
click at [1065, 284] on button "12" at bounding box center [1060, 294] width 26 height 26
click at [1355, 418] on div "Apply" at bounding box center [1352, 419] width 60 height 30
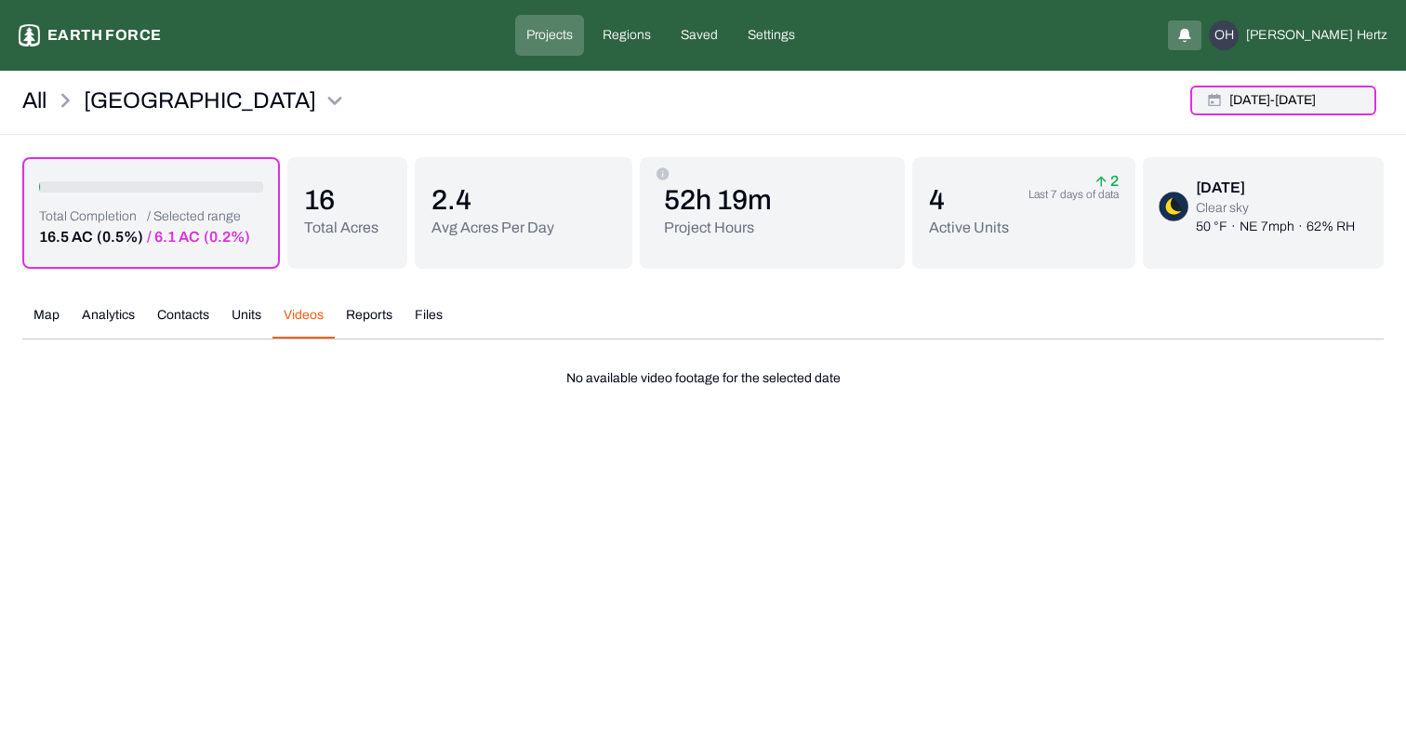
click at [1235, 90] on button "11 Aug 25 - 12 Aug 25" at bounding box center [1284, 101] width 186 height 30
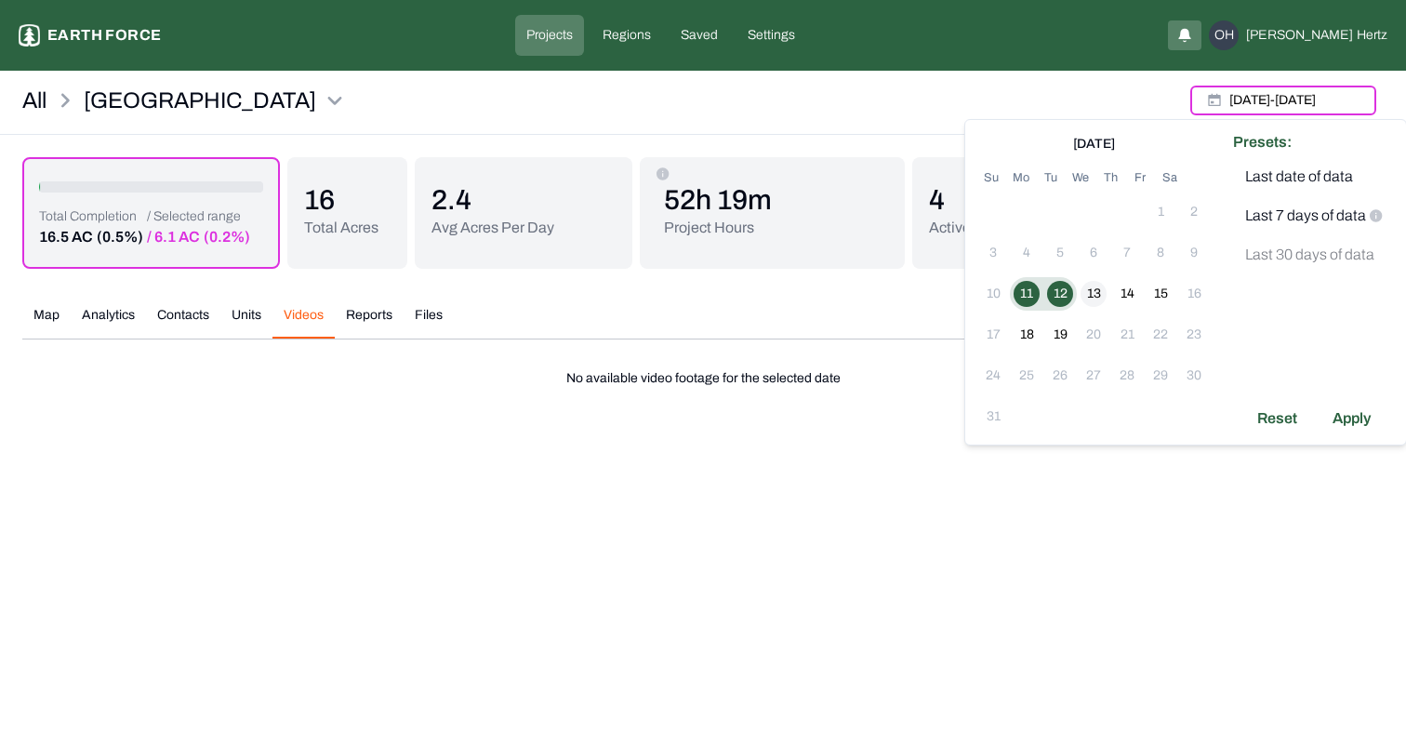
click at [1090, 288] on button "13" at bounding box center [1094, 294] width 26 height 26
click at [1343, 417] on div "Apply" at bounding box center [1352, 419] width 60 height 30
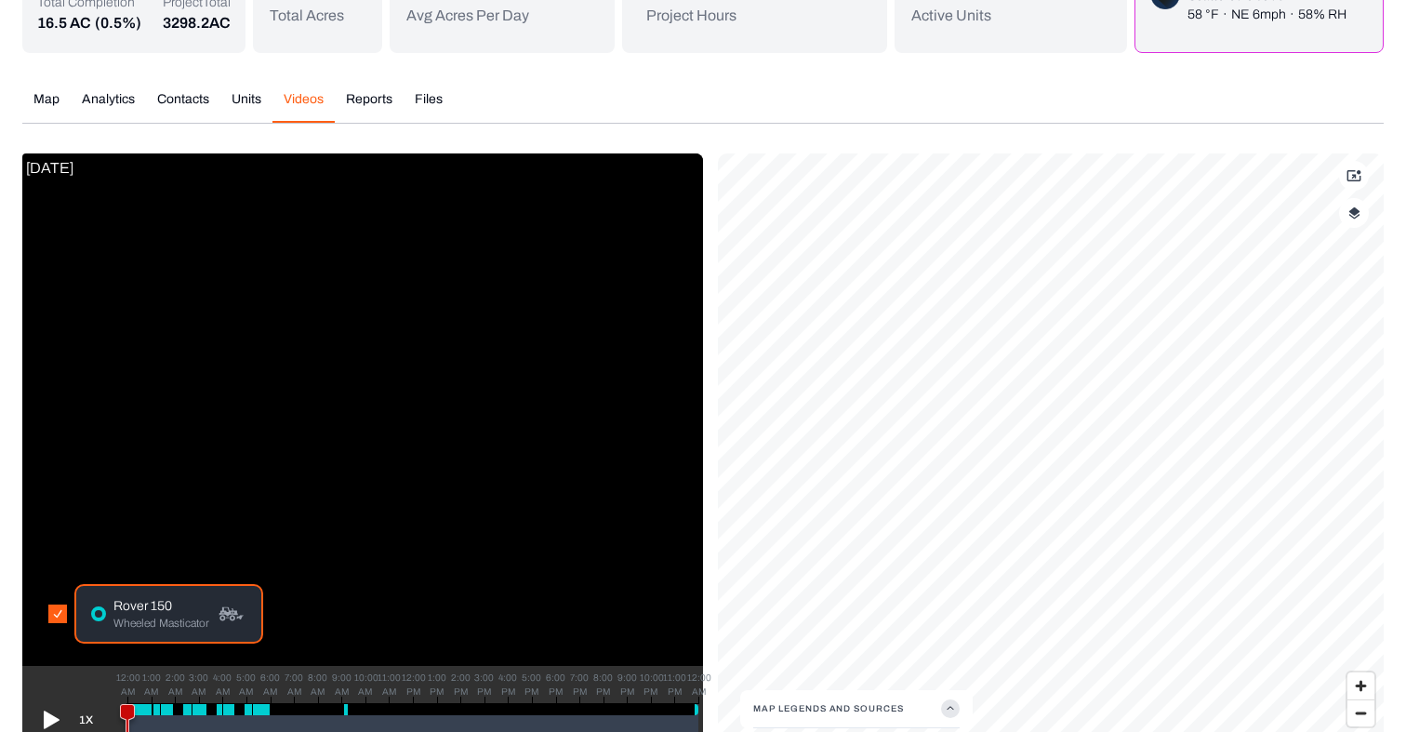
scroll to position [257, 0]
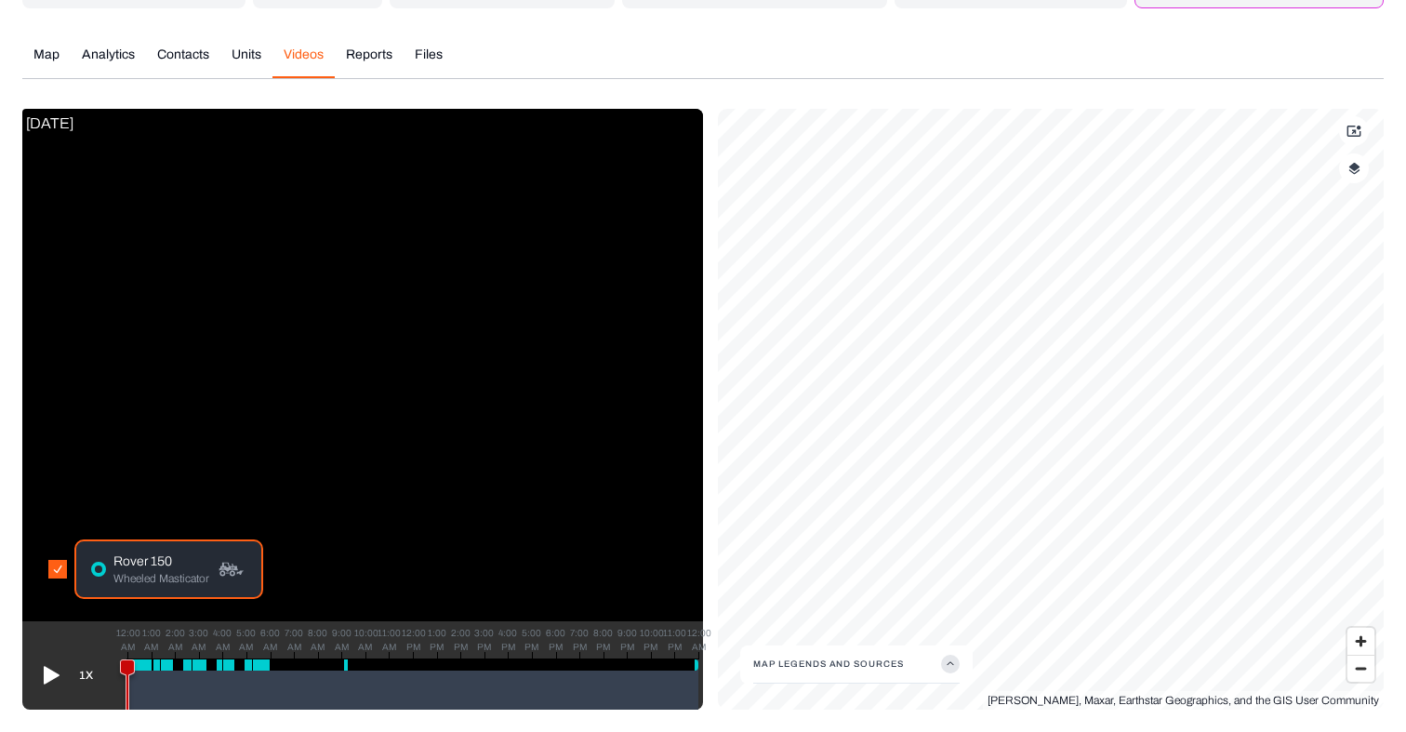
click at [50, 678] on icon at bounding box center [52, 676] width 16 height 18
click at [138, 661] on icon at bounding box center [138, 690] width 13 height 60
drag, startPoint x: 138, startPoint y: 661, endPoint x: 346, endPoint y: 653, distance: 208.5
click at [346, 658] on div "12:00 AM 1:00 AM 2:00 AM 3:00 AM 4:00 AM 5:00 AM 6:00 AM 7:00 AM 8:00 AM 9:00 A…" at bounding box center [412, 683] width 572 height 51
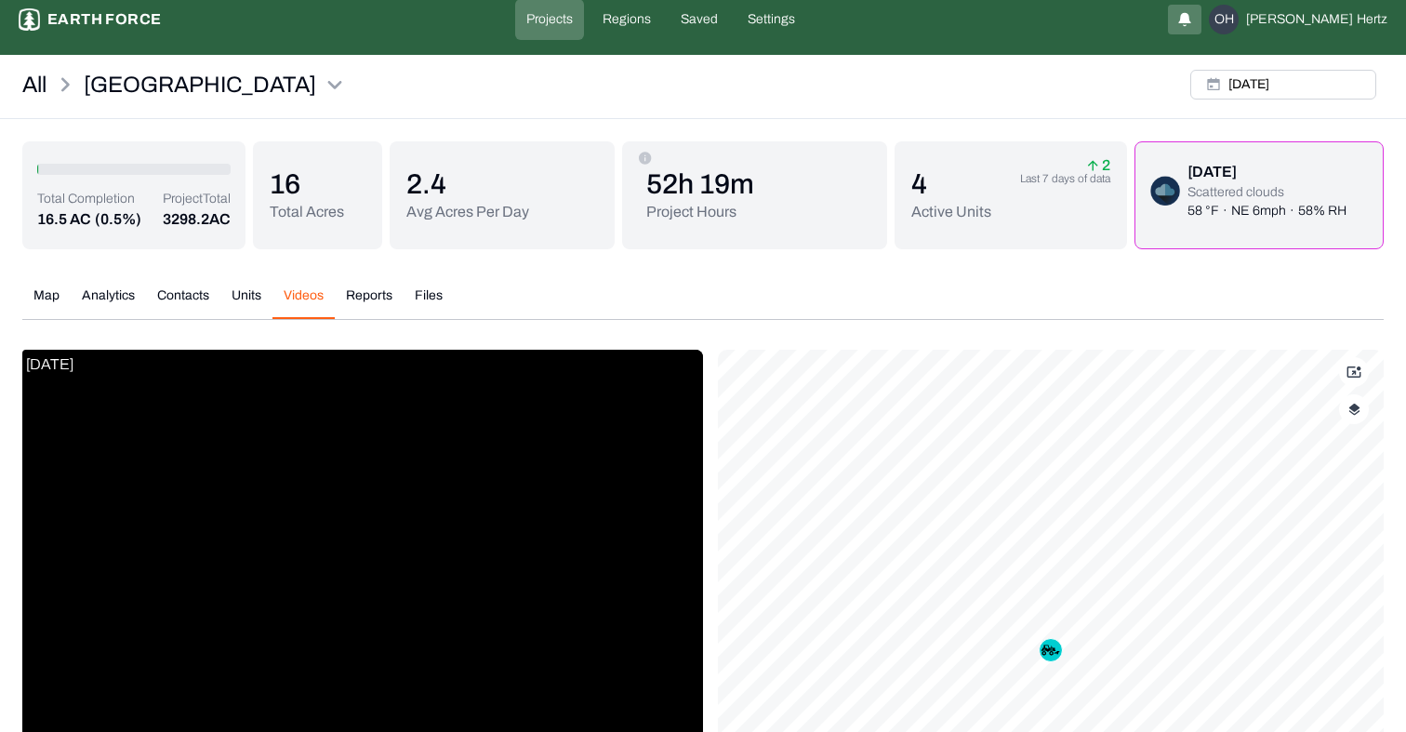
scroll to position [53, 0]
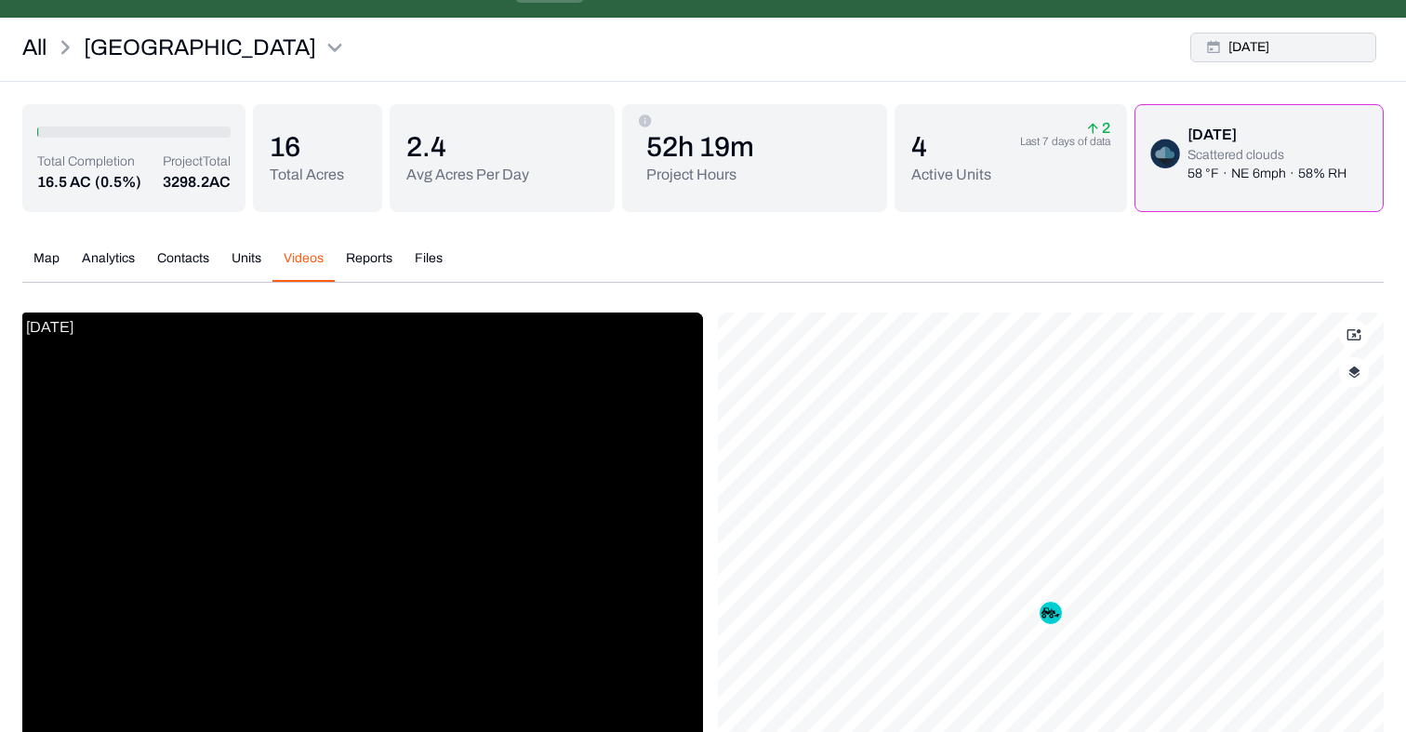
click at [1276, 52] on button "Wed, Aug, 13, 2025" at bounding box center [1284, 48] width 186 height 30
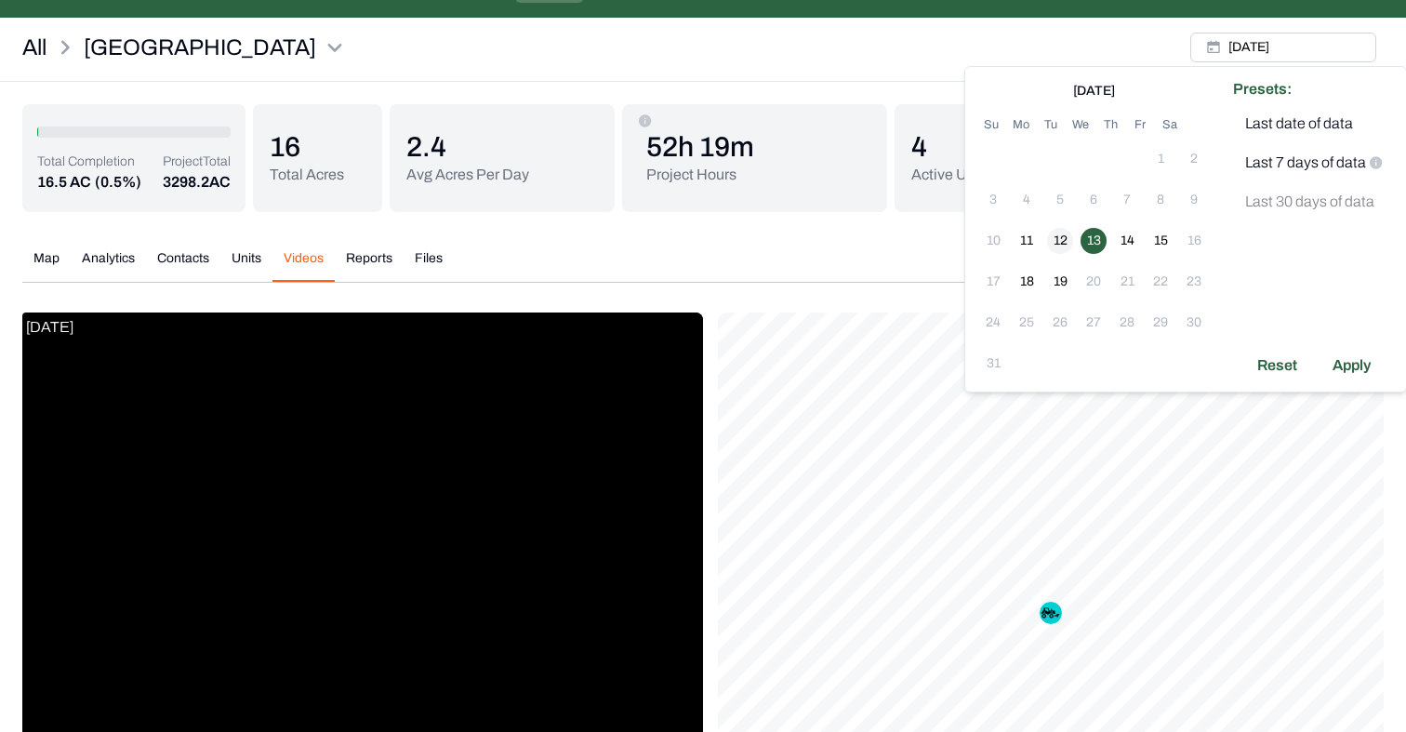
click at [1062, 243] on button "12" at bounding box center [1060, 241] width 26 height 26
click at [1348, 360] on div "Apply" at bounding box center [1352, 366] width 60 height 30
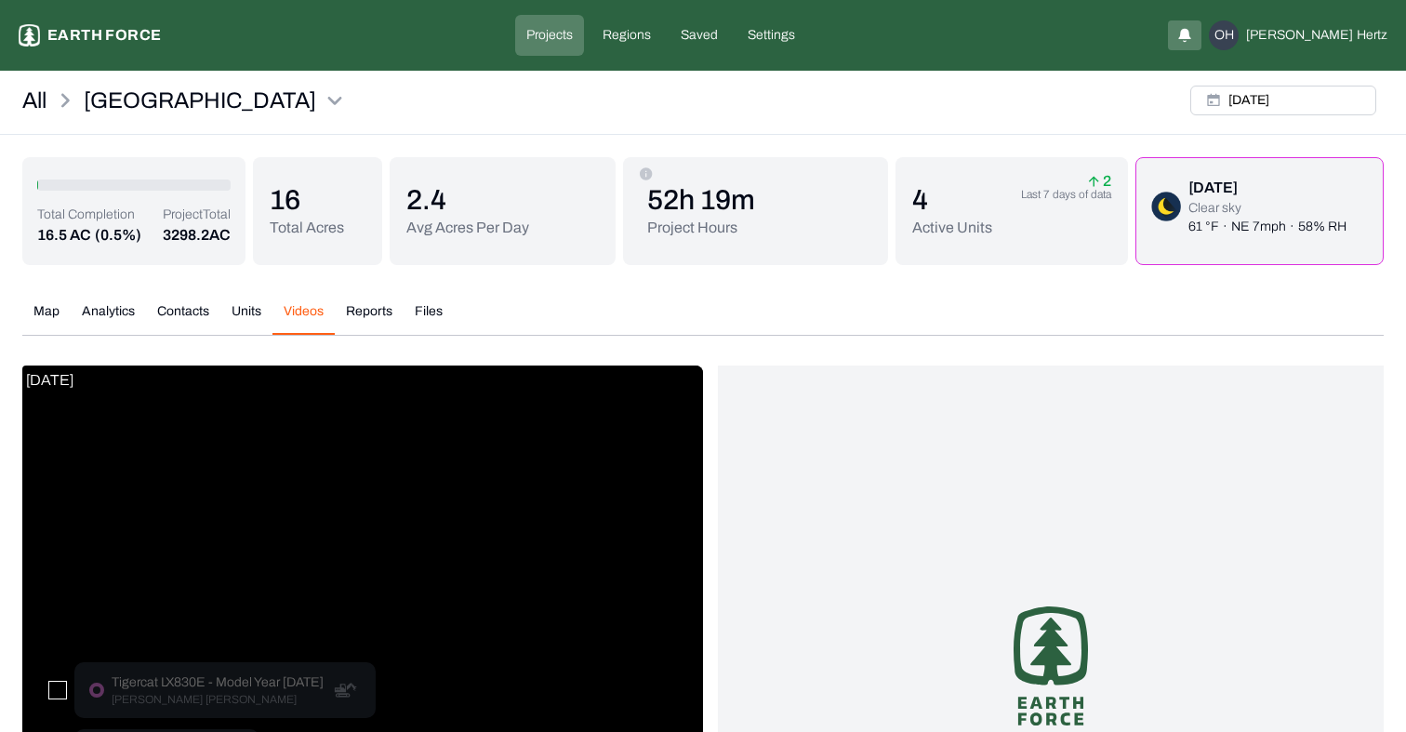
scroll to position [257, 0]
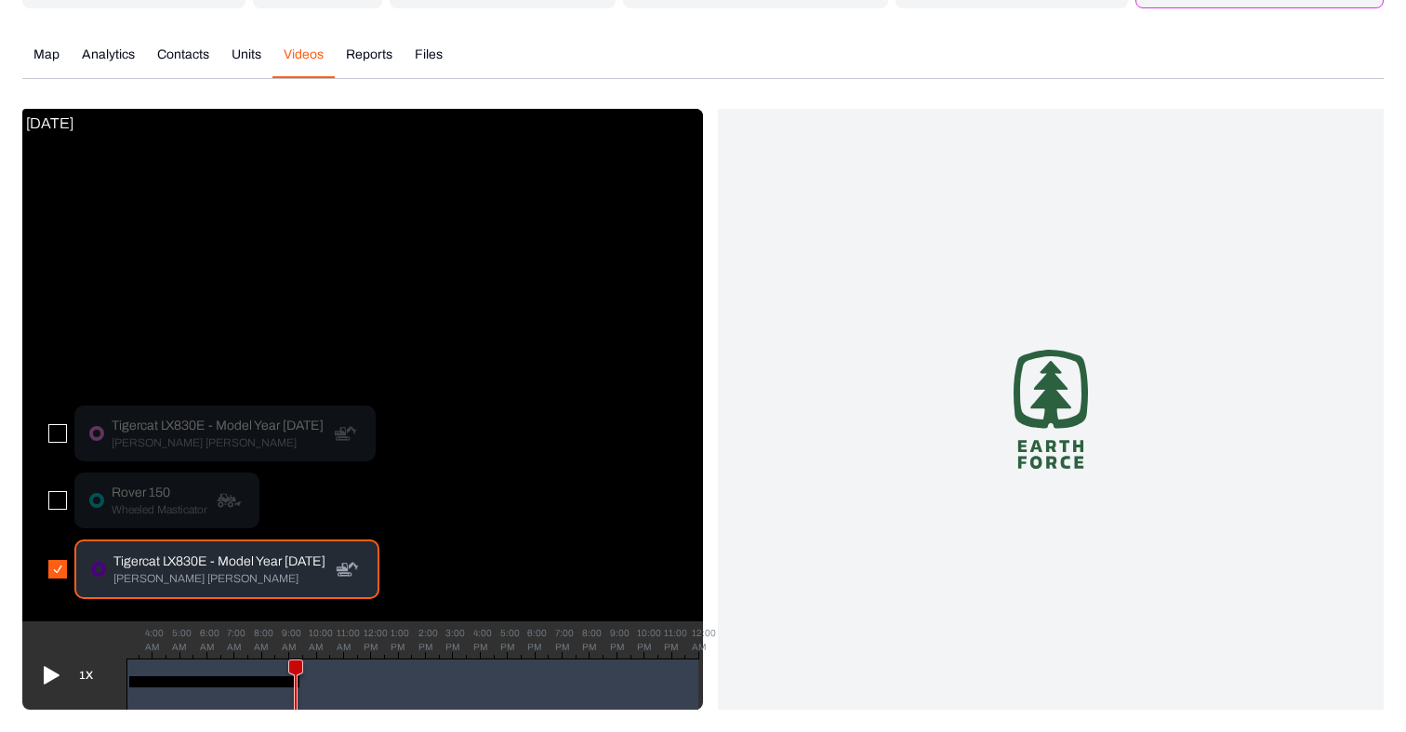
click at [52, 499] on button "button" at bounding box center [57, 500] width 19 height 19
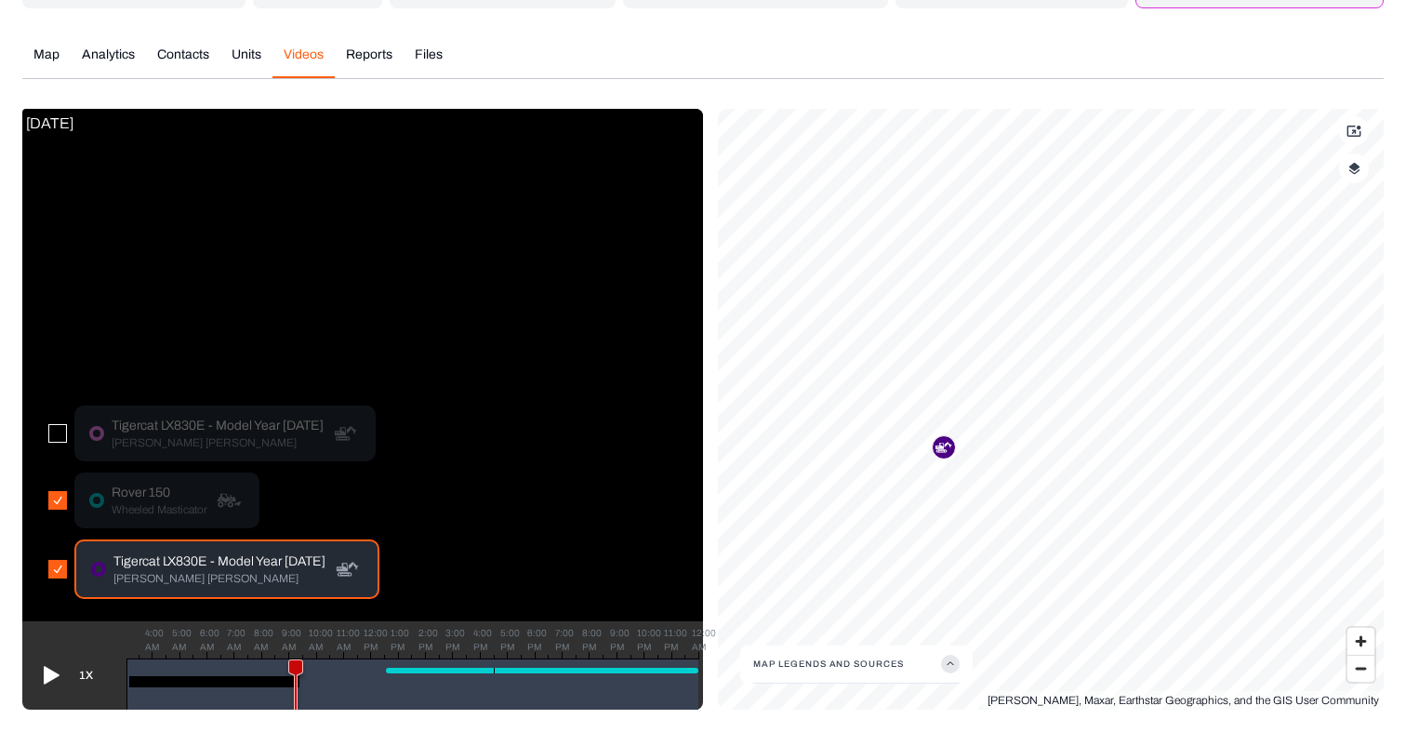
click at [56, 581] on div "Tigercat LX830E - Model Year 2023 Feller Buncher" at bounding box center [213, 569] width 331 height 60
click at [60, 575] on button "button" at bounding box center [57, 569] width 19 height 19
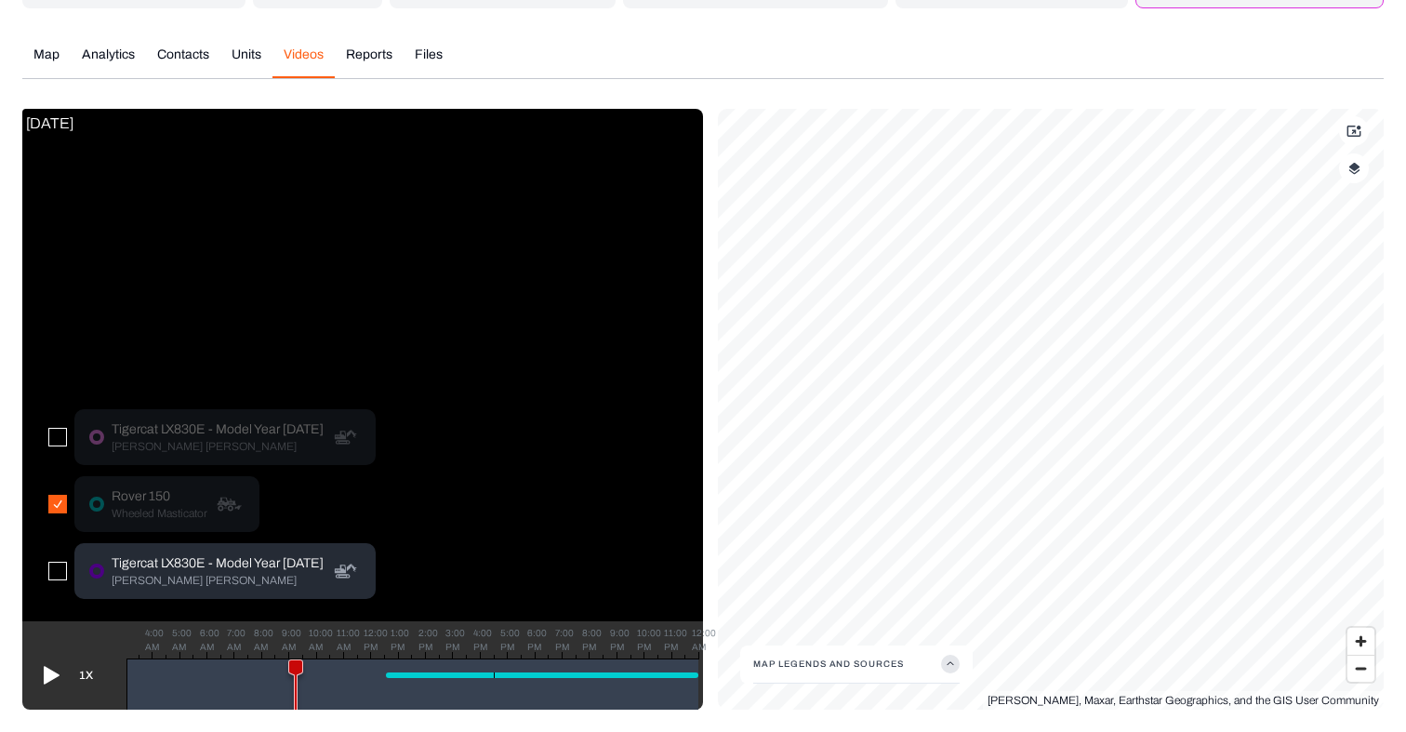
click at [410, 675] on div at bounding box center [542, 675] width 313 height 6
drag, startPoint x: 299, startPoint y: 668, endPoint x: 101, endPoint y: 711, distance: 202.7
click at [414, 667] on icon at bounding box center [418, 690] width 13 height 60
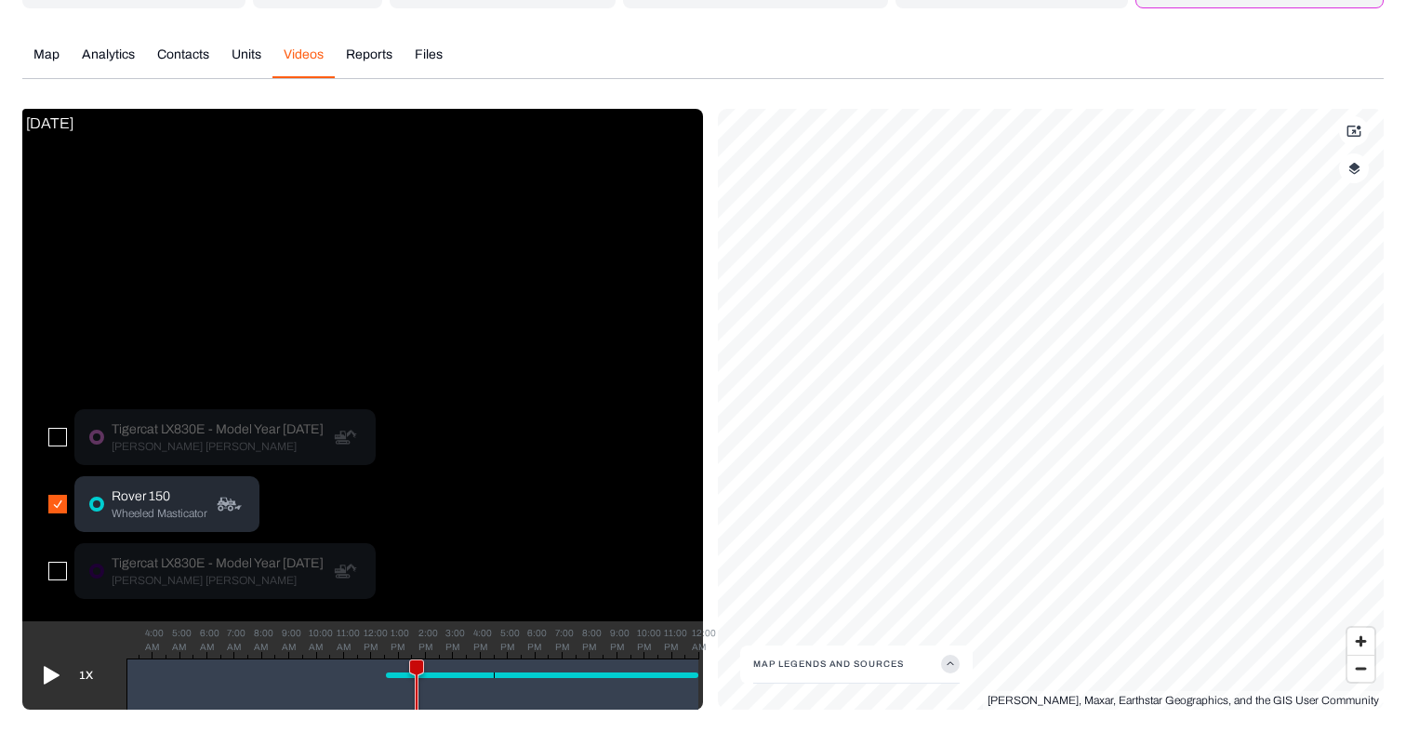
click at [39, 665] on icon at bounding box center [49, 675] width 30 height 30
click at [49, 672] on icon at bounding box center [52, 676] width 16 height 18
click at [50, 676] on icon at bounding box center [52, 676] width 16 height 18
click at [153, 513] on p "Wheeled Masticator" at bounding box center [160, 513] width 96 height 15
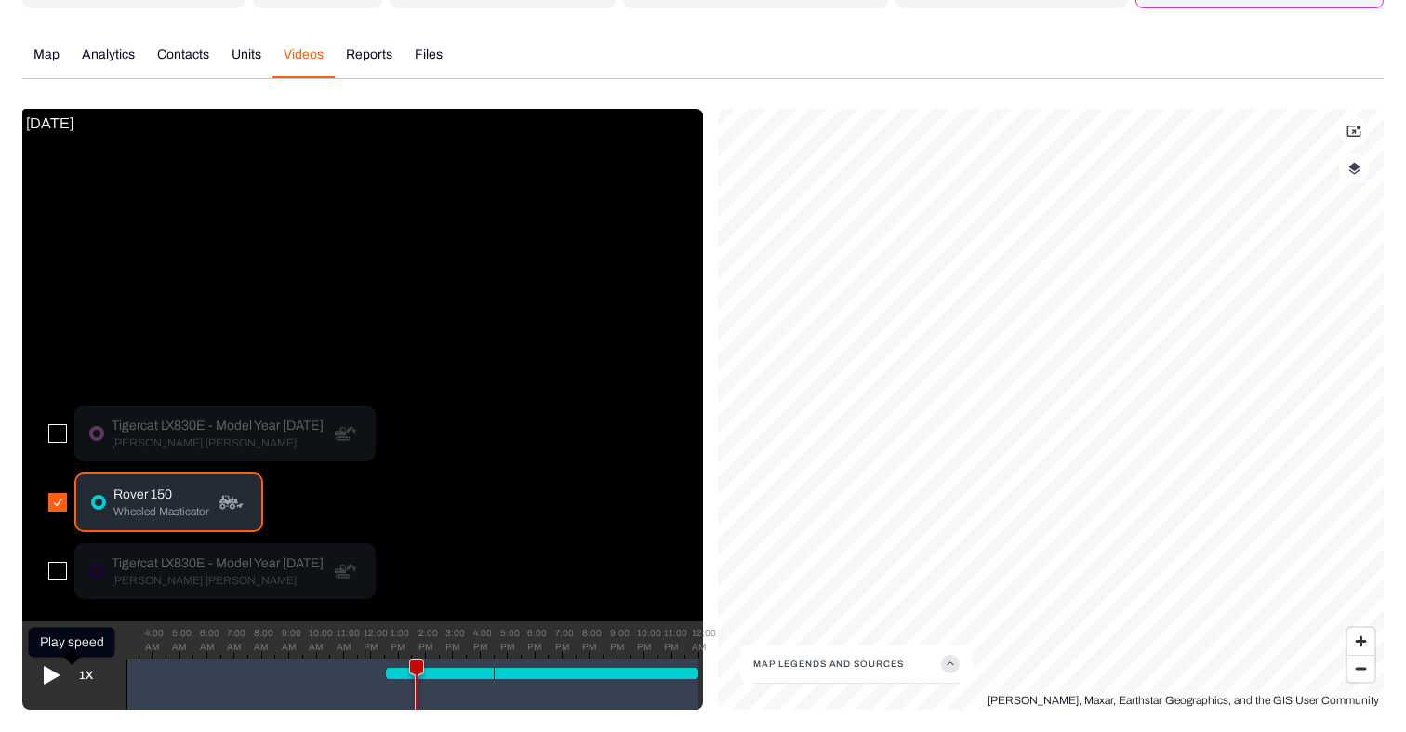
click at [46, 675] on icon at bounding box center [52, 676] width 16 height 18
drag, startPoint x: 421, startPoint y: 664, endPoint x: 683, endPoint y: 661, distance: 261.4
click at [683, 661] on icon at bounding box center [682, 690] width 13 height 60
click at [50, 678] on icon at bounding box center [52, 676] width 16 height 18
click at [58, 432] on button "button" at bounding box center [57, 433] width 19 height 19
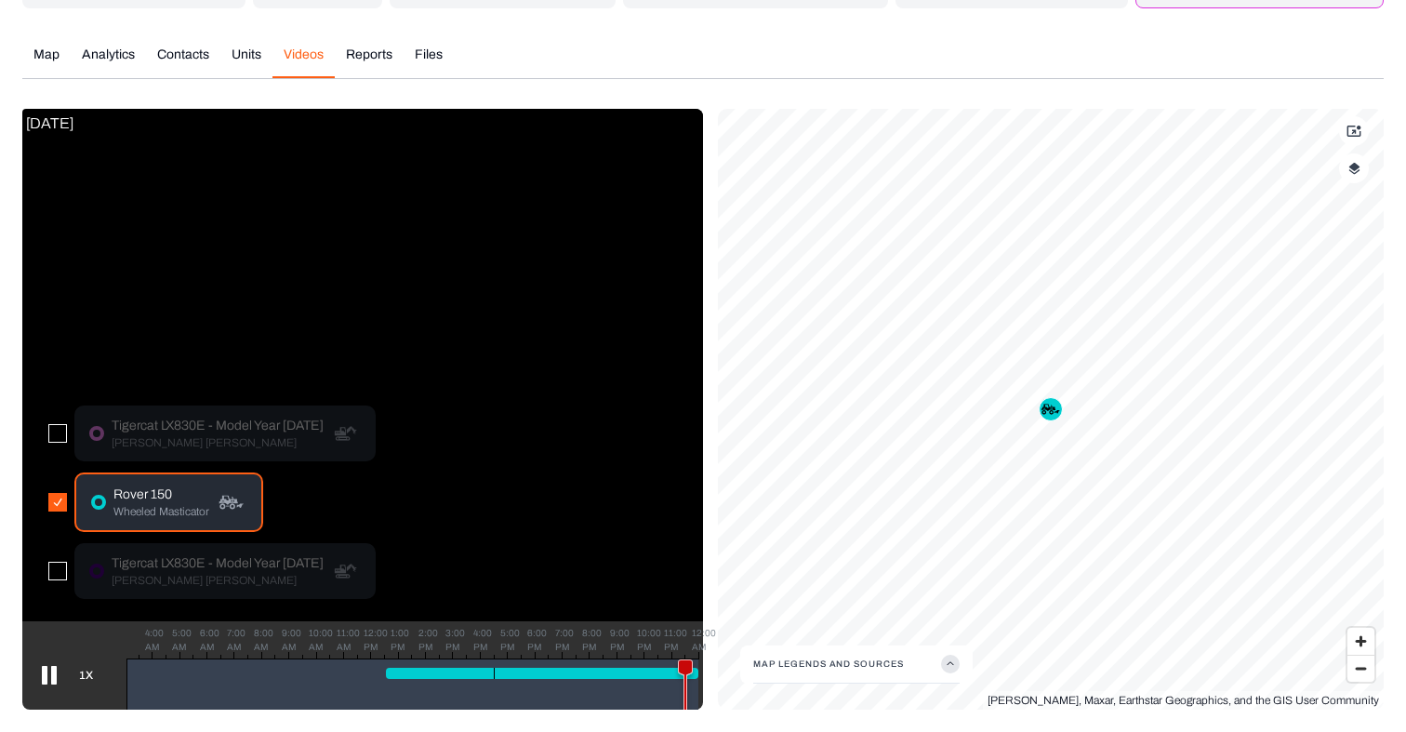
click at [55, 502] on button "button" at bounding box center [57, 502] width 19 height 19
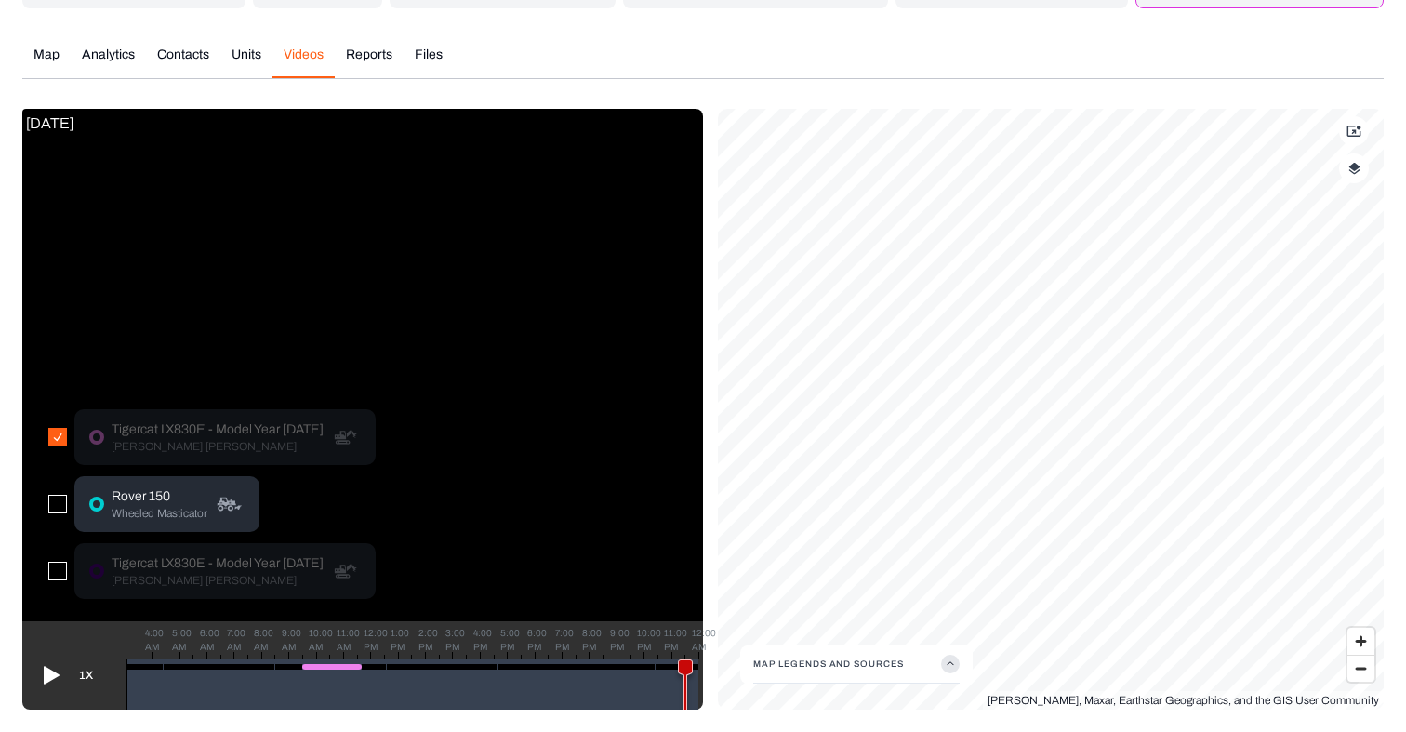
click at [139, 428] on p "Tigercat LX830E - Model Year 2022" at bounding box center [218, 429] width 212 height 19
drag, startPoint x: 680, startPoint y: 669, endPoint x: 325, endPoint y: 590, distance: 364.0
click at [325, 590] on div "Tue, Aug 12, 2025 Tigercat LX830E - Model Year 2022 Feller Buncher Rover 150 Wh…" at bounding box center [362, 409] width 681 height 601
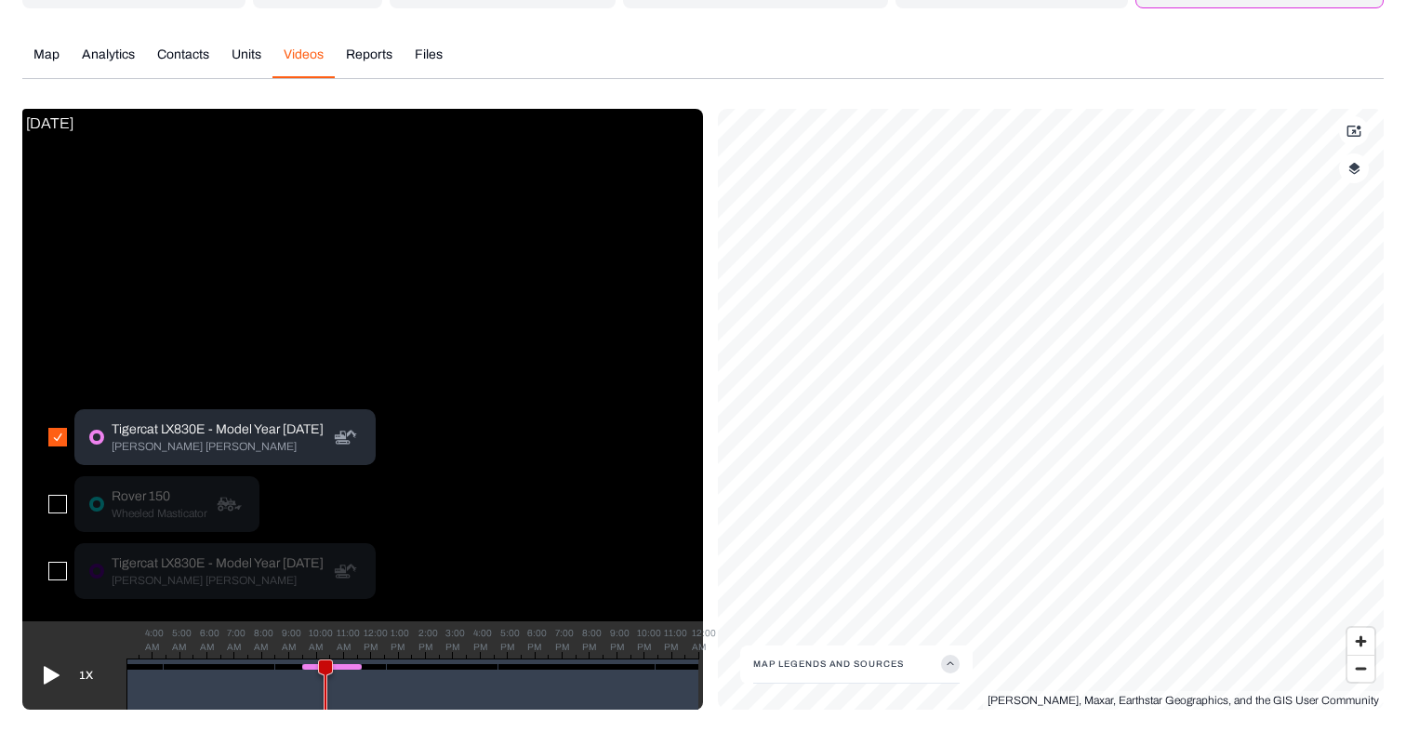
click at [183, 439] on p "Feller Buncher" at bounding box center [218, 446] width 212 height 15
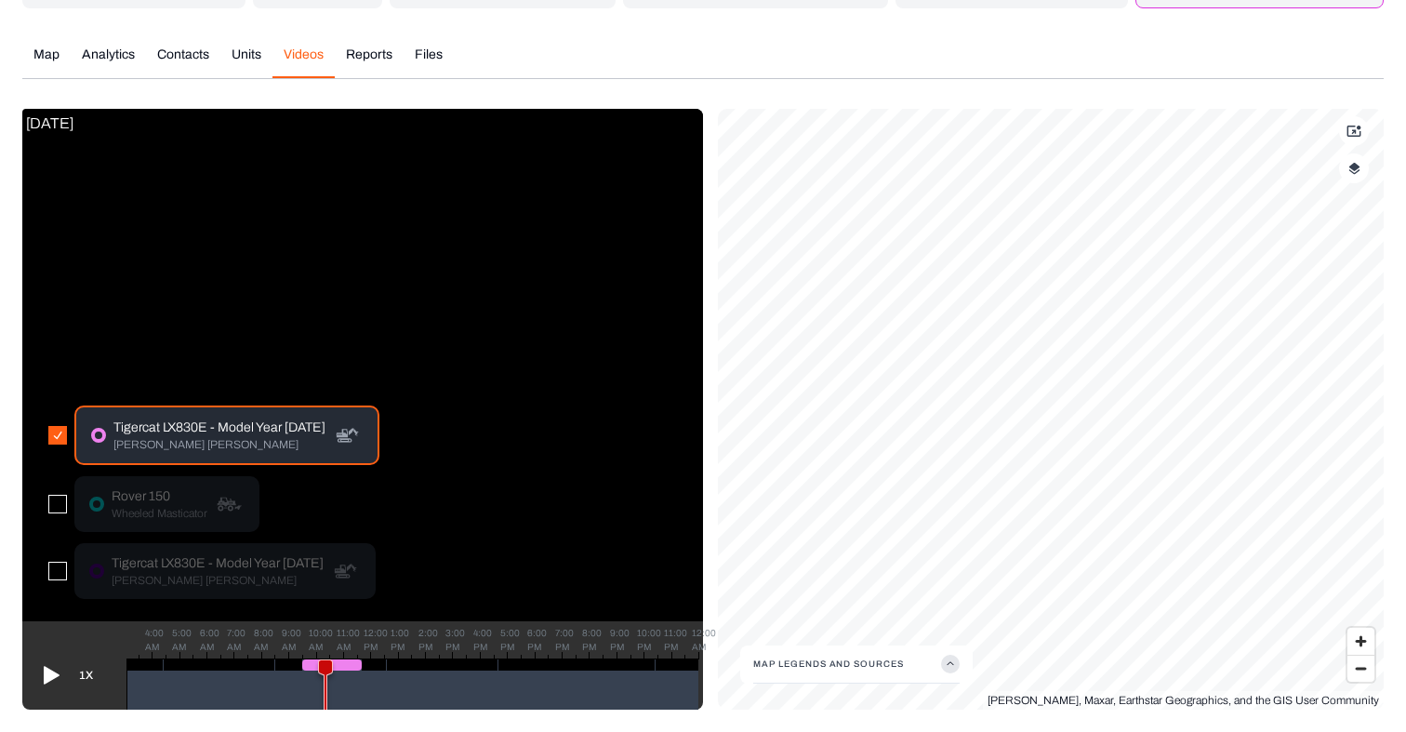
click at [47, 672] on icon at bounding box center [52, 676] width 16 height 18
click at [45, 573] on div "Tigercat LX830E - Model Year 2022 Feller Buncher Rover 150 Wheeled Masticator T…" at bounding box center [213, 507] width 353 height 227
click at [55, 565] on button "button" at bounding box center [57, 571] width 19 height 19
click at [60, 432] on button "button" at bounding box center [57, 435] width 19 height 19
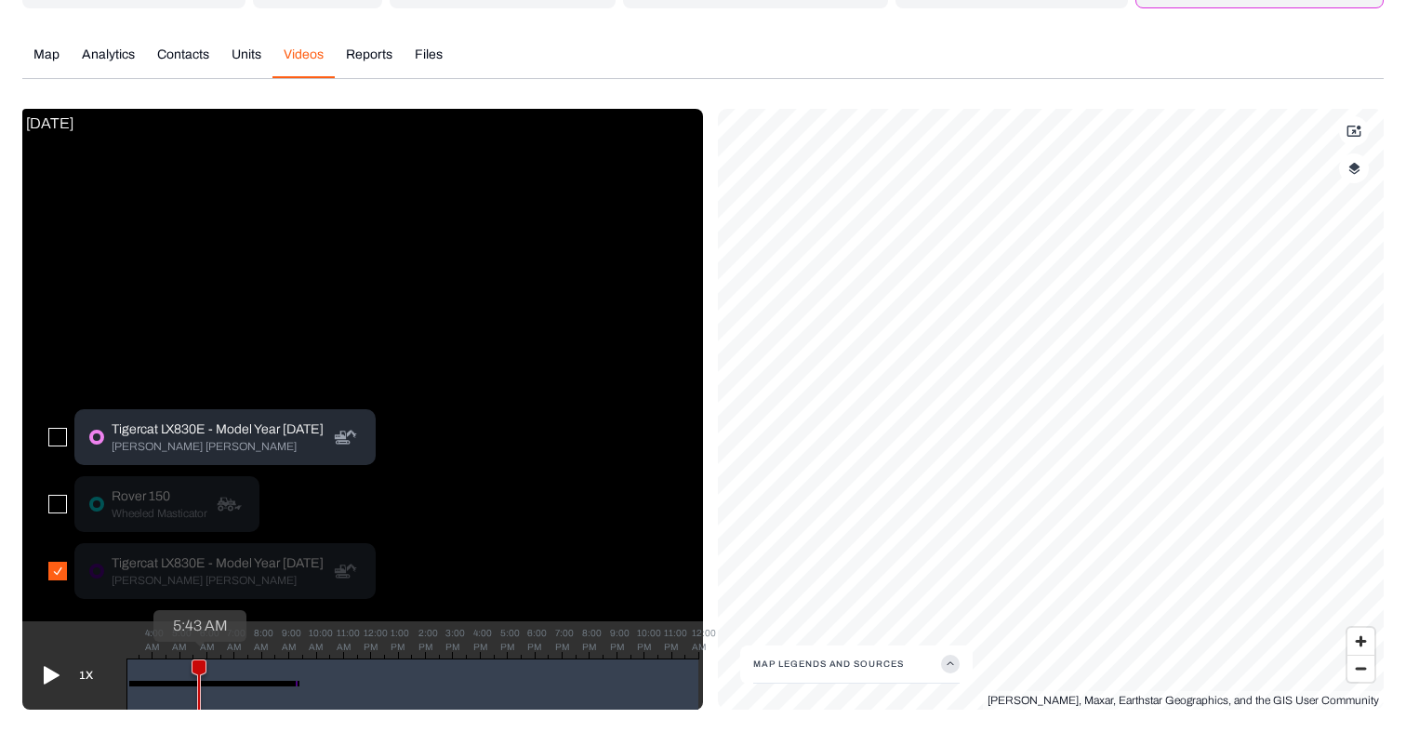
drag, startPoint x: 331, startPoint y: 671, endPoint x: 198, endPoint y: 659, distance: 133.5
click at [198, 659] on g at bounding box center [199, 690] width 15 height 62
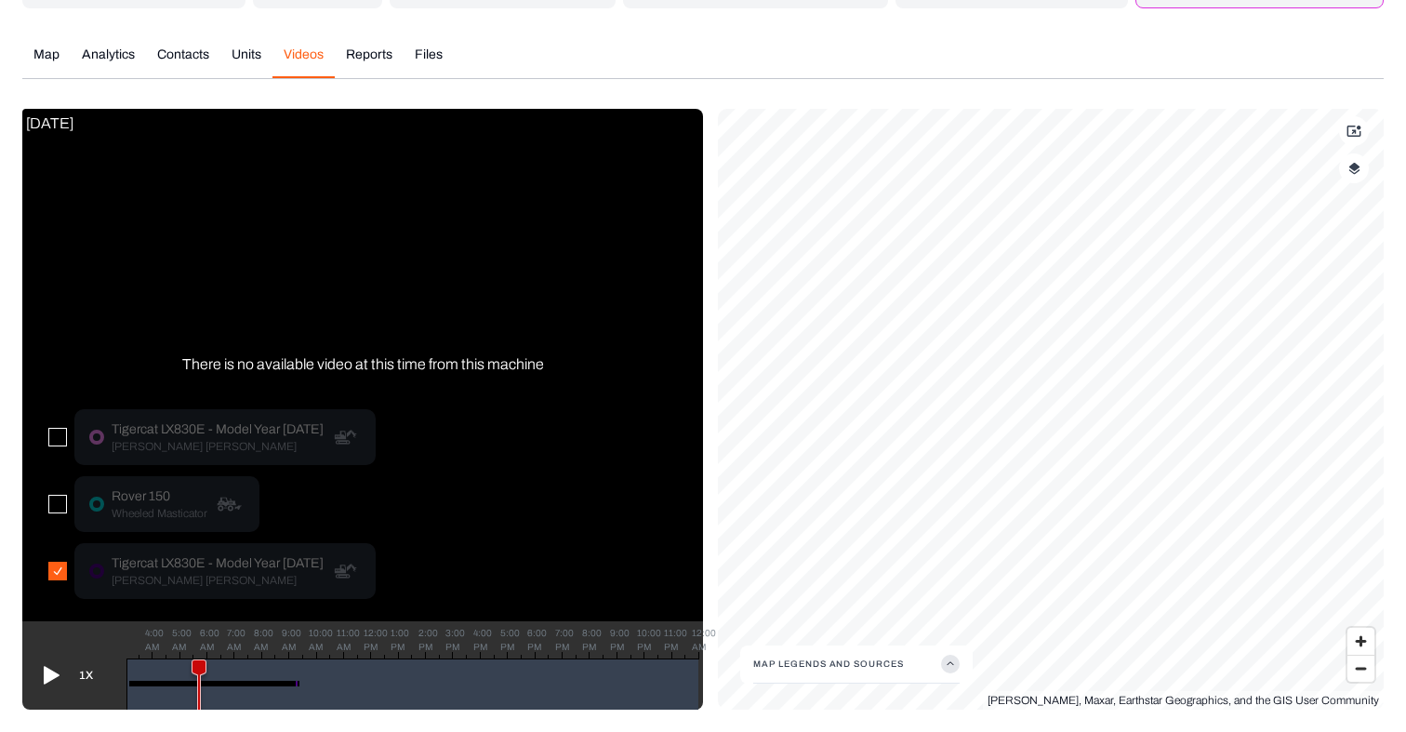
click at [148, 598] on div "Tigercat LX830E - Model Year 2023 Feller Buncher" at bounding box center [224, 571] width 301 height 56
click at [153, 579] on p "Feller Buncher" at bounding box center [218, 580] width 212 height 15
drag, startPoint x: 201, startPoint y: 666, endPoint x: 296, endPoint y: 658, distance: 95.2
click at [296, 659] on icon at bounding box center [297, 693] width 22 height 69
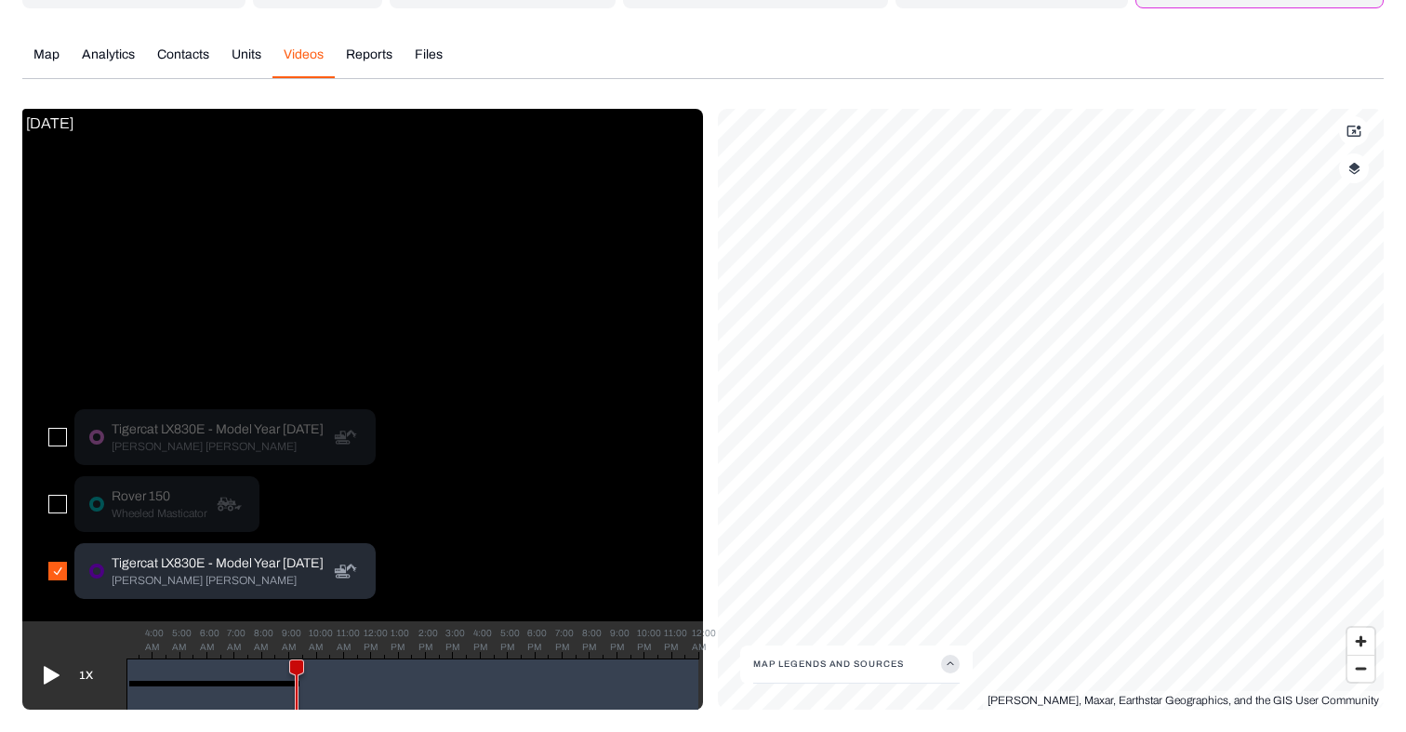
click at [159, 561] on p "Tigercat LX830E - Model Year 2023" at bounding box center [218, 563] width 212 height 19
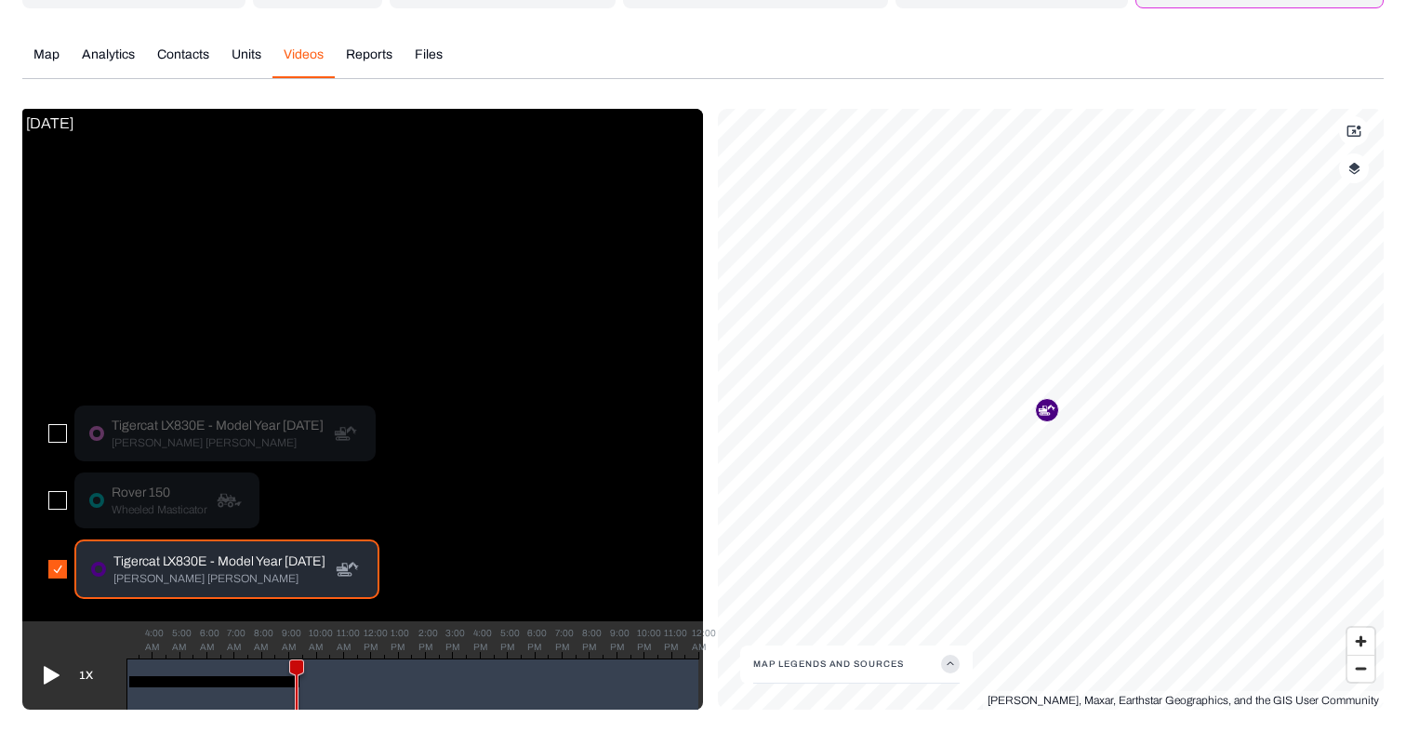
click at [51, 670] on icon at bounding box center [49, 675] width 30 height 30
click at [51, 670] on icon at bounding box center [49, 675] width 15 height 19
click at [708, 61] on div "Map Analytics Contacts Units Videos Reports Files" at bounding box center [703, 62] width 1362 height 33
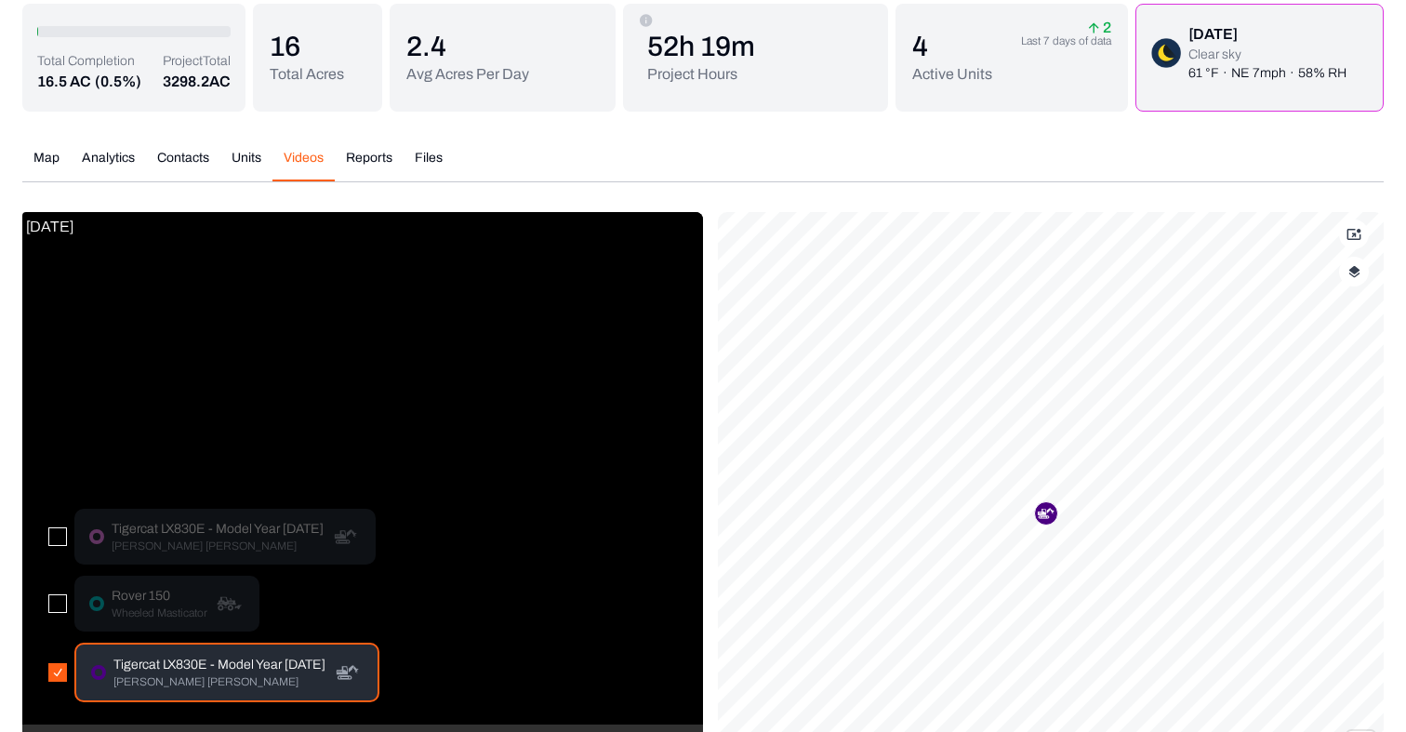
scroll to position [0, 0]
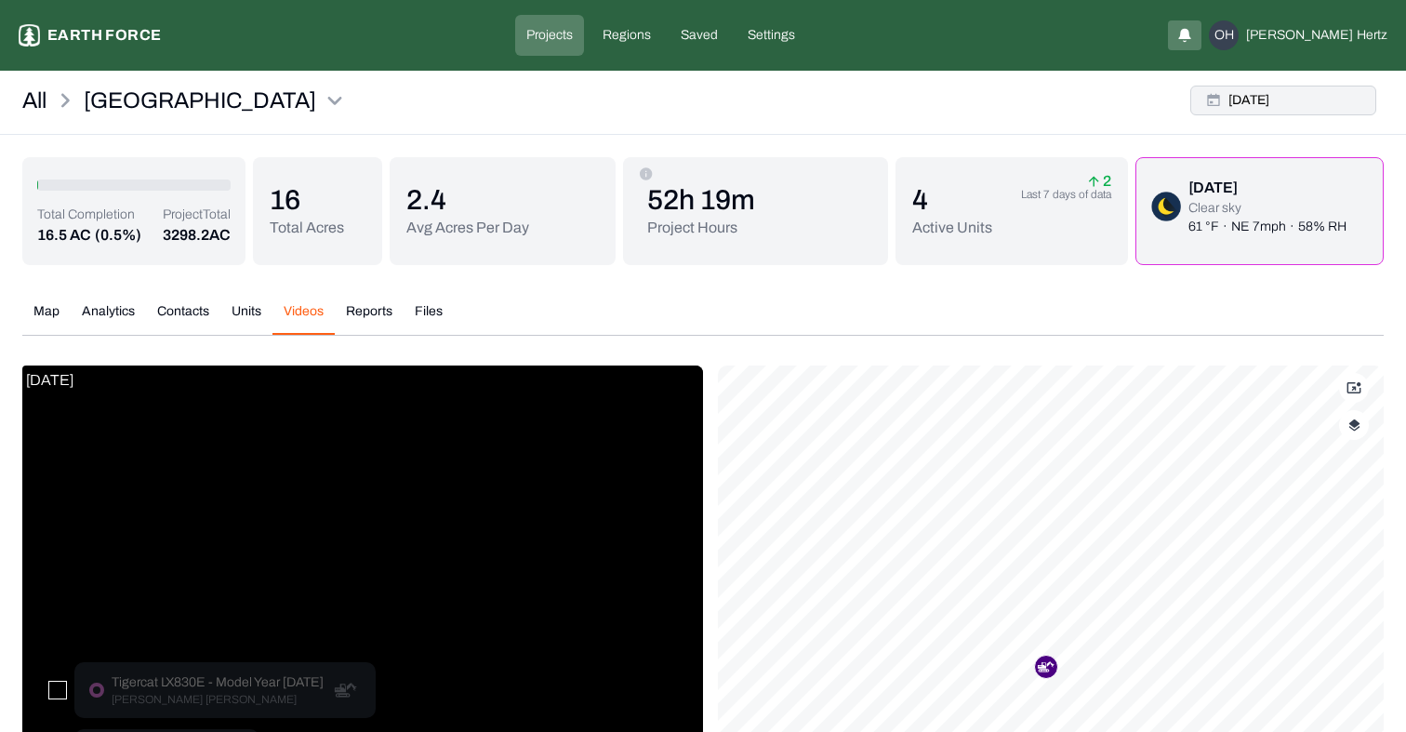
click at [1260, 94] on button "Tue, Aug, 12, 2025" at bounding box center [1284, 101] width 186 height 30
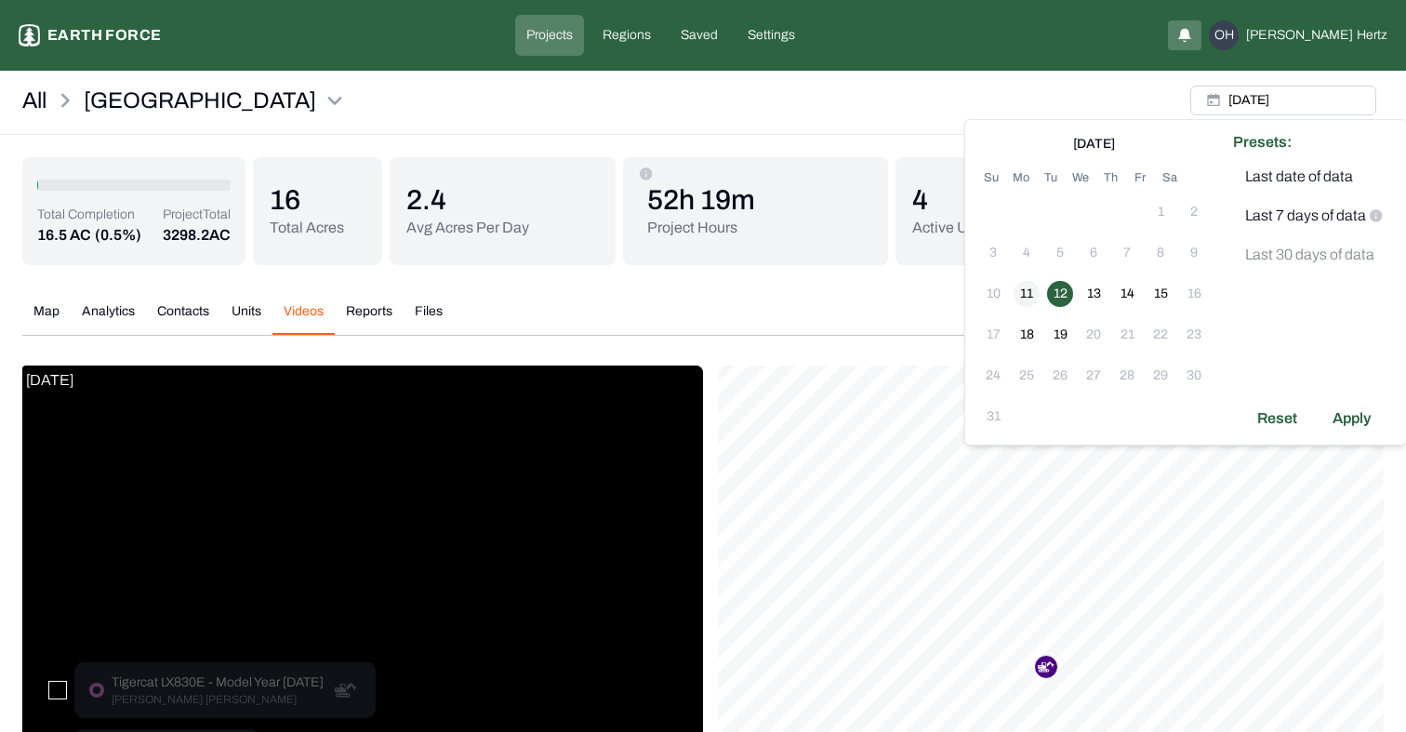
click at [1025, 286] on button "11" at bounding box center [1027, 294] width 26 height 26
click at [1362, 415] on div "Apply" at bounding box center [1352, 419] width 60 height 30
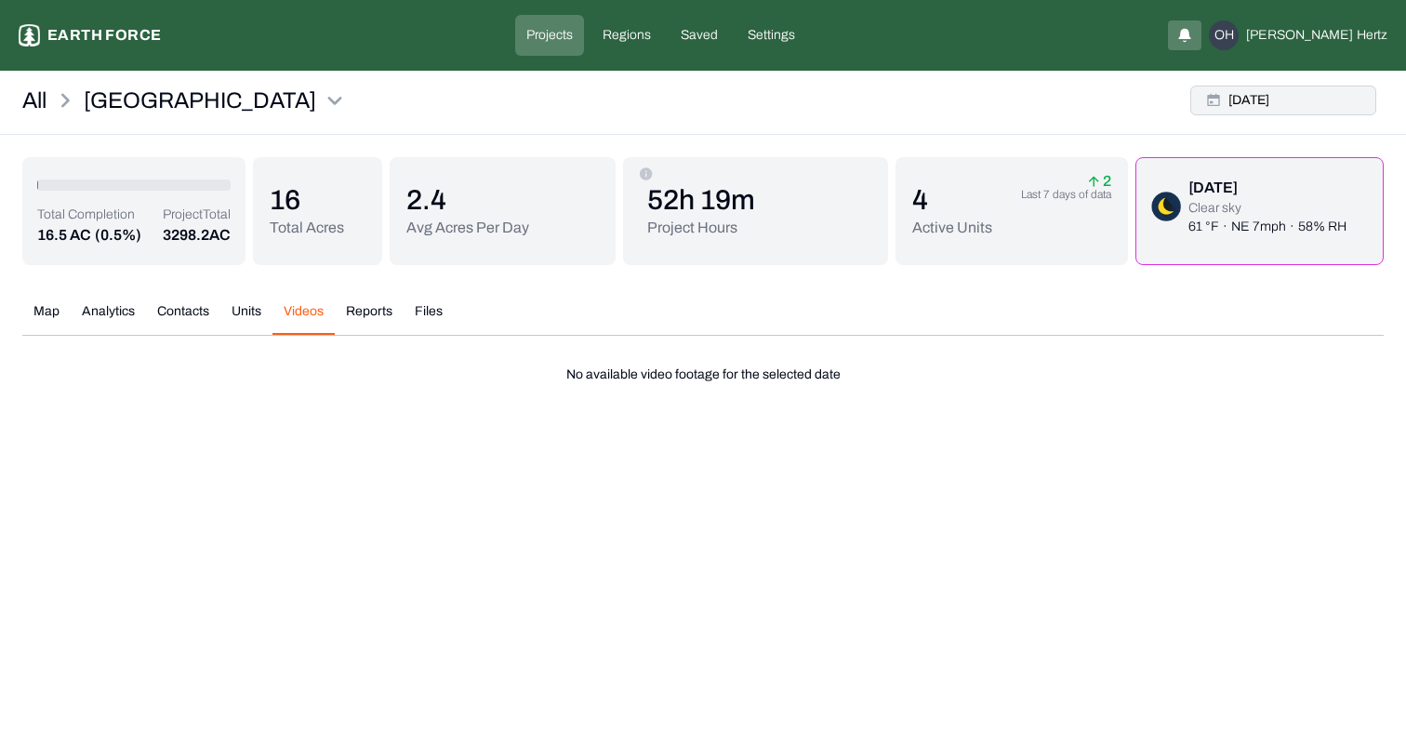
click at [1285, 95] on button "Mon, Aug, 11, 2025" at bounding box center [1284, 101] width 186 height 30
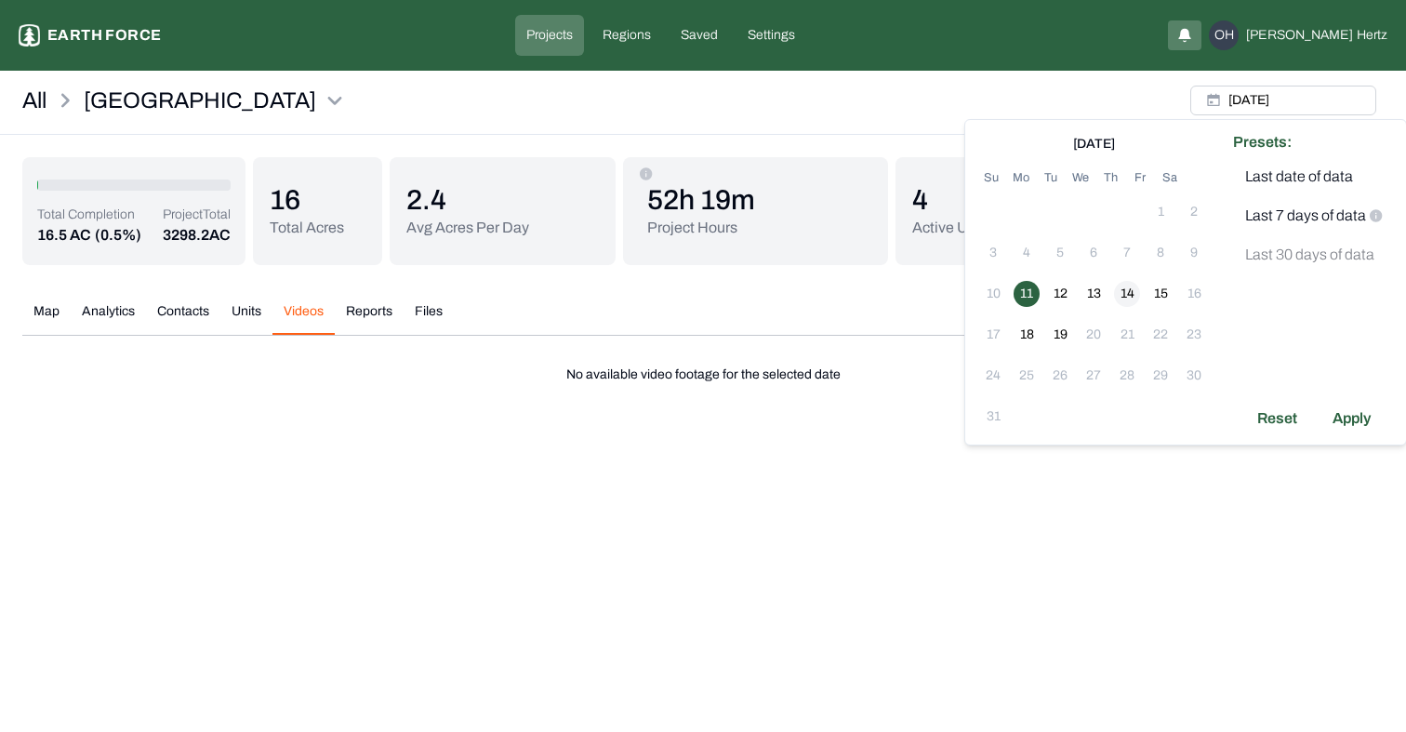
click at [1124, 291] on button "14" at bounding box center [1127, 294] width 26 height 26
click at [1023, 290] on button "11" at bounding box center [1027, 294] width 26 height 26
click at [1122, 288] on button "14" at bounding box center [1127, 294] width 26 height 26
click at [1346, 416] on div "Apply" at bounding box center [1352, 419] width 60 height 30
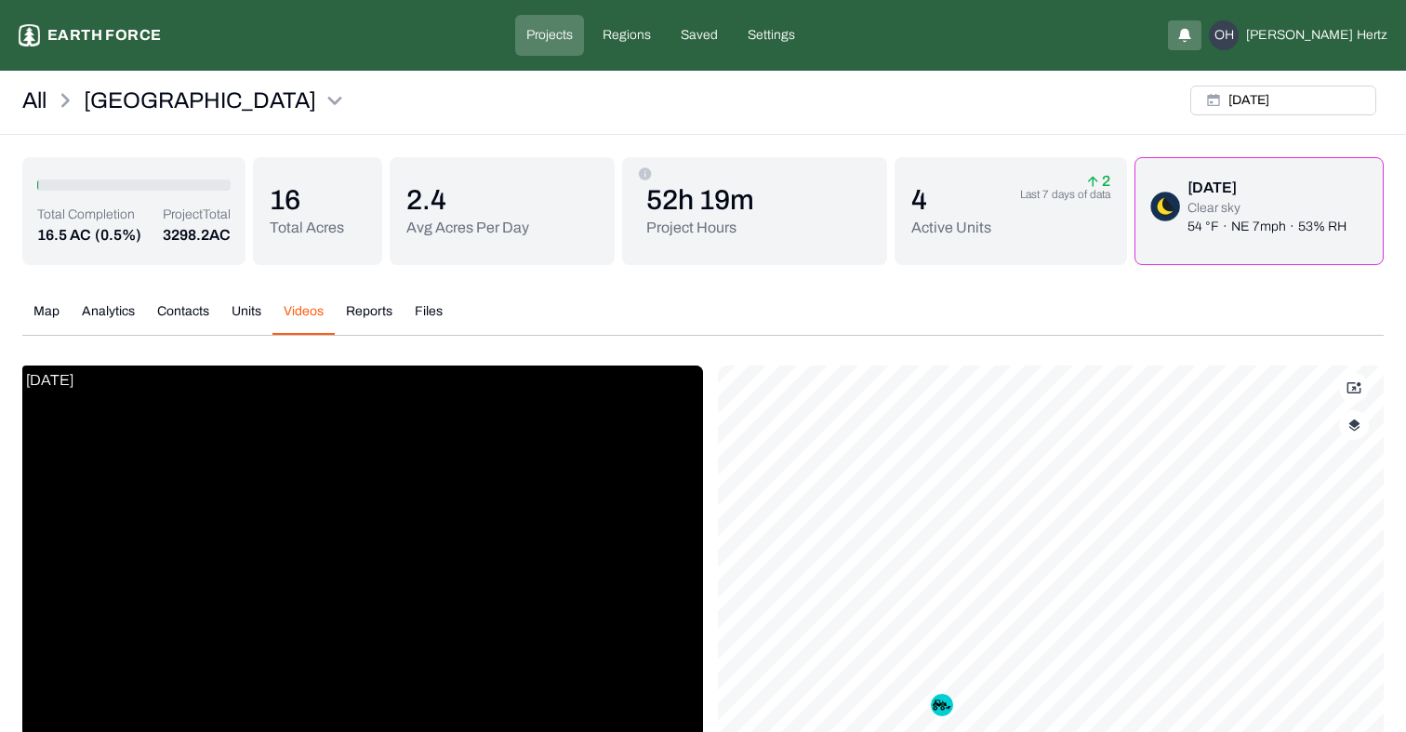
scroll to position [257, 0]
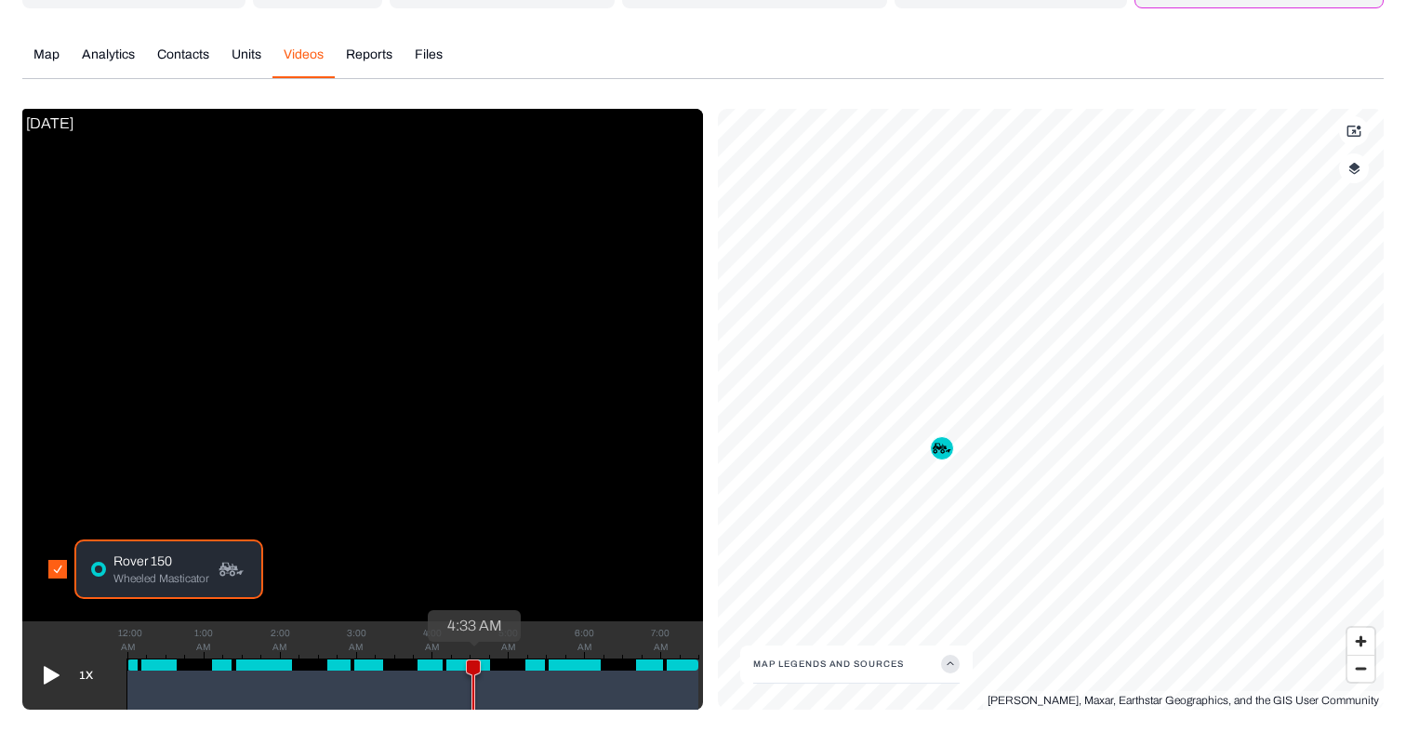
drag, startPoint x: 127, startPoint y: 667, endPoint x: 473, endPoint y: 658, distance: 346.1
click at [473, 659] on icon at bounding box center [473, 693] width 22 height 69
click at [52, 673] on icon at bounding box center [52, 676] width 16 height 18
drag, startPoint x: 461, startPoint y: 663, endPoint x: 641, endPoint y: 665, distance: 179.5
click at [656, 663] on div at bounding box center [412, 664] width 571 height 11
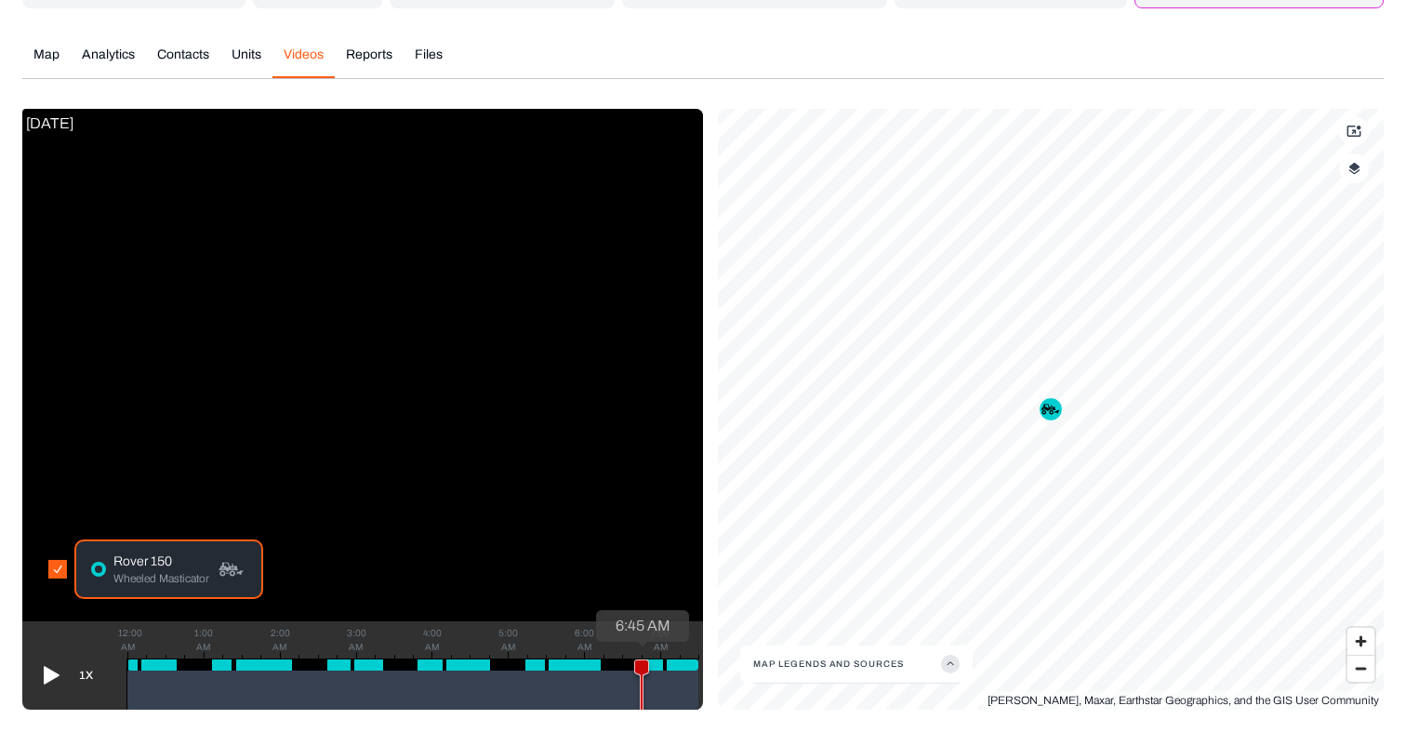
drag, startPoint x: 477, startPoint y: 671, endPoint x: 642, endPoint y: 661, distance: 164.9
click at [642, 661] on icon at bounding box center [641, 690] width 13 height 60
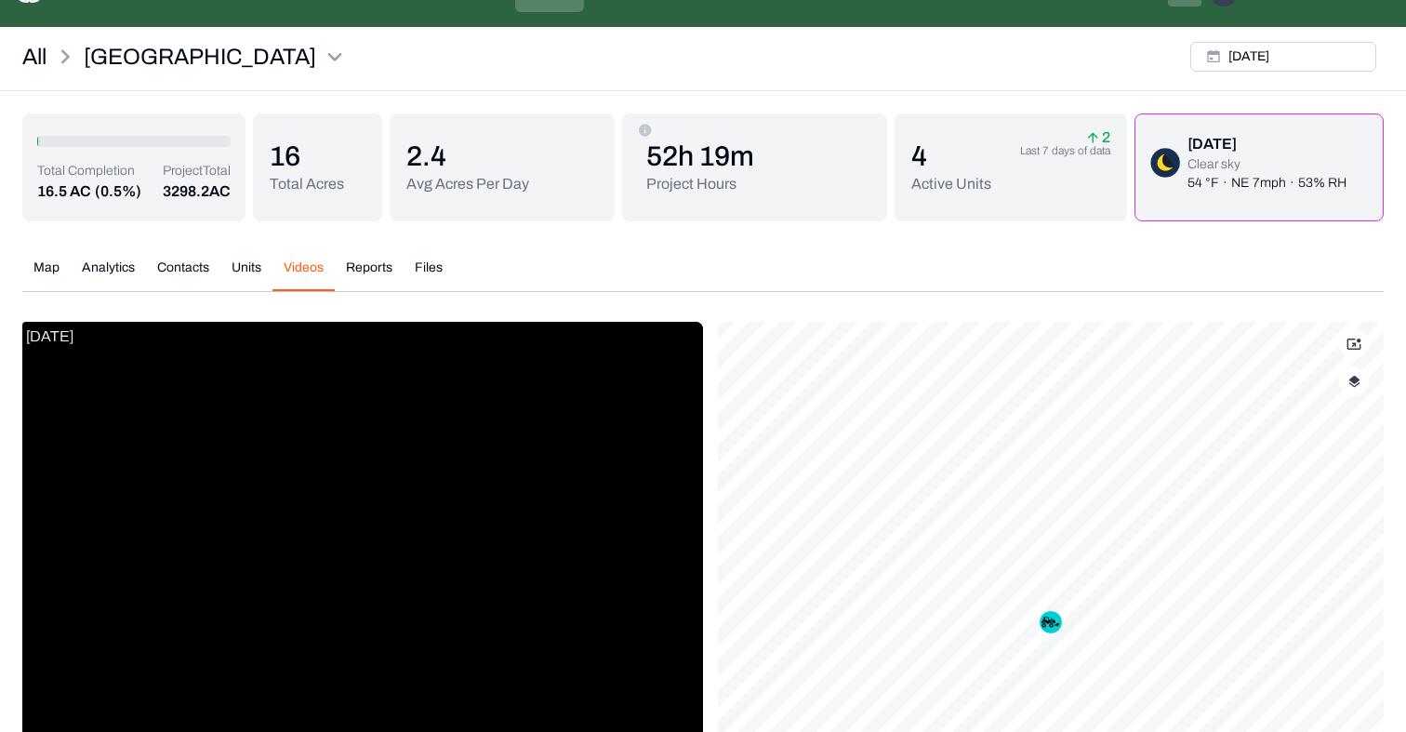
scroll to position [0, 0]
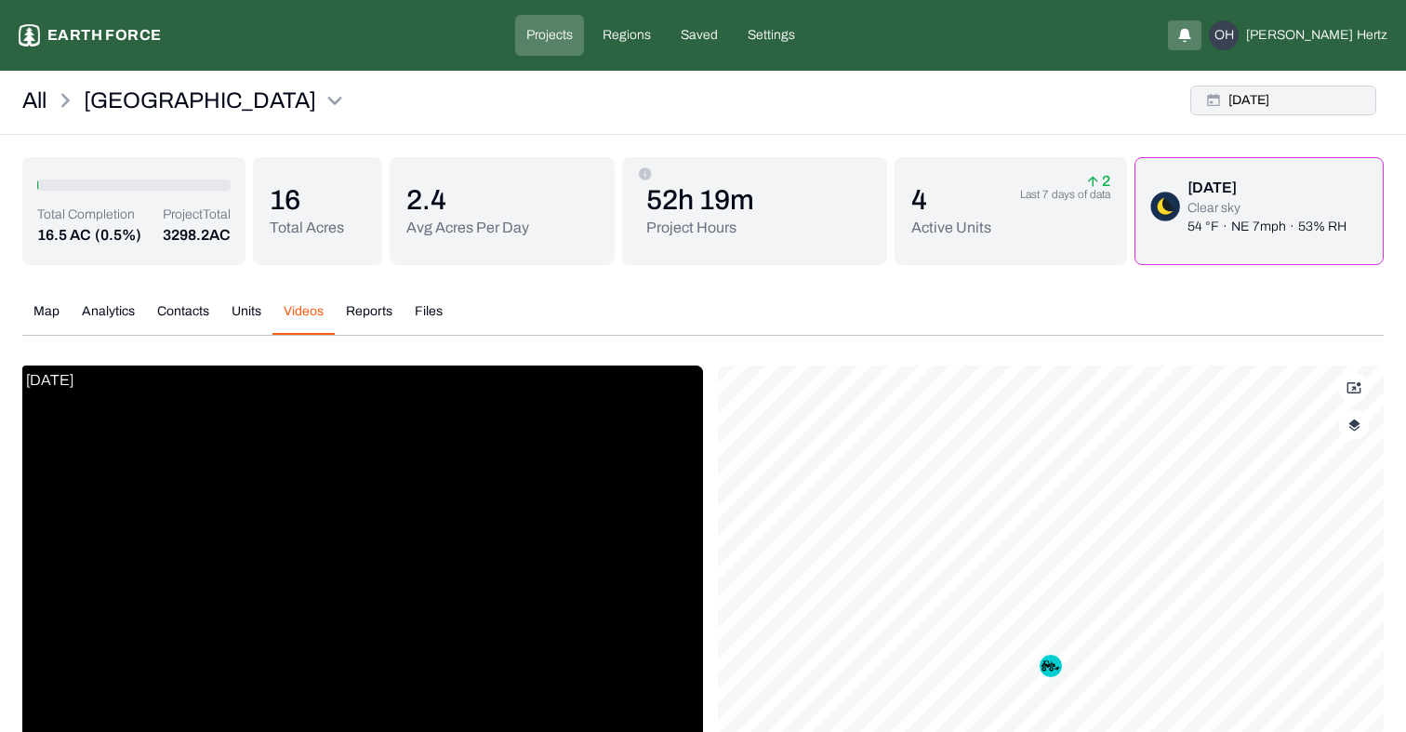
click at [1299, 103] on button "Thu, Aug, 14, 2025" at bounding box center [1284, 101] width 186 height 30
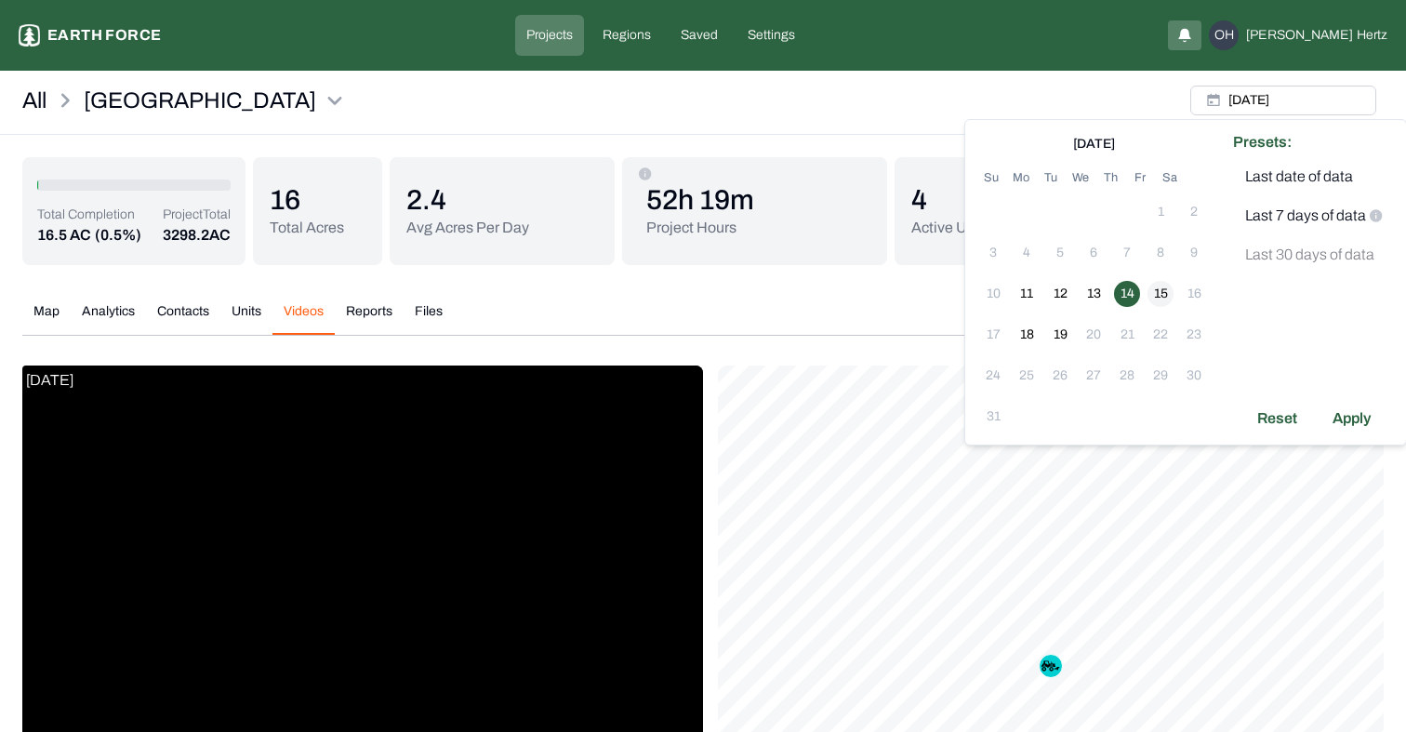
click at [1161, 286] on button "15" at bounding box center [1161, 294] width 26 height 26
click at [1353, 411] on div "Apply" at bounding box center [1352, 419] width 60 height 30
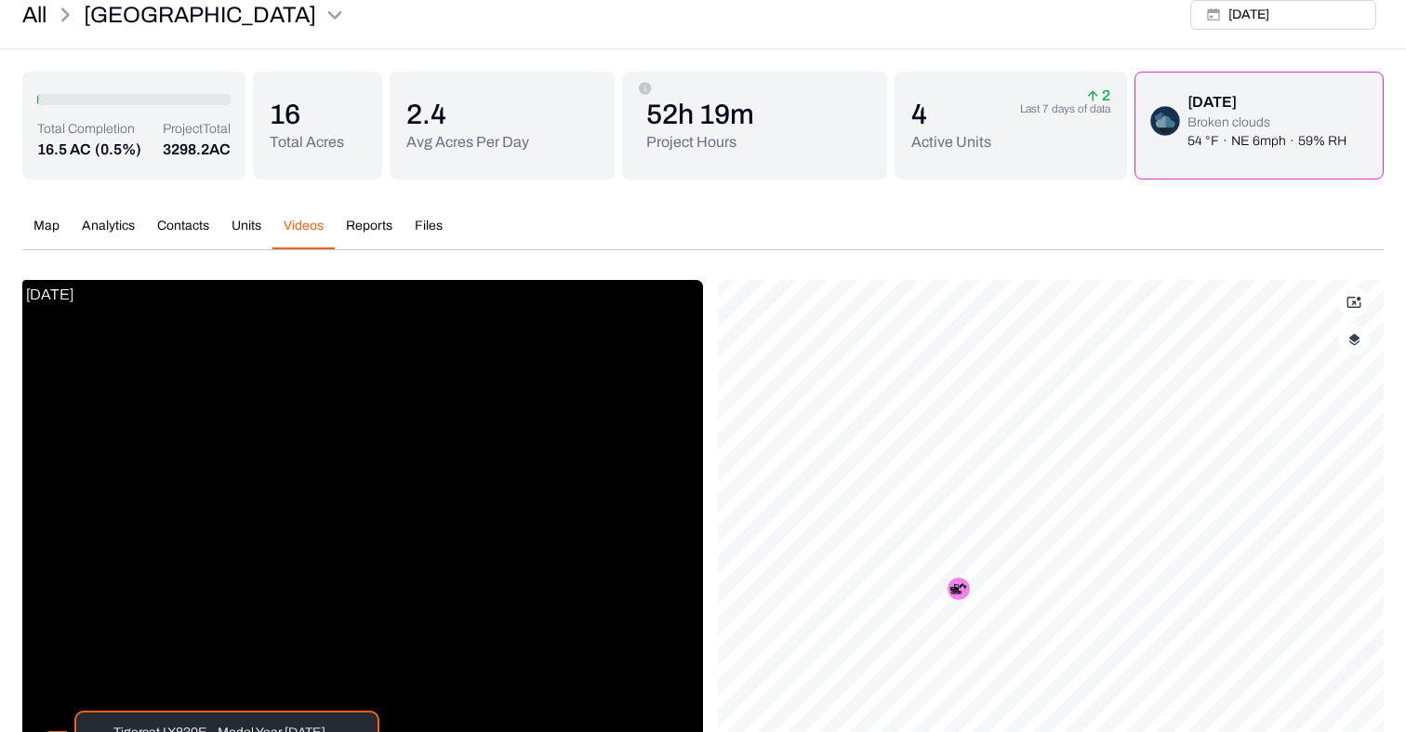
scroll to position [55, 0]
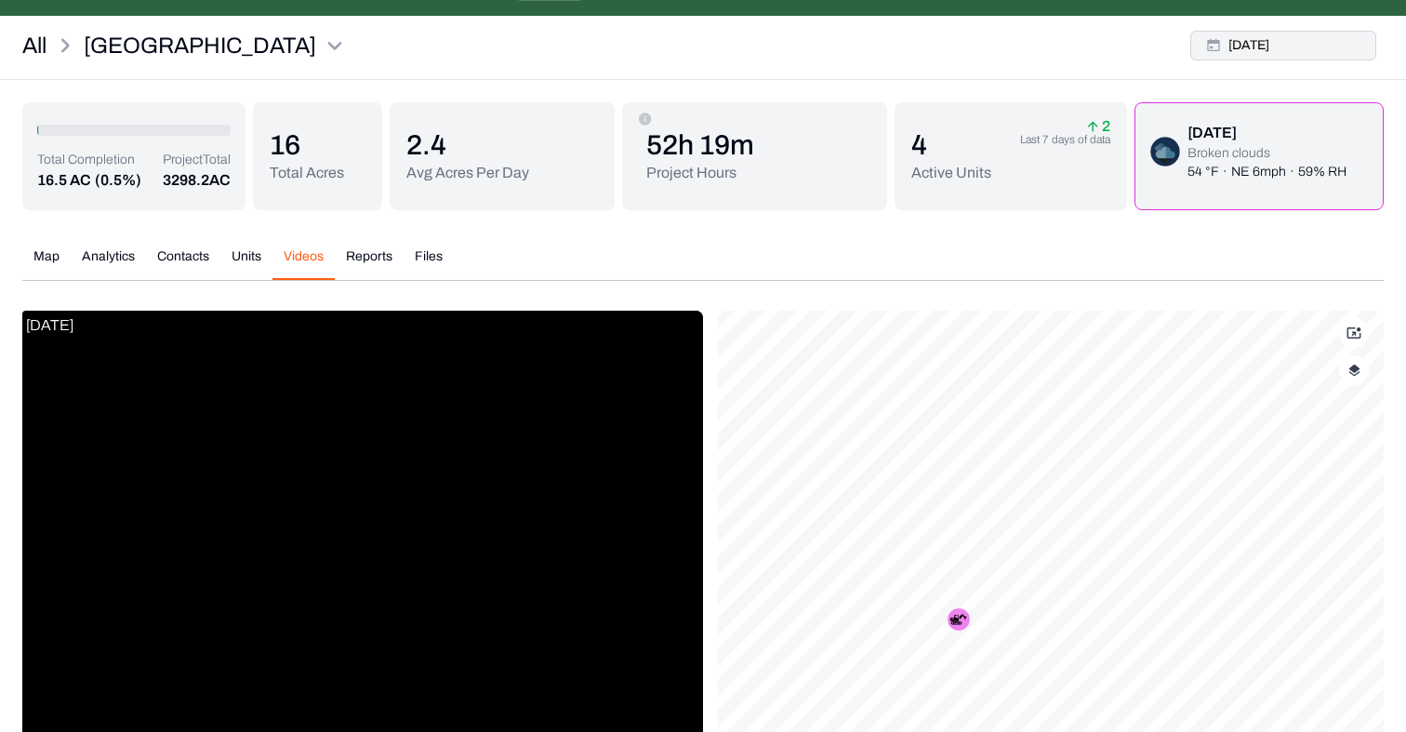
click at [1247, 42] on button "Fri, Aug, 15, 2025" at bounding box center [1284, 46] width 186 height 30
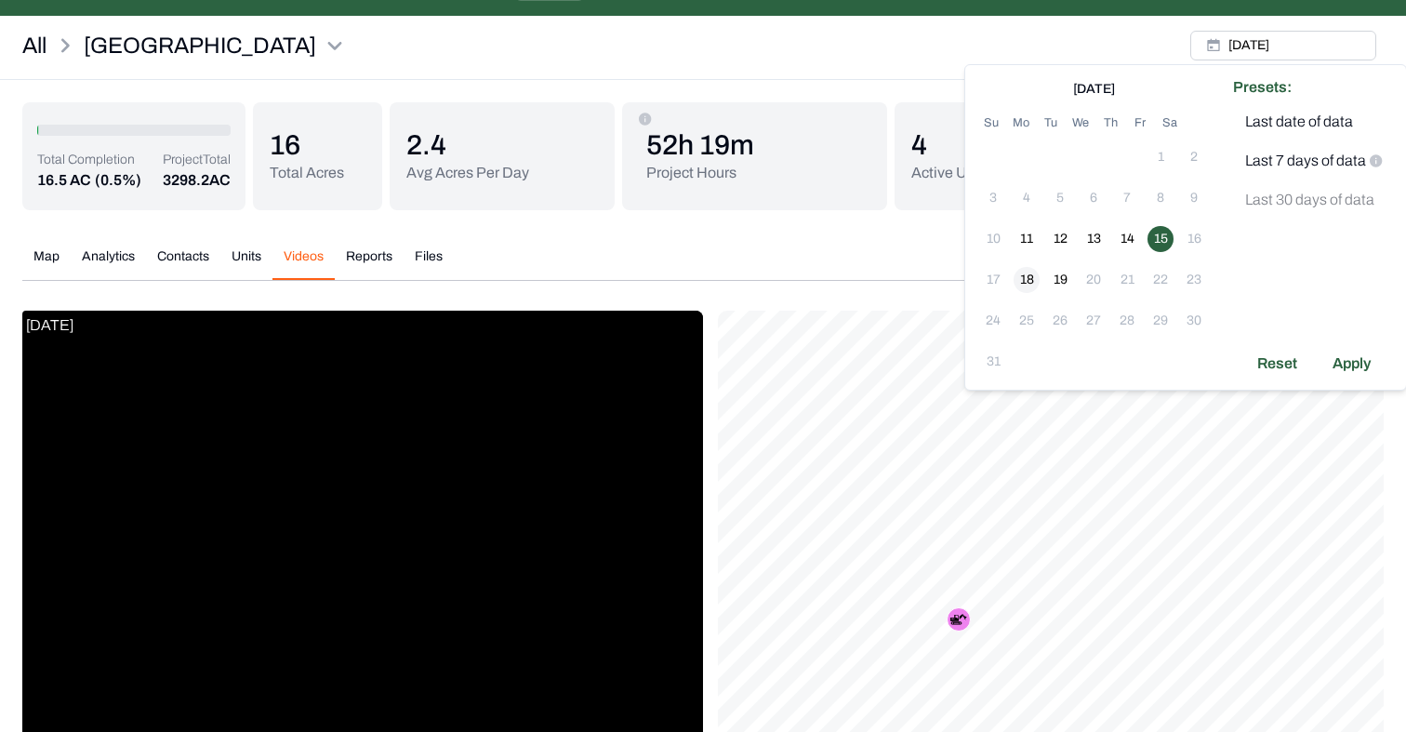
click at [1028, 273] on button "18" at bounding box center [1027, 280] width 26 height 26
click at [1029, 273] on button "18" at bounding box center [1027, 280] width 26 height 26
click at [1339, 357] on div "Apply" at bounding box center [1352, 364] width 60 height 30
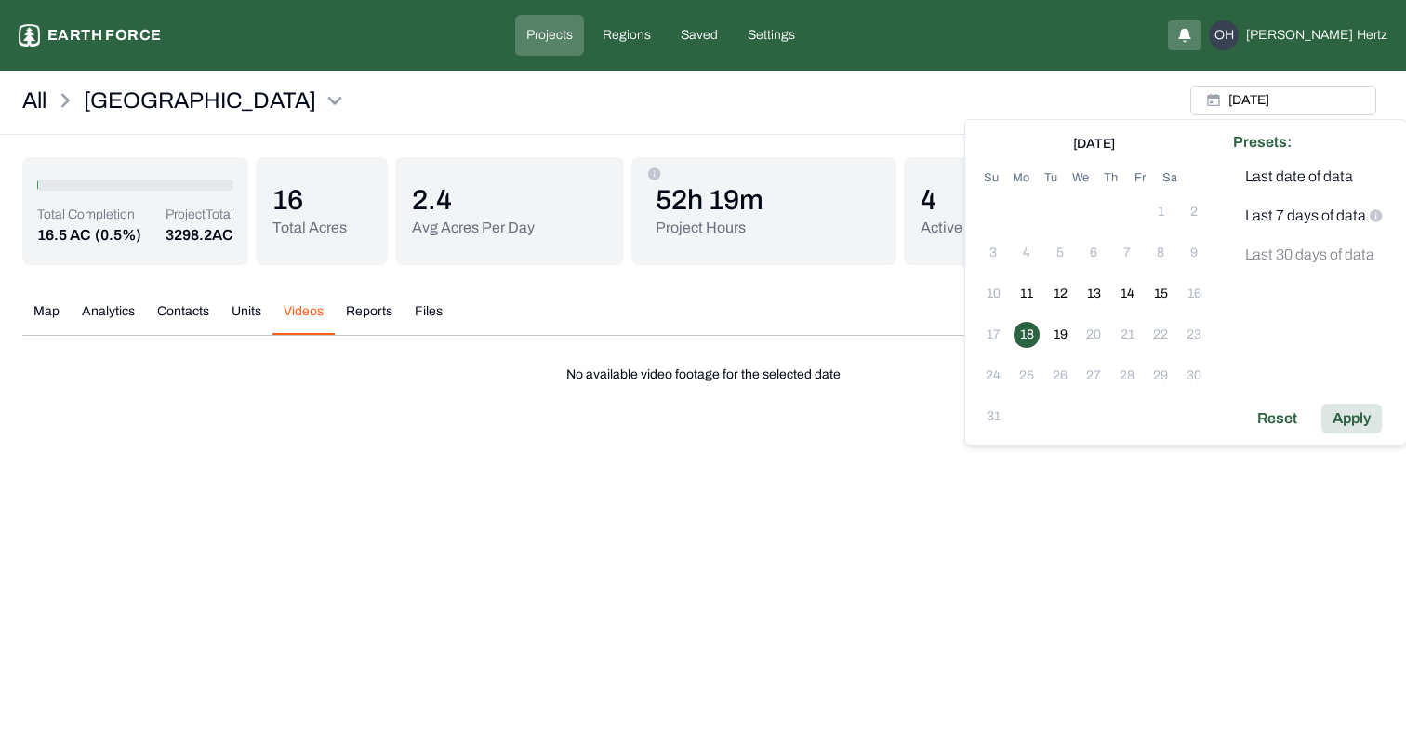
scroll to position [0, 0]
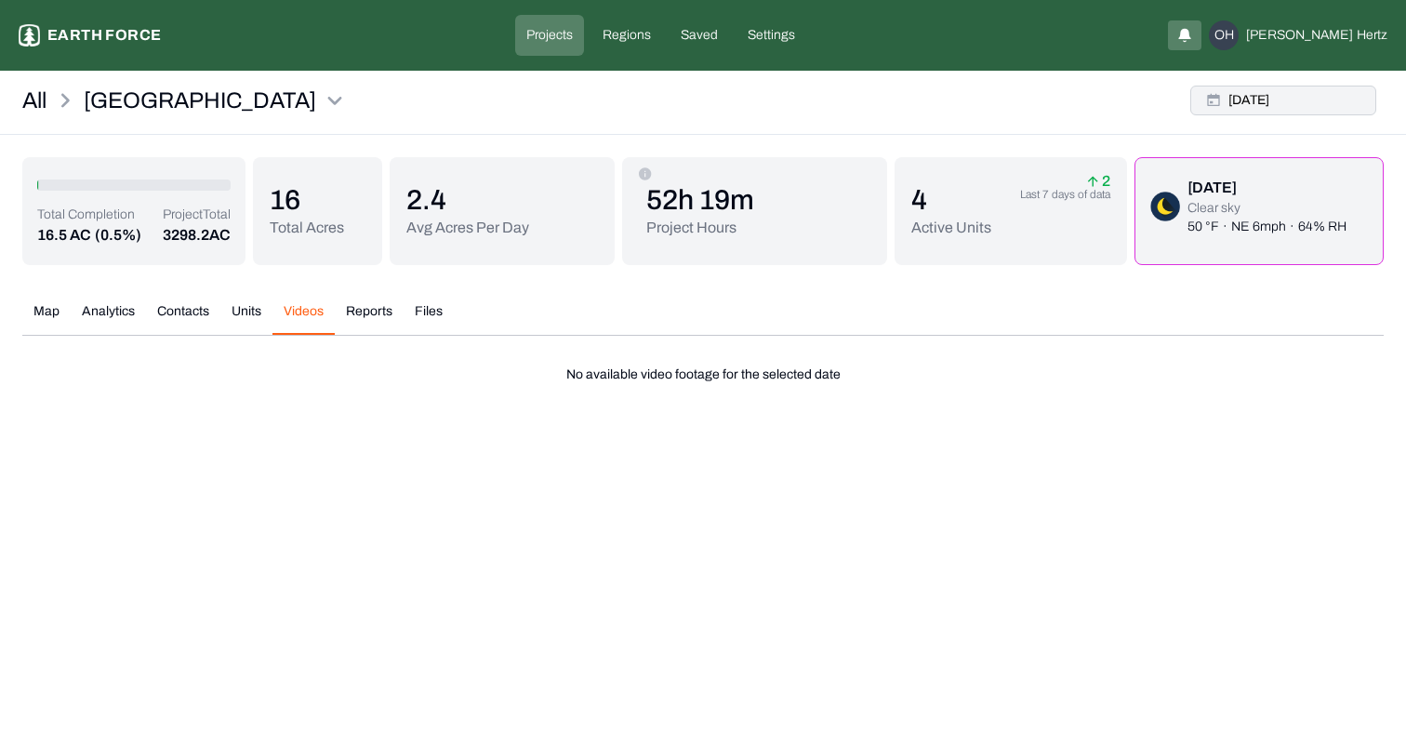
click at [1276, 96] on button "Mon, Aug, 18, 2025" at bounding box center [1284, 101] width 186 height 30
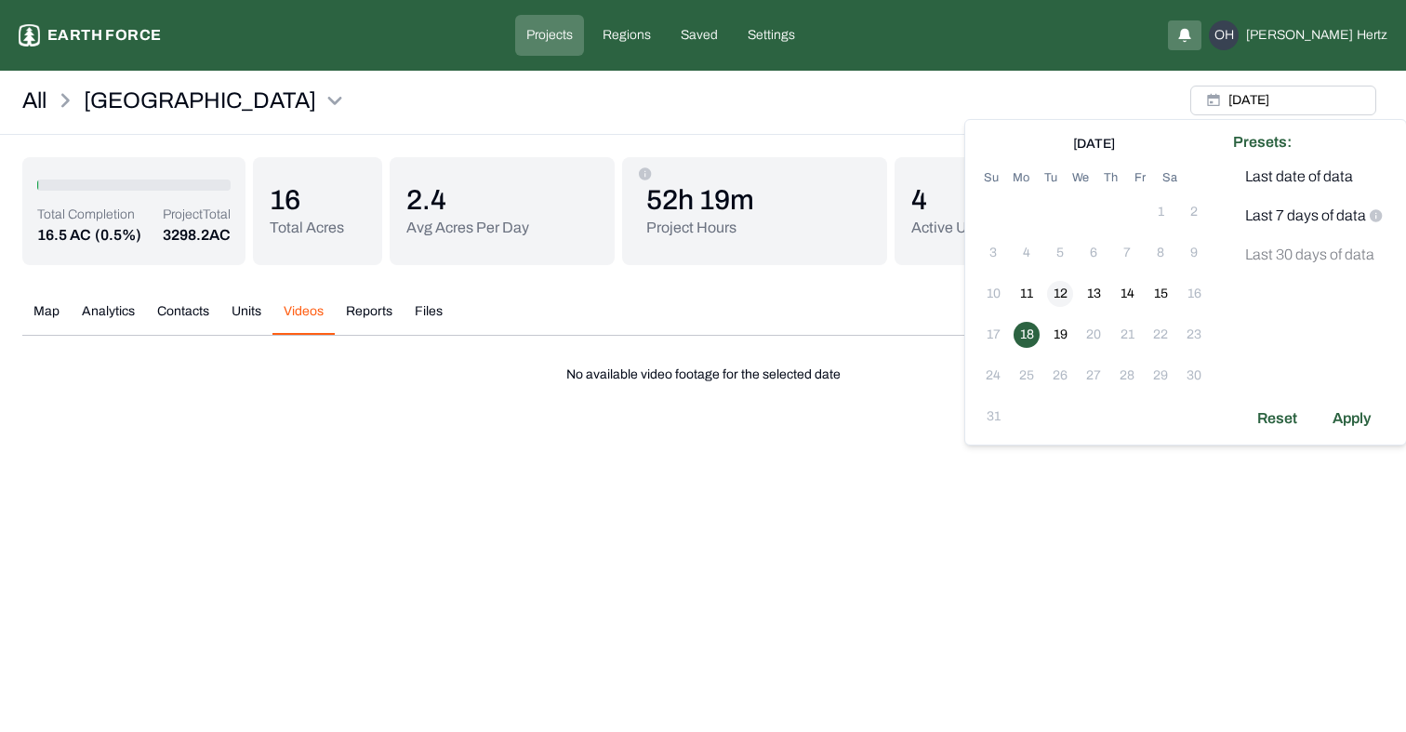
click at [1058, 290] on button "12" at bounding box center [1060, 294] width 26 height 26
click at [1345, 420] on div "Apply" at bounding box center [1352, 419] width 60 height 30
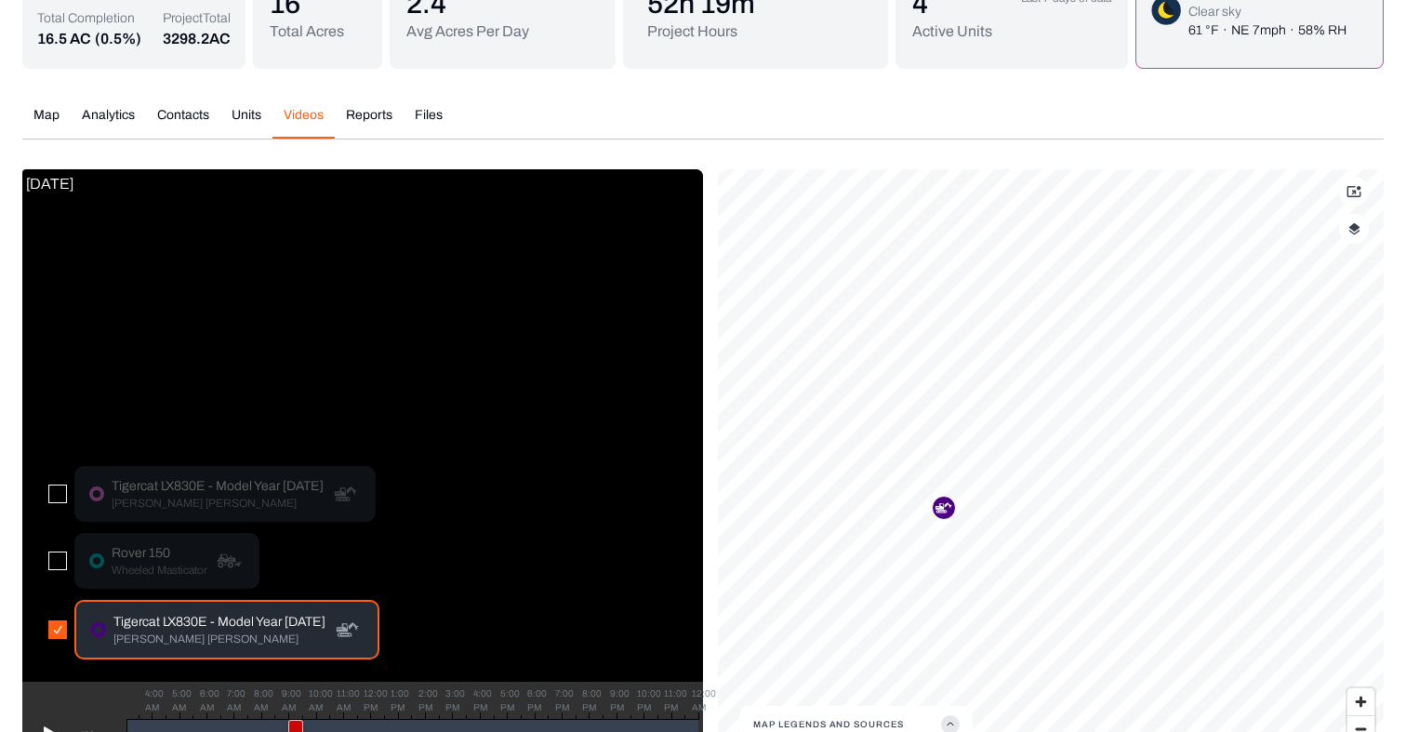
scroll to position [257, 0]
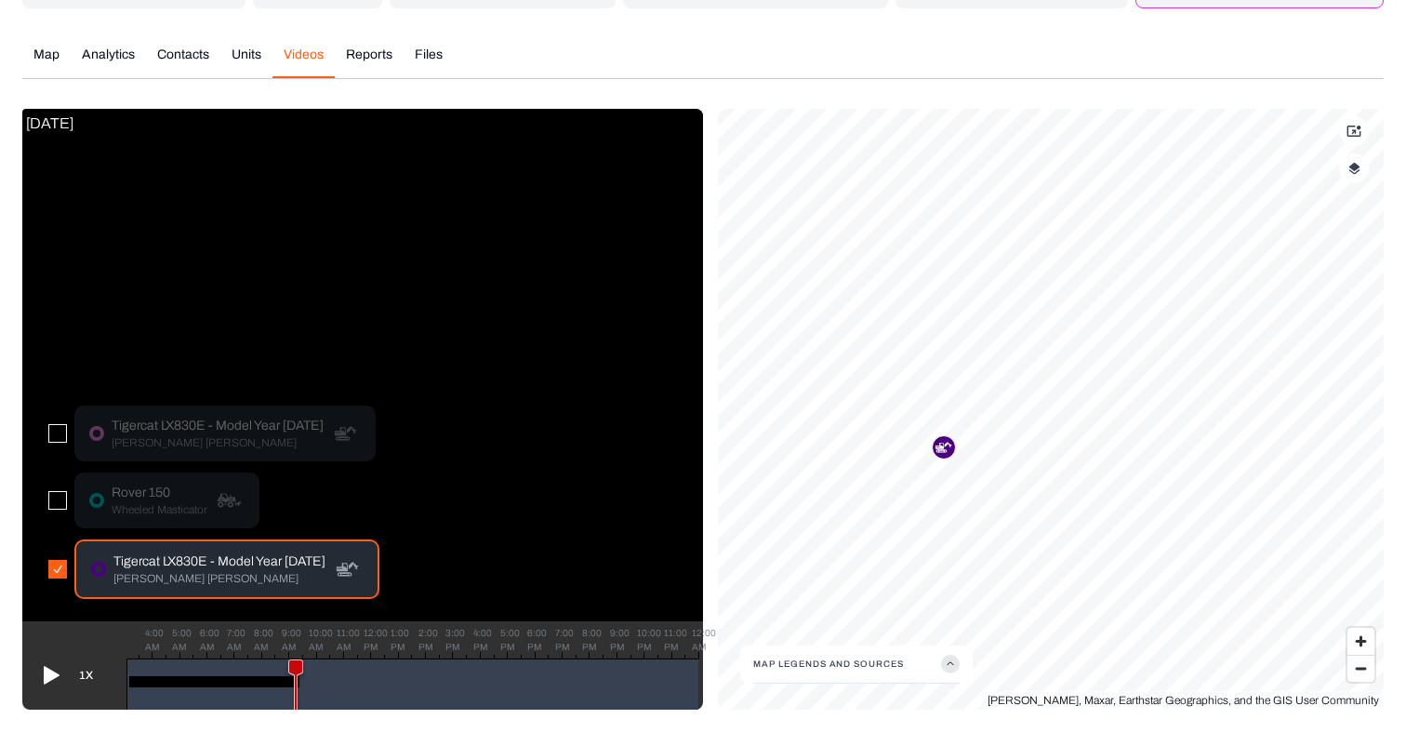
click at [60, 502] on button "button" at bounding box center [57, 500] width 19 height 19
click at [60, 570] on button "button" at bounding box center [57, 569] width 19 height 19
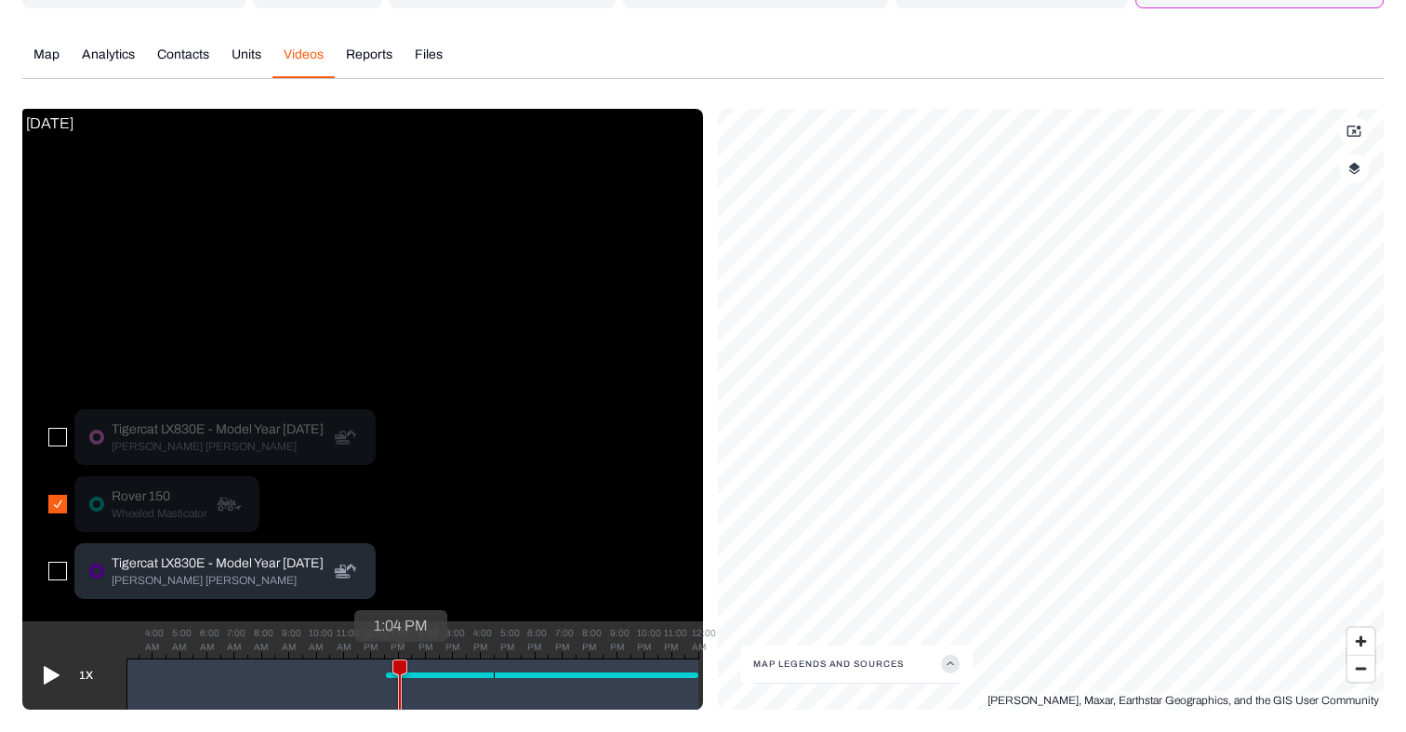
drag, startPoint x: 294, startPoint y: 665, endPoint x: 403, endPoint y: 663, distance: 108.8
click at [403, 663] on icon at bounding box center [399, 690] width 13 height 60
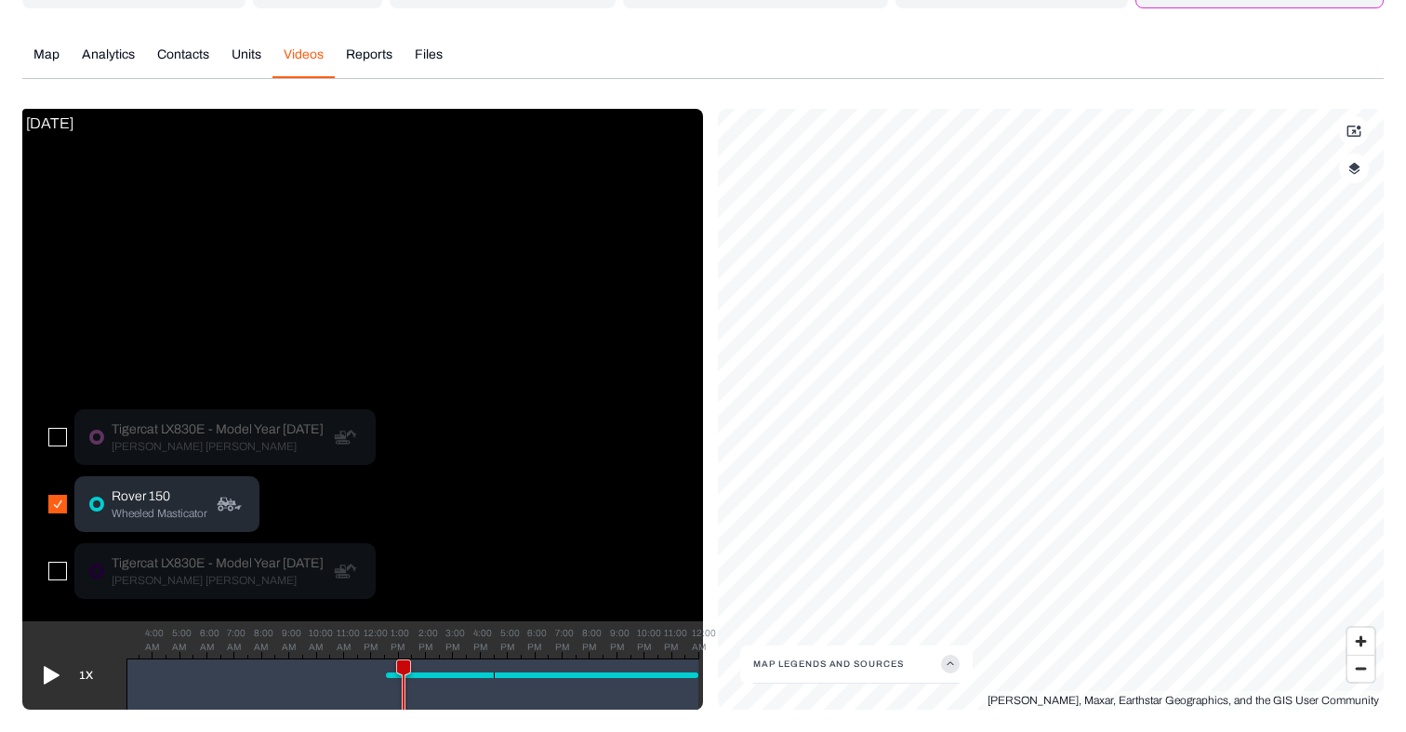
click at [141, 512] on p "Wheeled Masticator" at bounding box center [160, 513] width 96 height 15
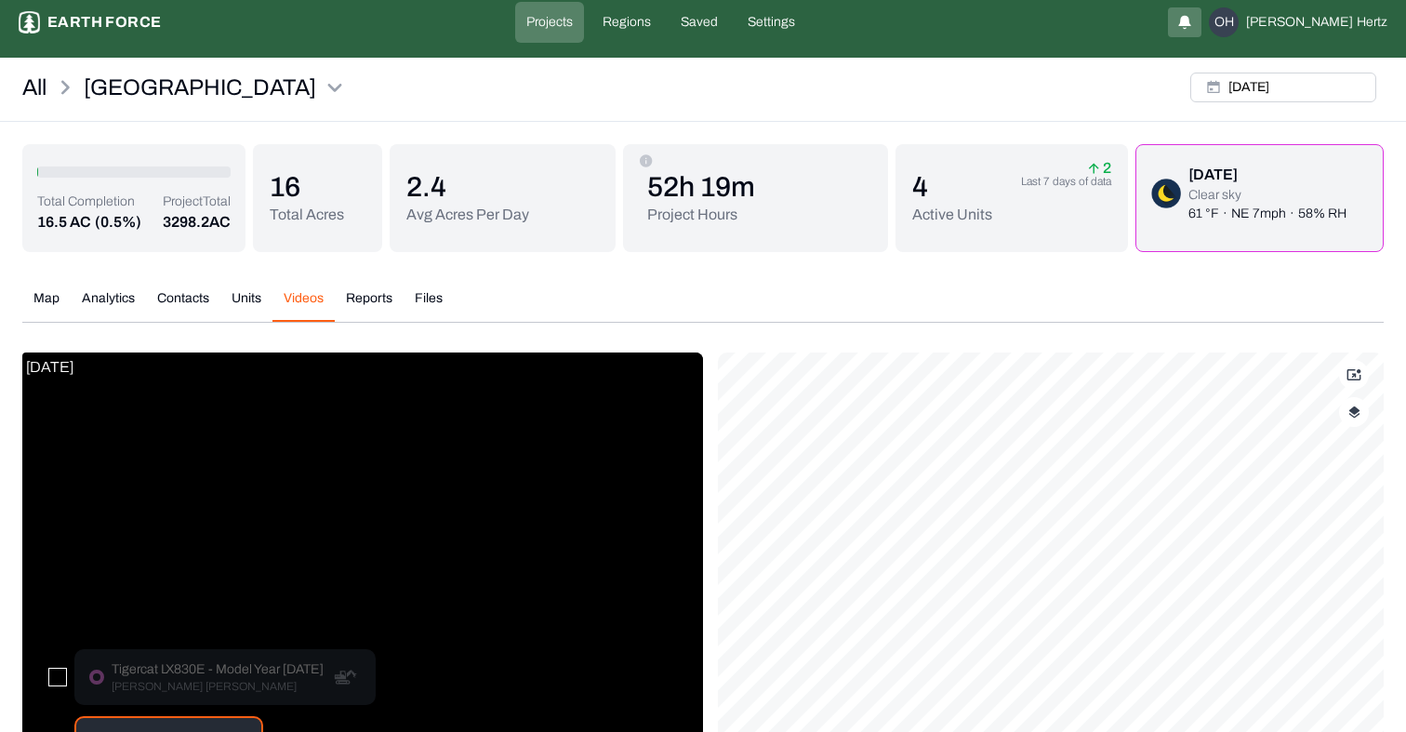
scroll to position [0, 0]
